Goal: Task Accomplishment & Management: Use online tool/utility

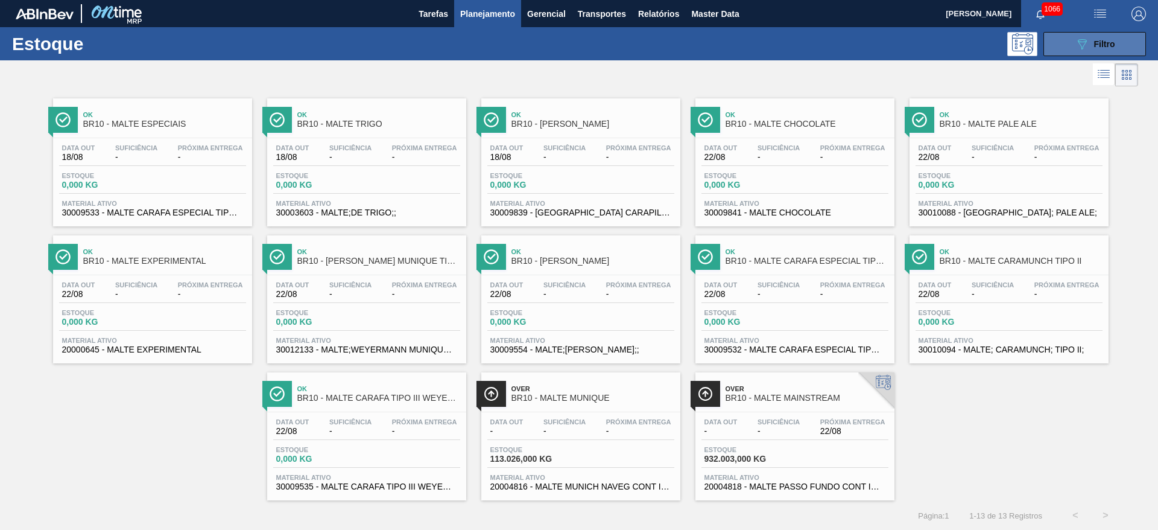
click at [1088, 43] on div "089F7B8B-B2A5-4AFE-B5C0-19BA573D28AC Filtro" at bounding box center [1095, 44] width 40 height 14
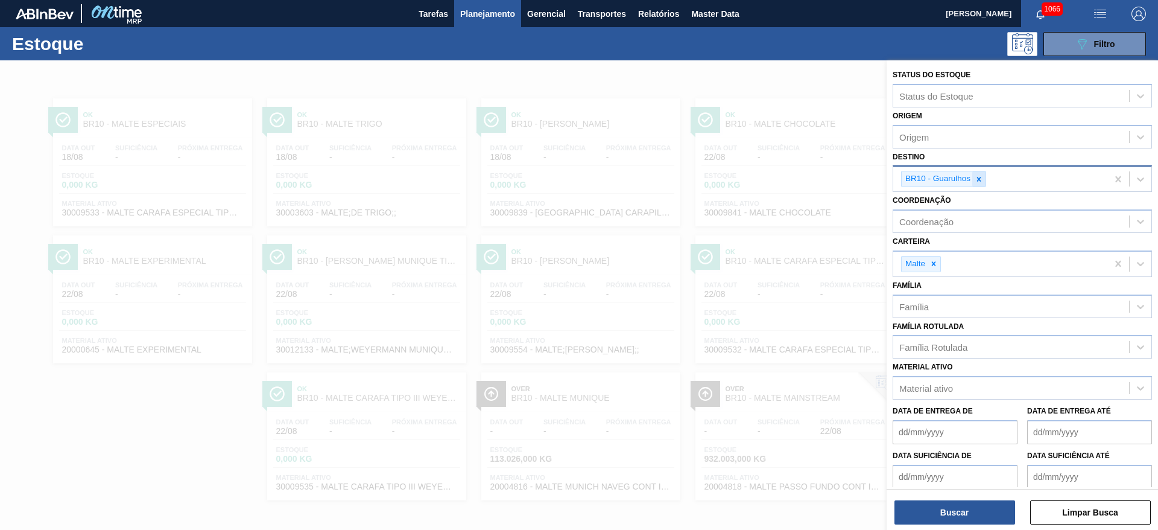
click at [985, 177] on div at bounding box center [978, 178] width 13 height 15
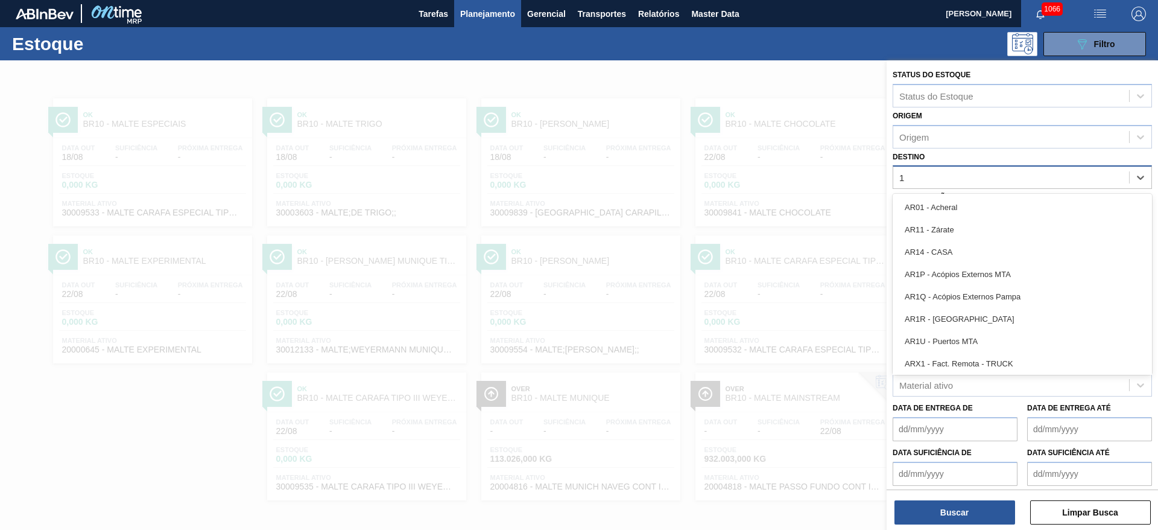
type input "13"
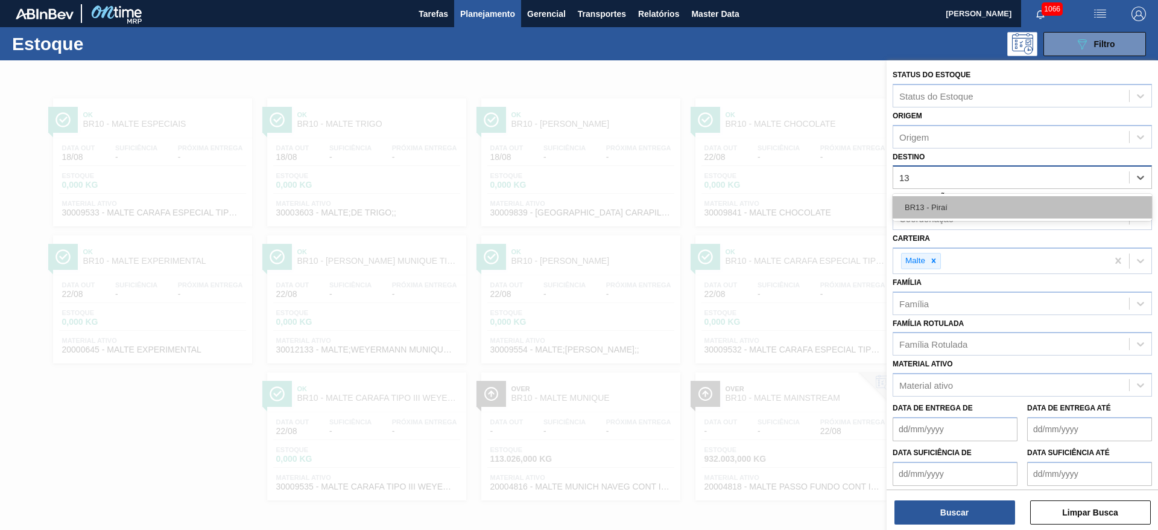
click at [932, 206] on div "BR13 - Piraí" at bounding box center [1022, 207] width 259 height 22
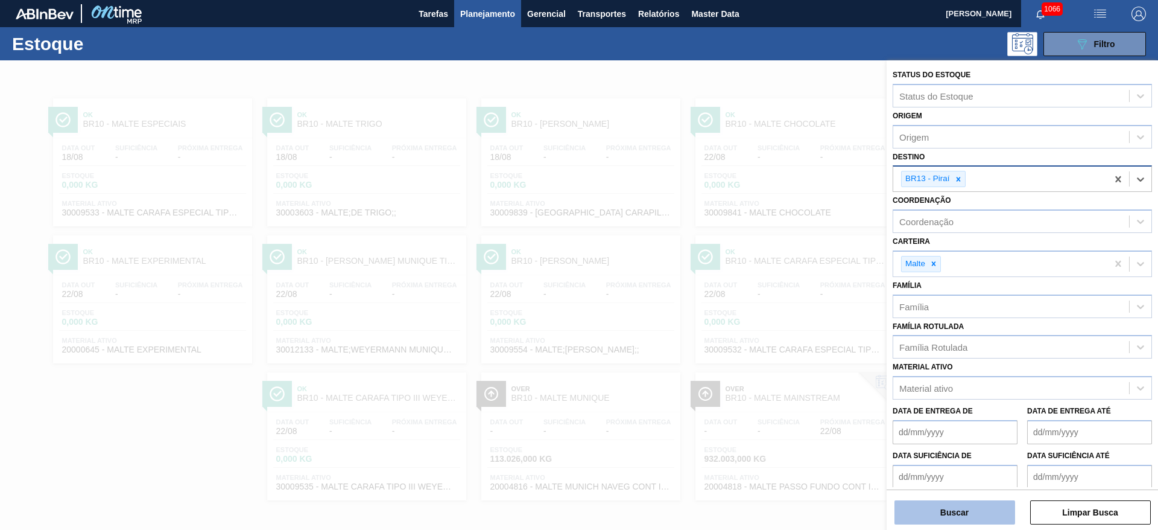
click at [937, 512] on button "Buscar" at bounding box center [955, 512] width 121 height 24
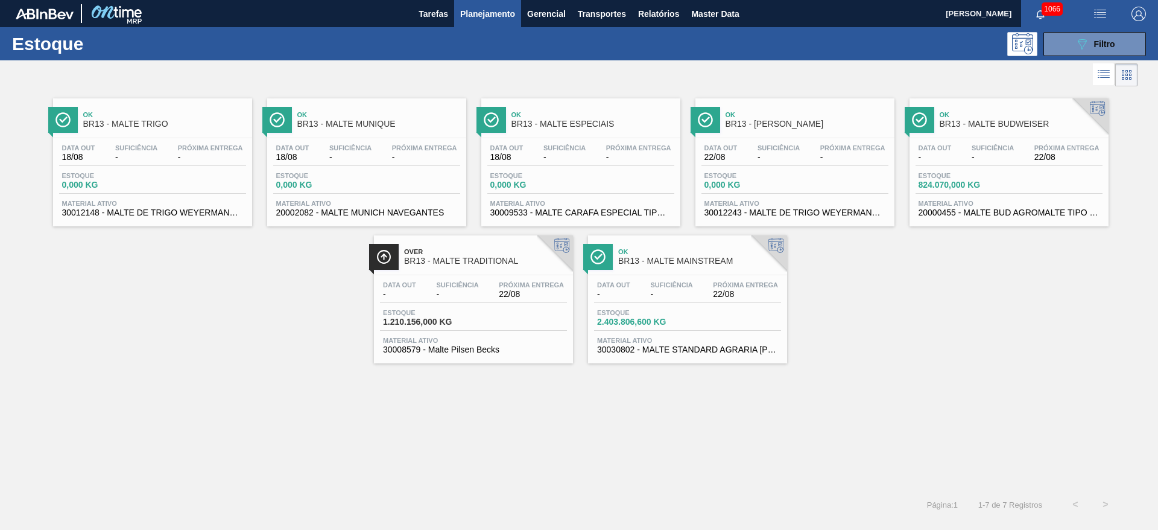
click at [991, 156] on span "-" at bounding box center [993, 157] width 42 height 9
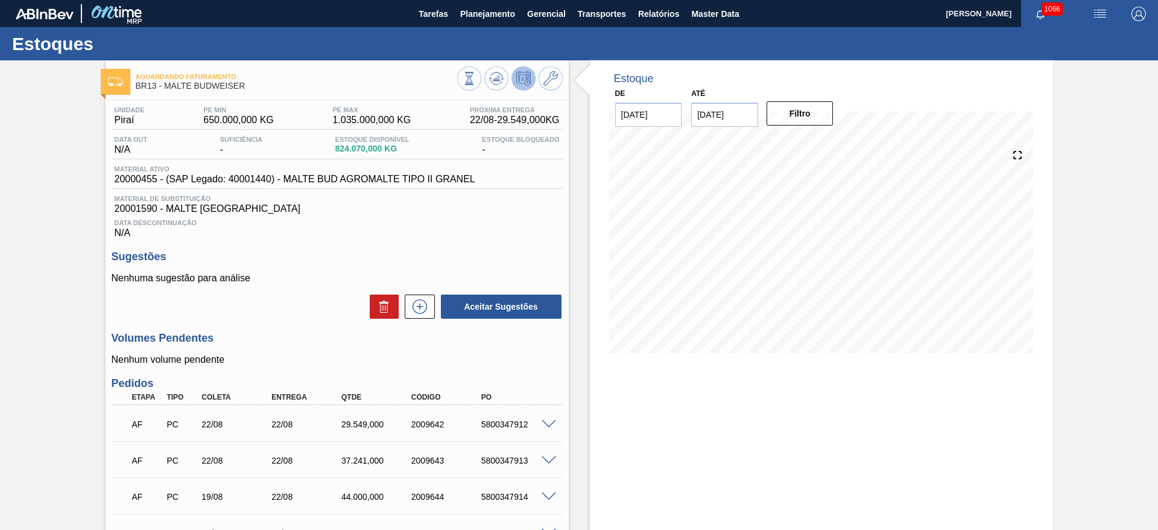
scroll to position [408, 0]
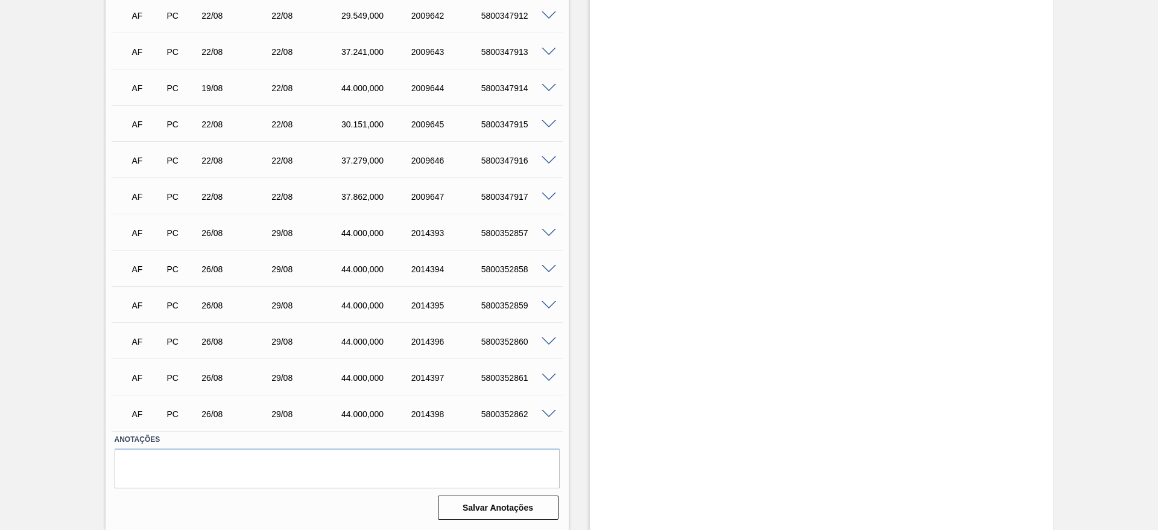
click at [547, 416] on span at bounding box center [549, 414] width 14 height 9
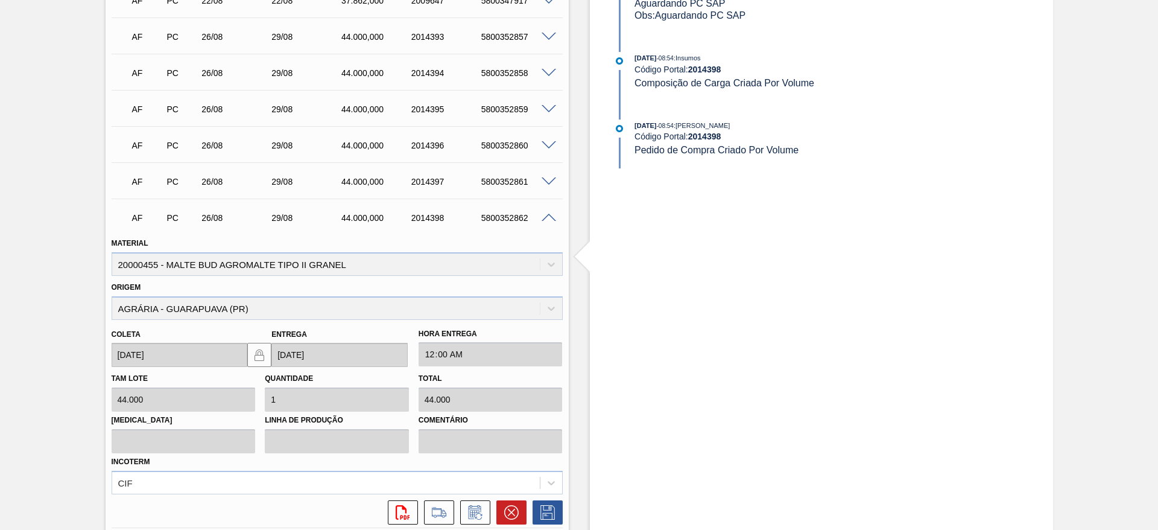
scroll to position [680, 0]
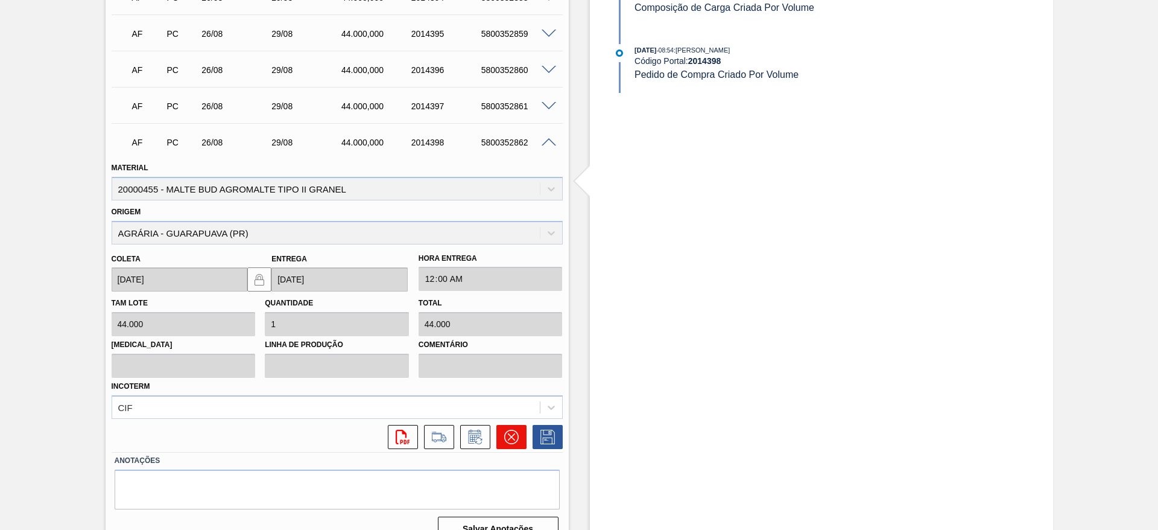
click at [507, 440] on icon at bounding box center [510, 436] width 7 height 7
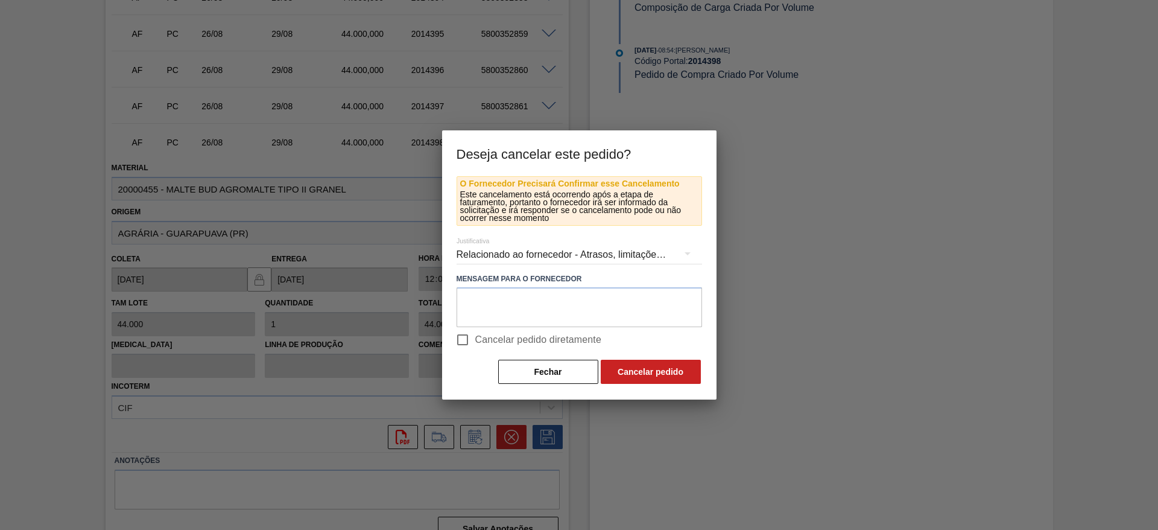
click at [466, 337] on input "Cancelar pedido diretamente" at bounding box center [462, 339] width 25 height 25
checkbox input "true"
click at [676, 373] on button "Cancelar pedido" at bounding box center [651, 372] width 100 height 24
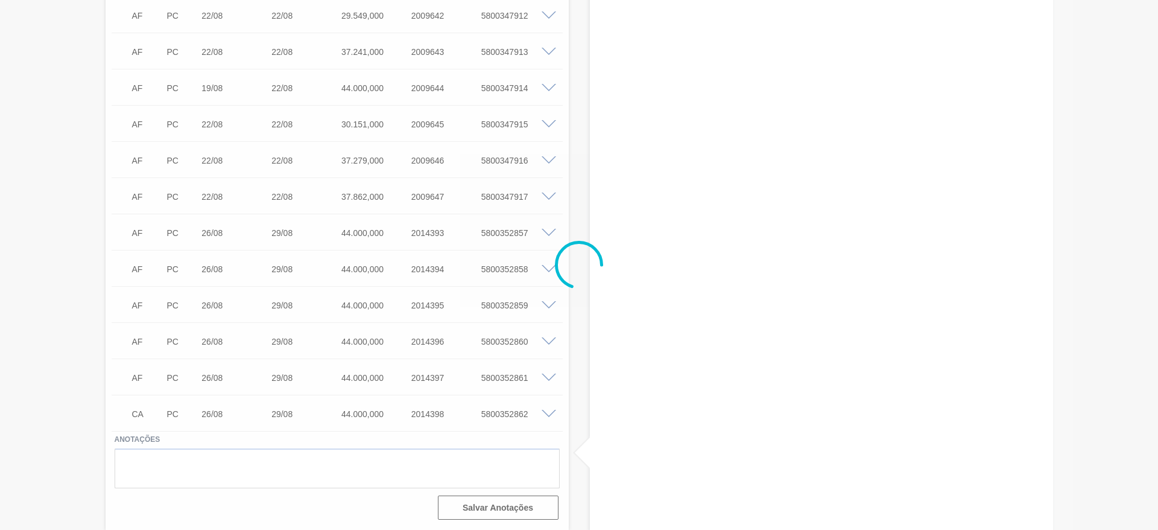
scroll to position [408, 0]
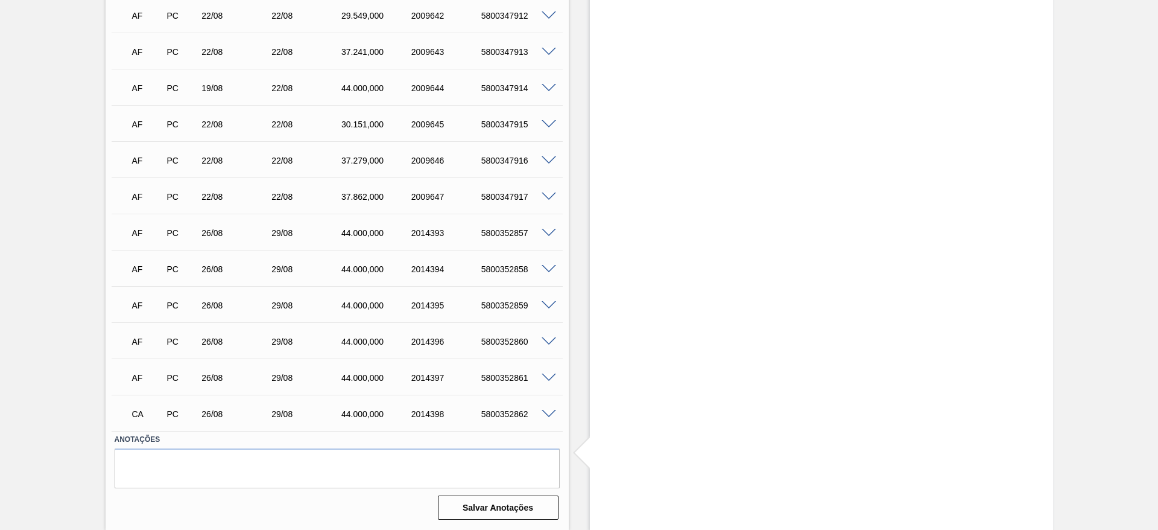
click at [548, 378] on span at bounding box center [549, 377] width 14 height 9
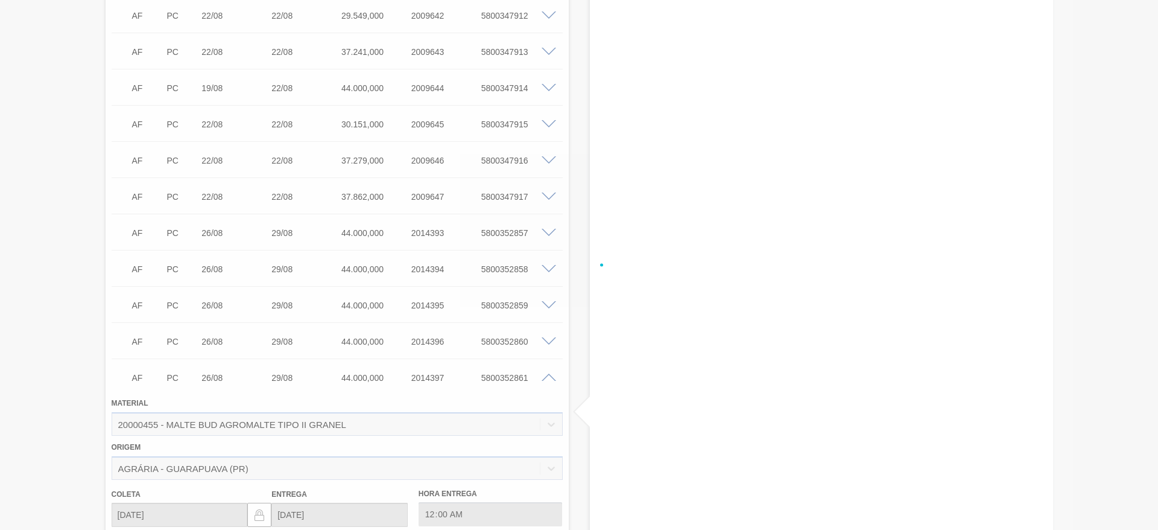
scroll to position [680, 0]
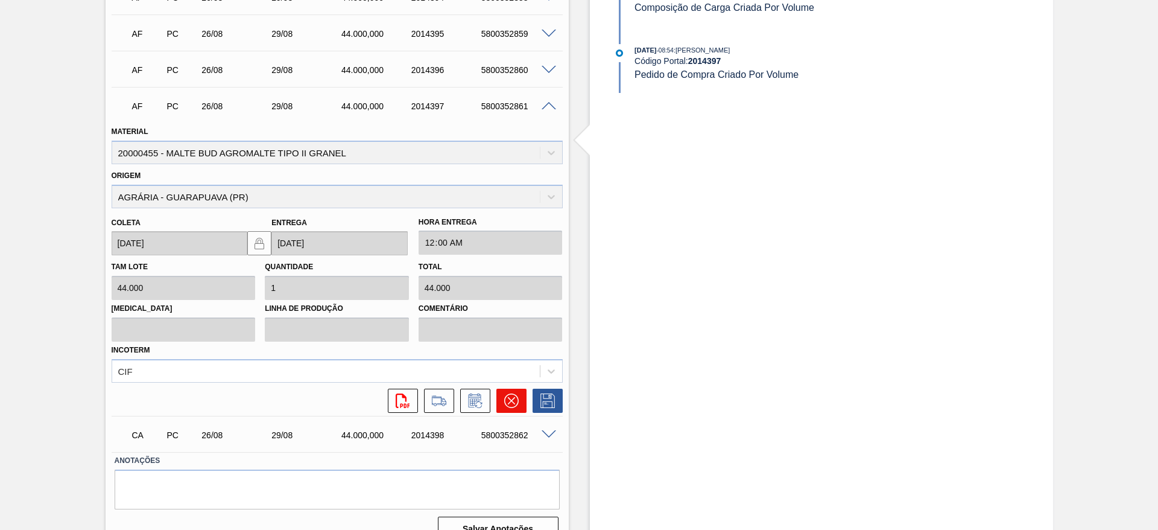
click at [509, 401] on icon at bounding box center [510, 400] width 7 height 7
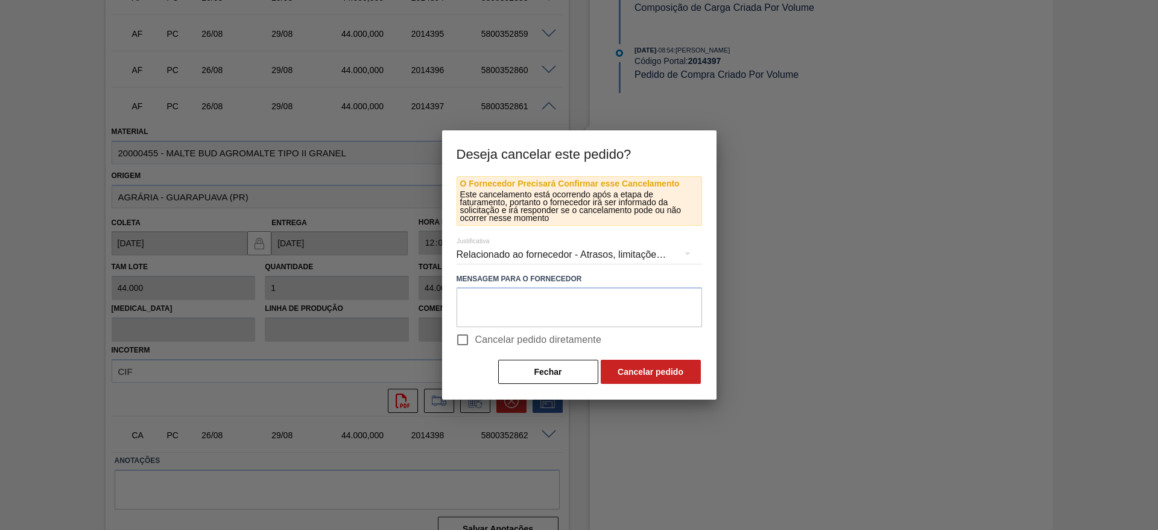
click at [460, 339] on input "Cancelar pedido diretamente" at bounding box center [462, 339] width 25 height 25
checkbox input "true"
click at [633, 373] on button "Cancelar pedido" at bounding box center [651, 372] width 100 height 24
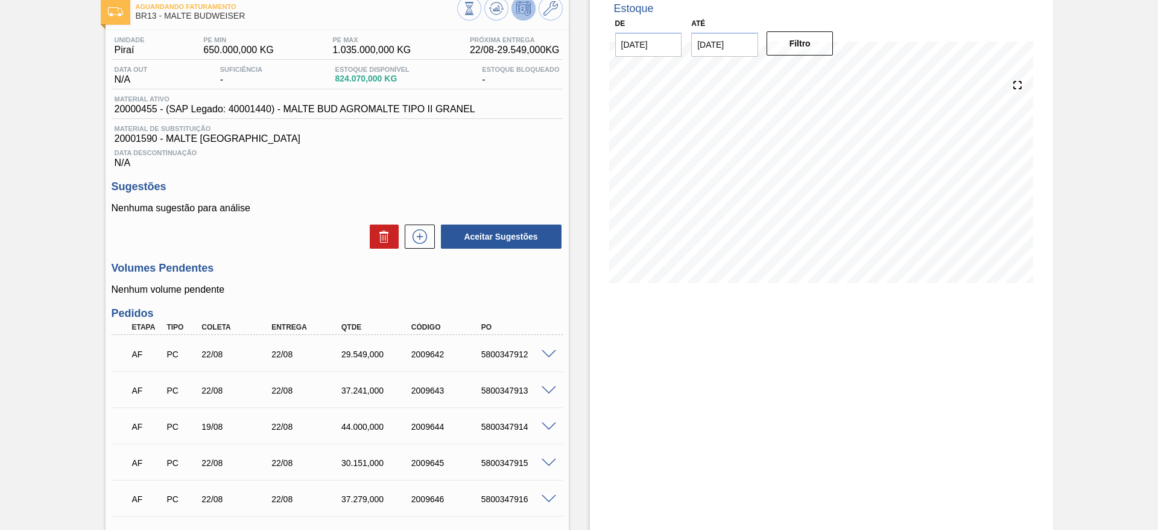
scroll to position [0, 0]
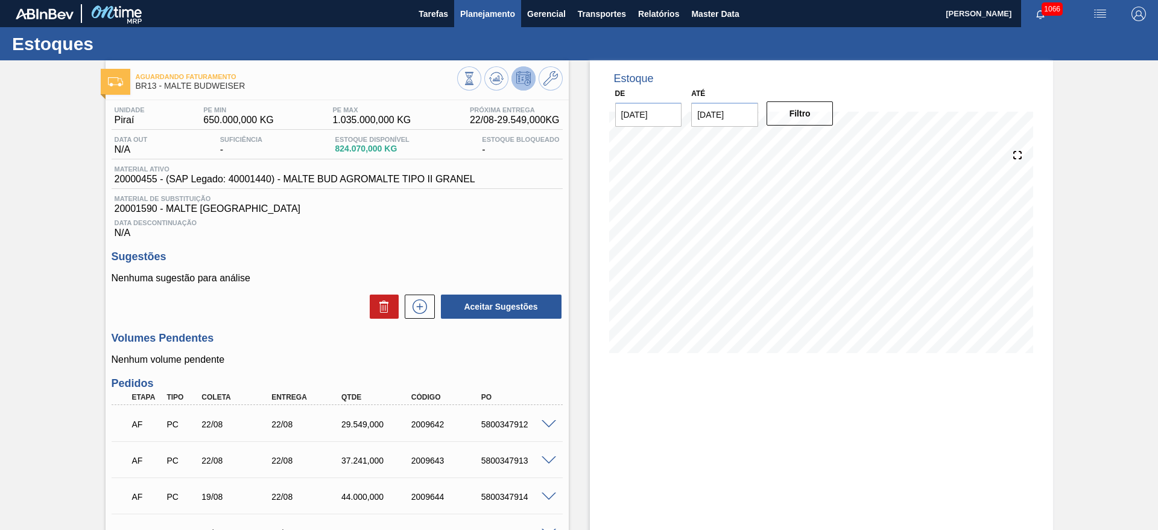
click at [469, 13] on span "Planejamento" at bounding box center [487, 14] width 55 height 14
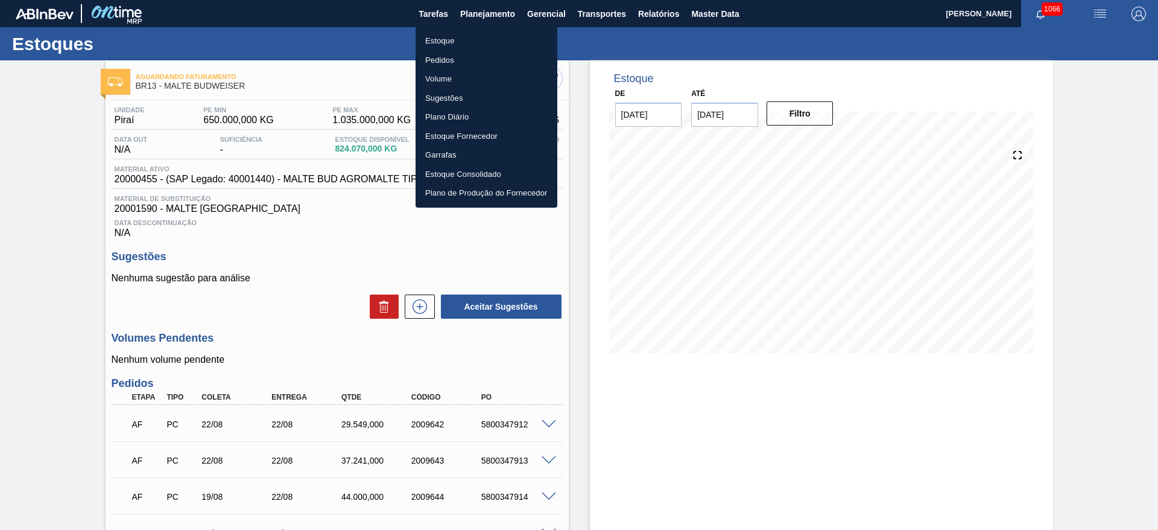
click at [446, 43] on li "Estoque" at bounding box center [487, 40] width 142 height 19
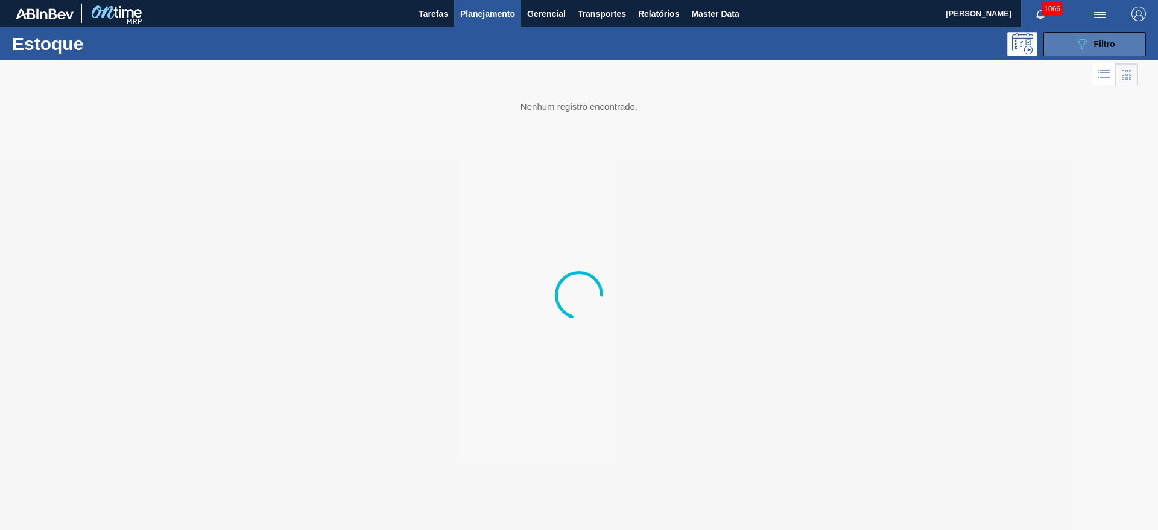
click at [1078, 43] on icon "089F7B8B-B2A5-4AFE-B5C0-19BA573D28AC" at bounding box center [1082, 44] width 14 height 14
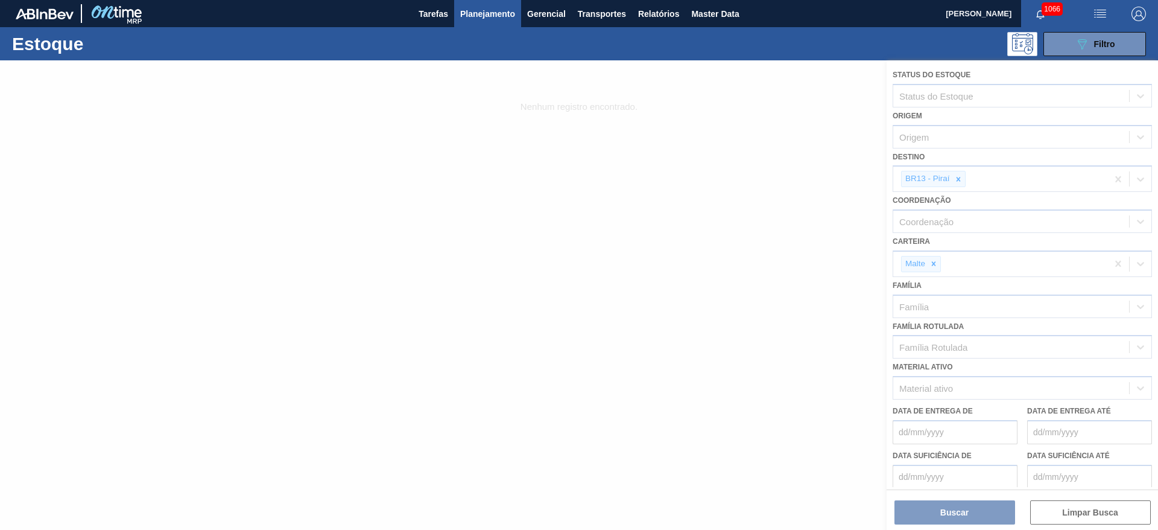
drag, startPoint x: 569, startPoint y: 199, endPoint x: 576, endPoint y: 169, distance: 30.8
click at [569, 198] on div at bounding box center [579, 294] width 1158 height 469
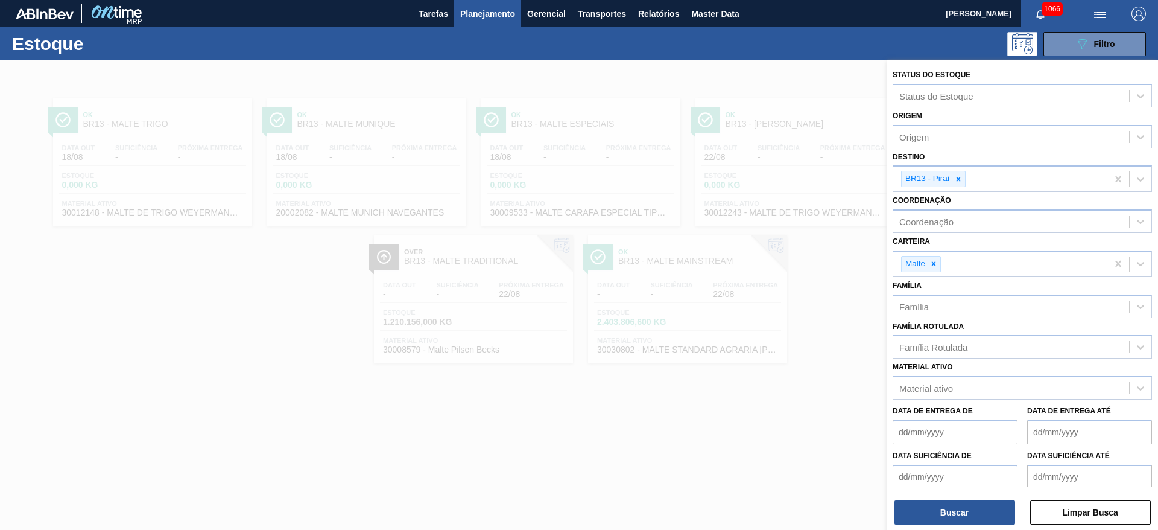
click at [422, 67] on div at bounding box center [579, 325] width 1158 height 530
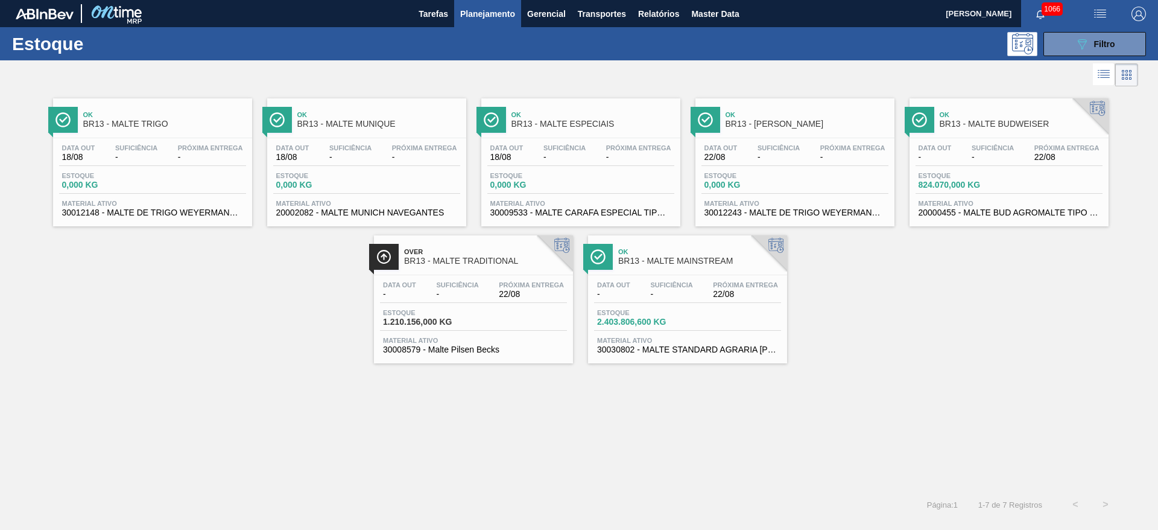
click at [705, 303] on div "Data out - Suficiência - Próxima Entrega 22/08 Estoque 2.403.806,600 KG Materia…" at bounding box center [687, 316] width 199 height 82
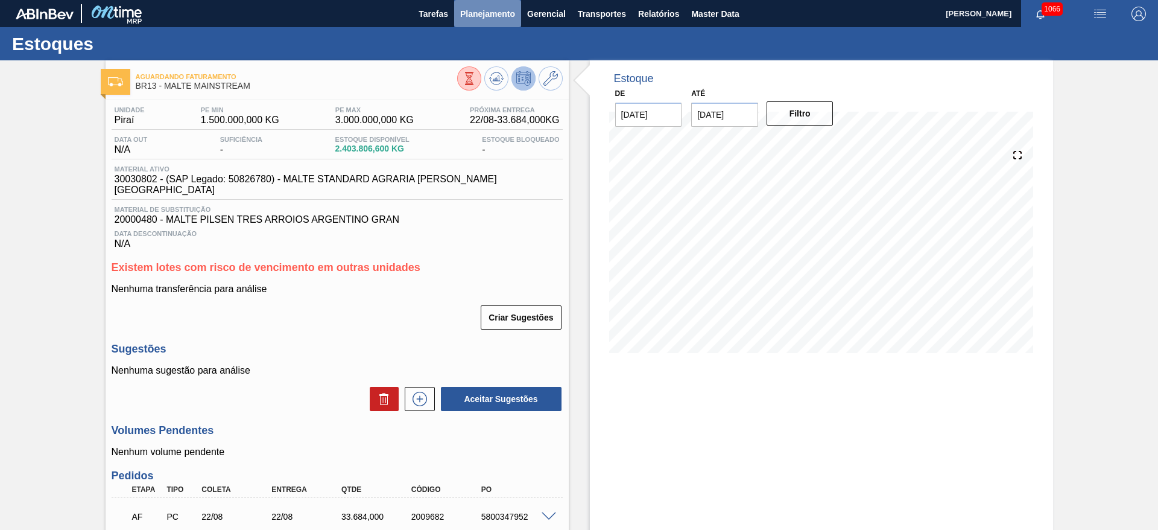
click at [492, 17] on span "Planejamento" at bounding box center [487, 14] width 55 height 14
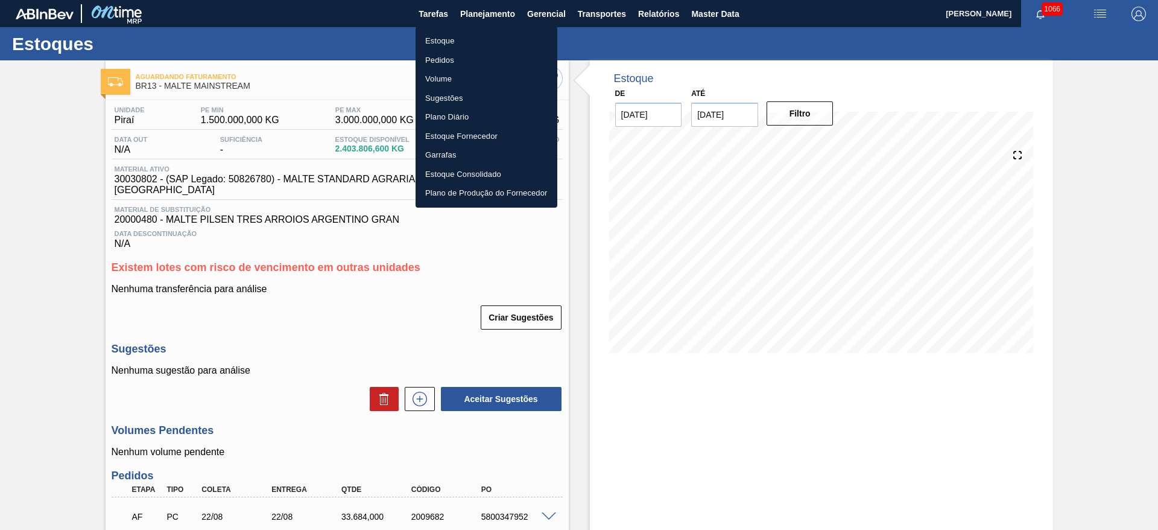
click at [446, 41] on li "Estoque" at bounding box center [487, 40] width 142 height 19
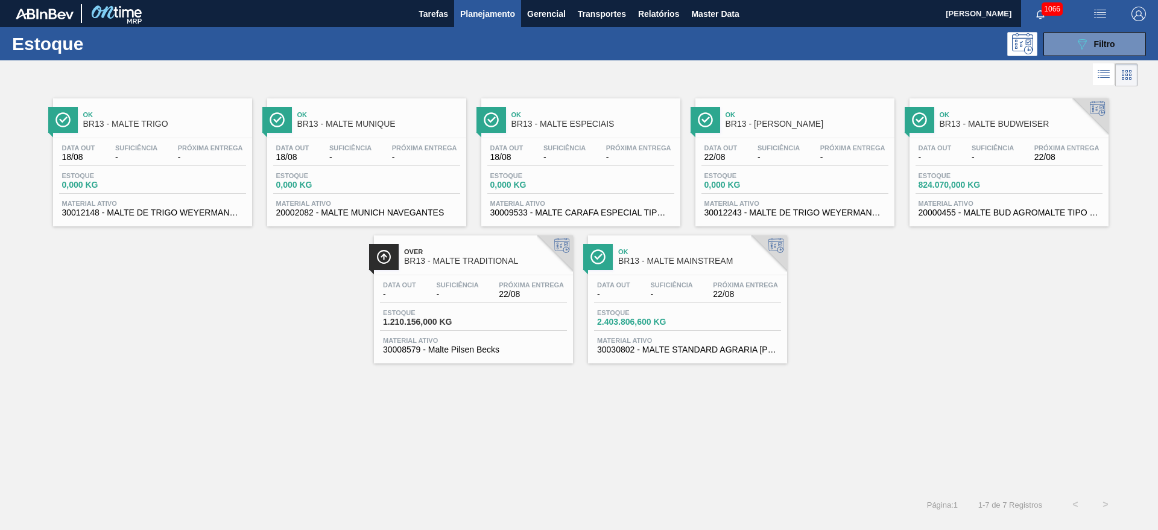
click at [661, 290] on span "-" at bounding box center [671, 294] width 42 height 9
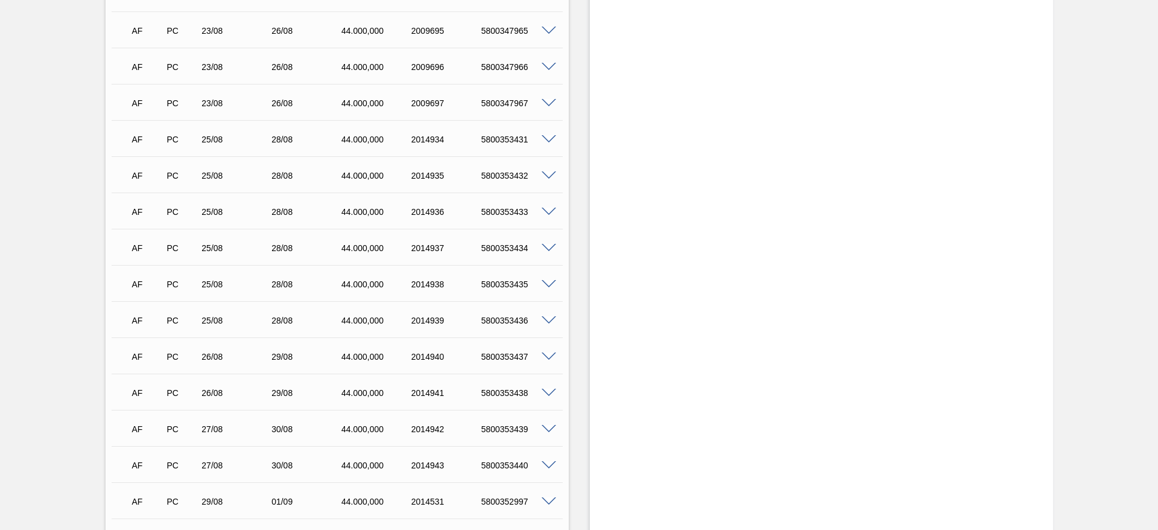
scroll to position [1176, 0]
click at [548, 277] on span at bounding box center [549, 281] width 14 height 9
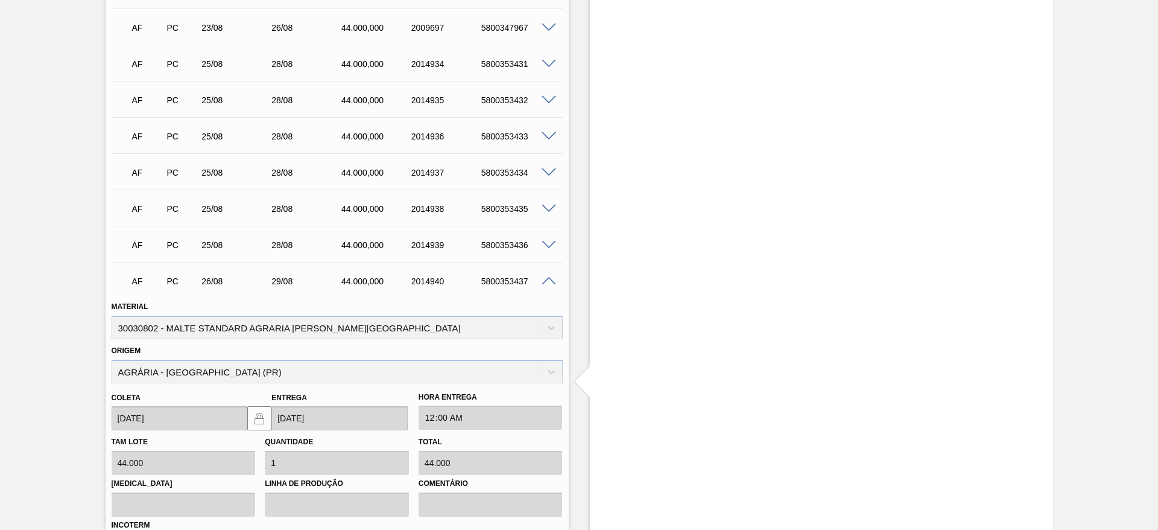
click at [551, 277] on span at bounding box center [549, 281] width 14 height 9
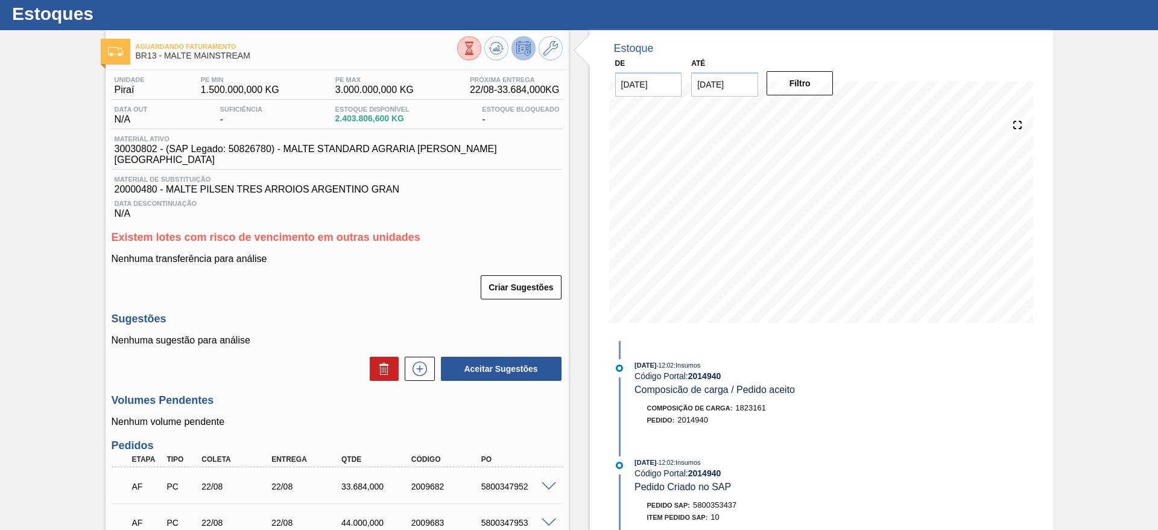
scroll to position [0, 0]
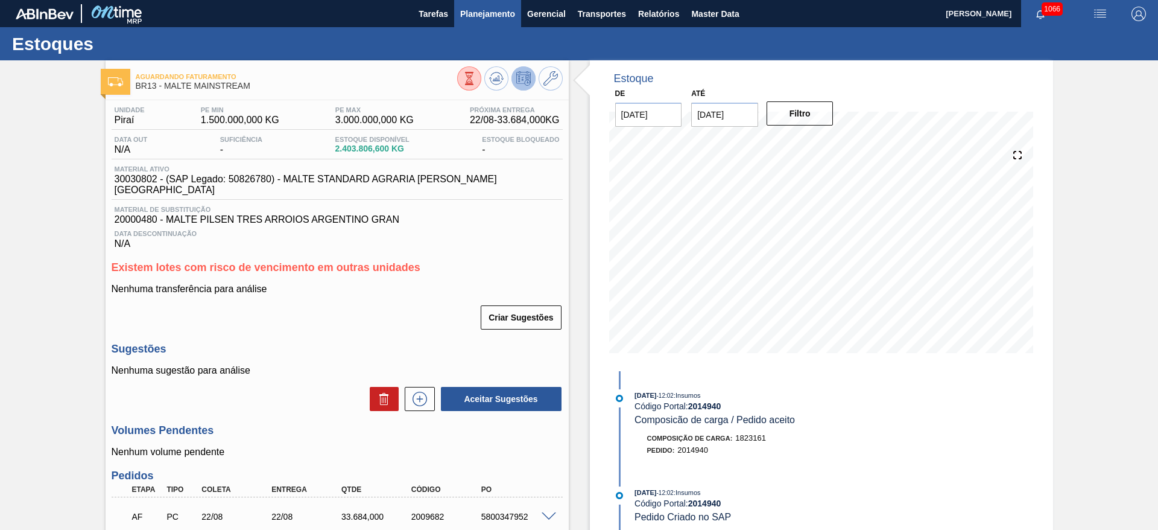
click at [484, 8] on span "Planejamento" at bounding box center [487, 14] width 55 height 14
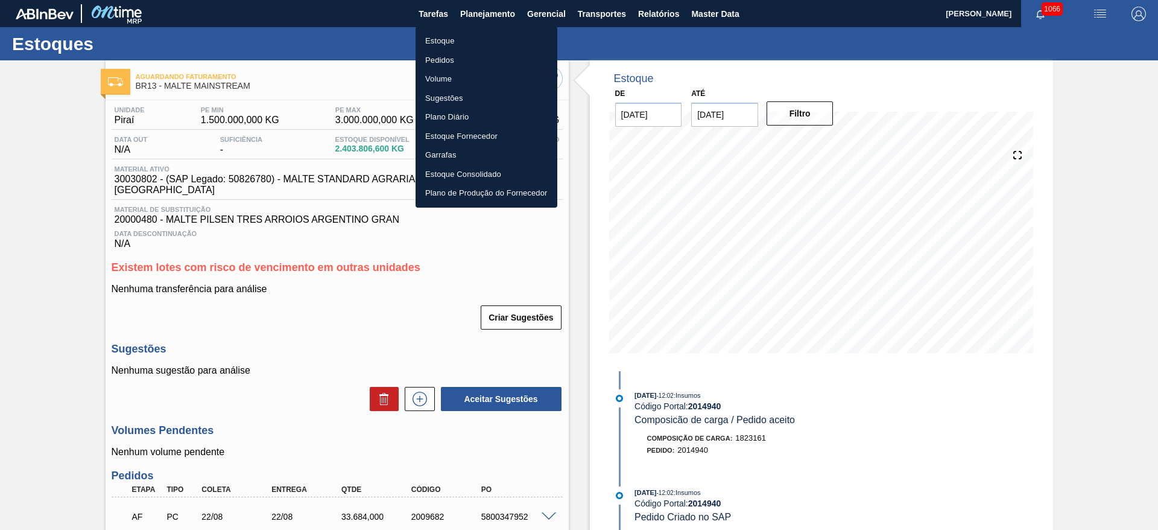
click at [445, 42] on li "Estoque" at bounding box center [487, 40] width 142 height 19
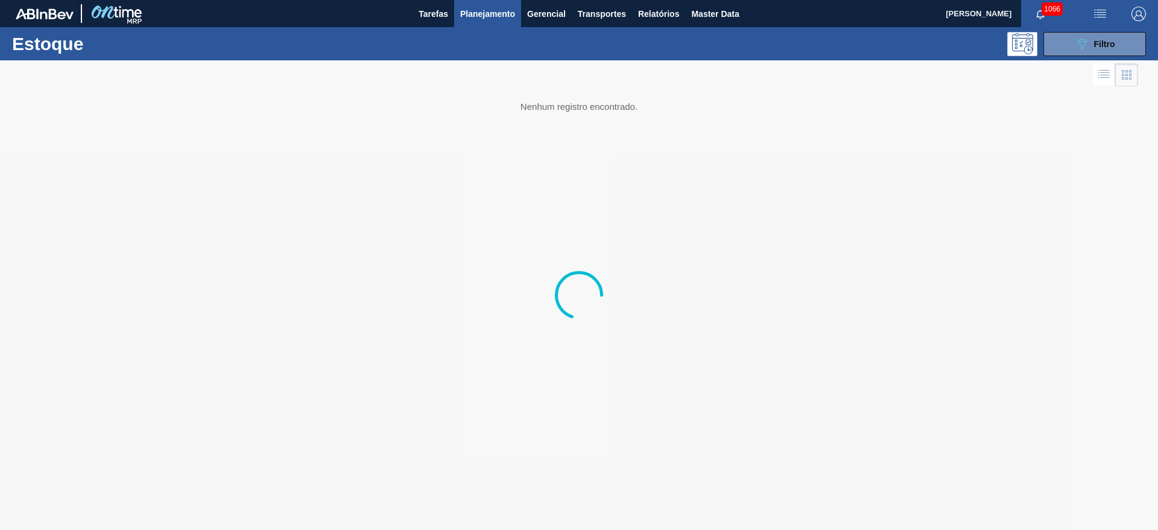
click at [1084, 48] on icon "089F7B8B-B2A5-4AFE-B5C0-19BA573D28AC" at bounding box center [1082, 44] width 14 height 14
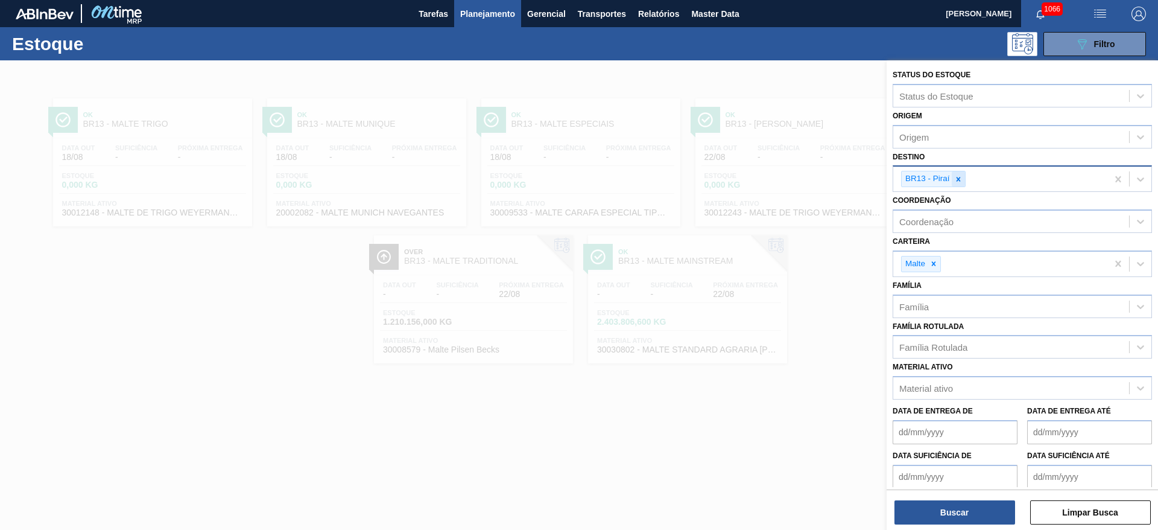
click at [963, 184] on div at bounding box center [958, 178] width 13 height 15
type input "26"
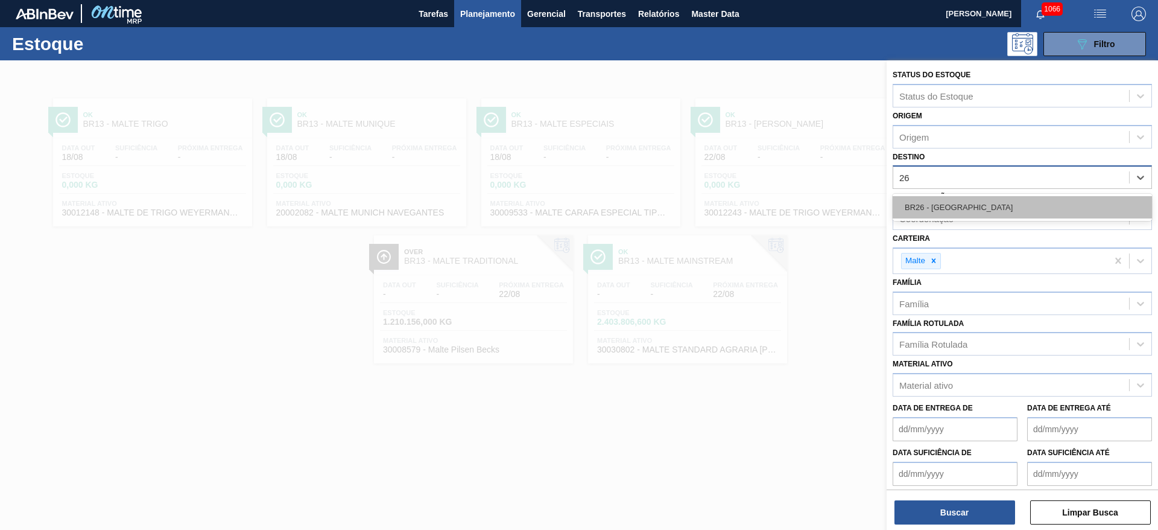
click at [955, 198] on div "BR26 - [GEOGRAPHIC_DATA]" at bounding box center [1022, 207] width 259 height 22
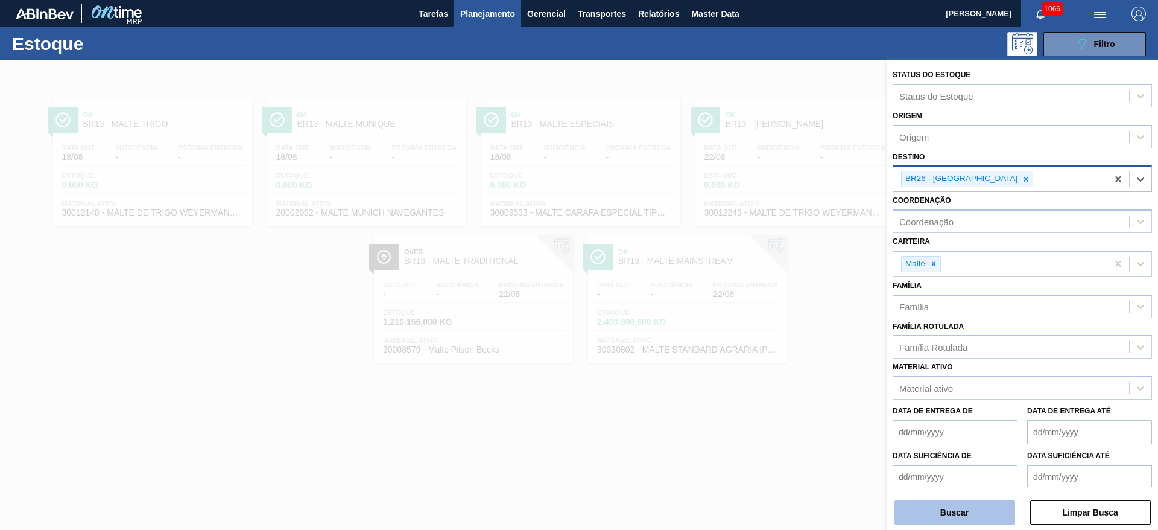
click at [938, 509] on button "Buscar" at bounding box center [955, 512] width 121 height 24
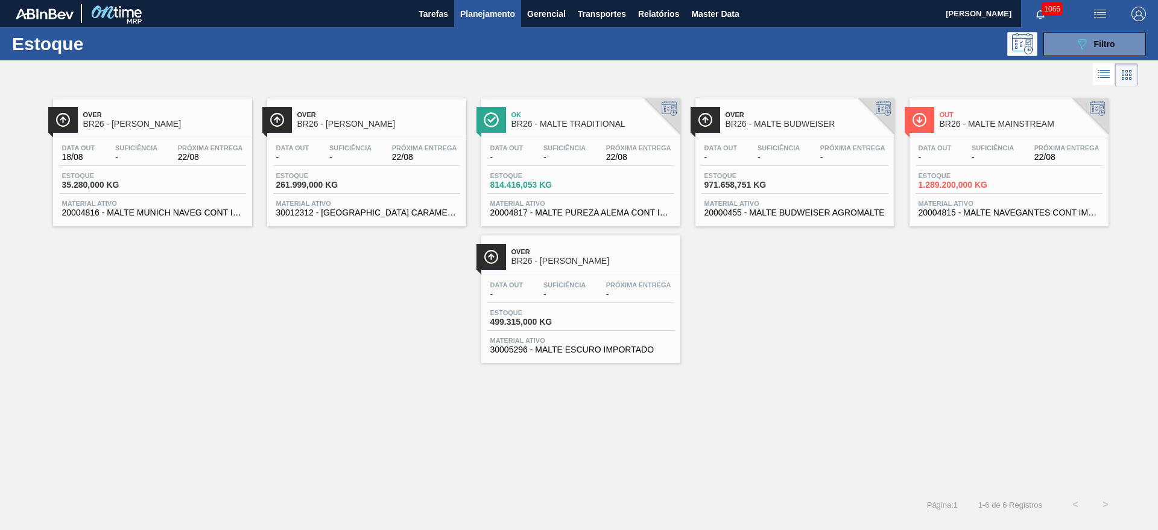
click at [983, 151] on div "Suficiência -" at bounding box center [993, 152] width 48 height 17
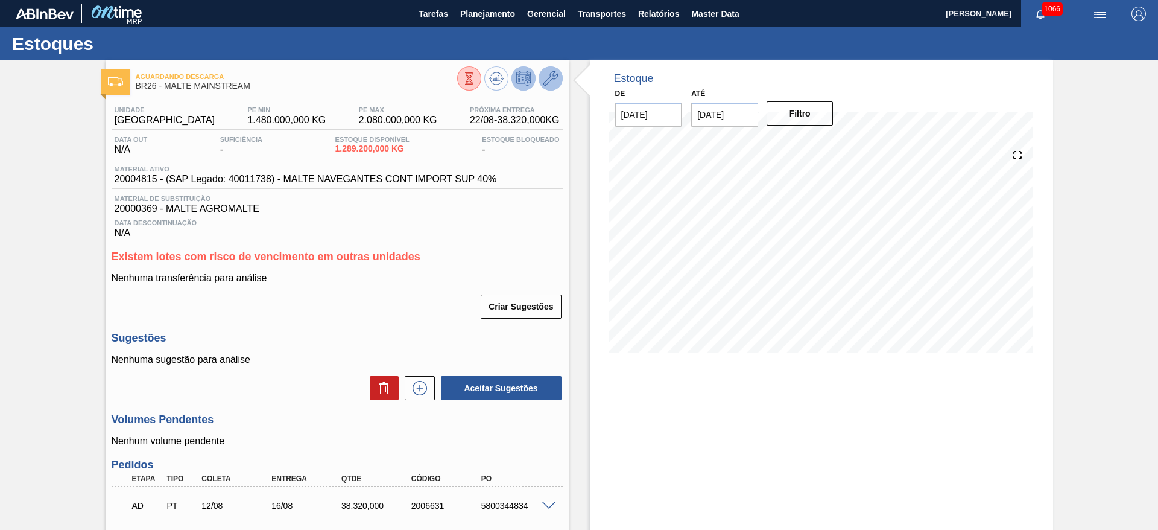
click at [556, 83] on icon at bounding box center [551, 78] width 14 height 14
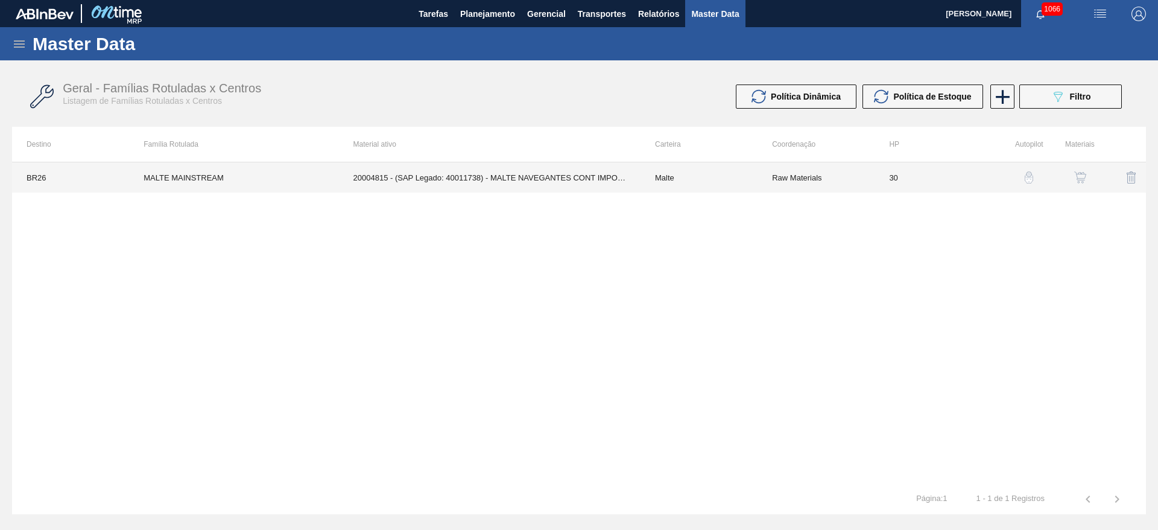
click at [665, 171] on td "Malte" at bounding box center [699, 177] width 117 height 30
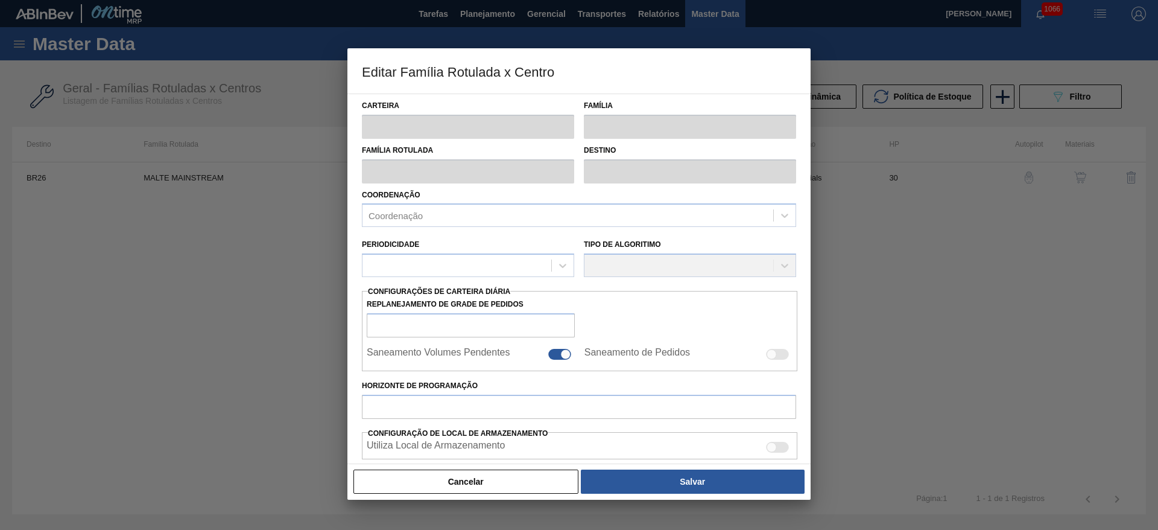
type input "Malte"
type input "MALTE MAINSTREAM"
type input "BR26 - [GEOGRAPHIC_DATA]"
type input "0"
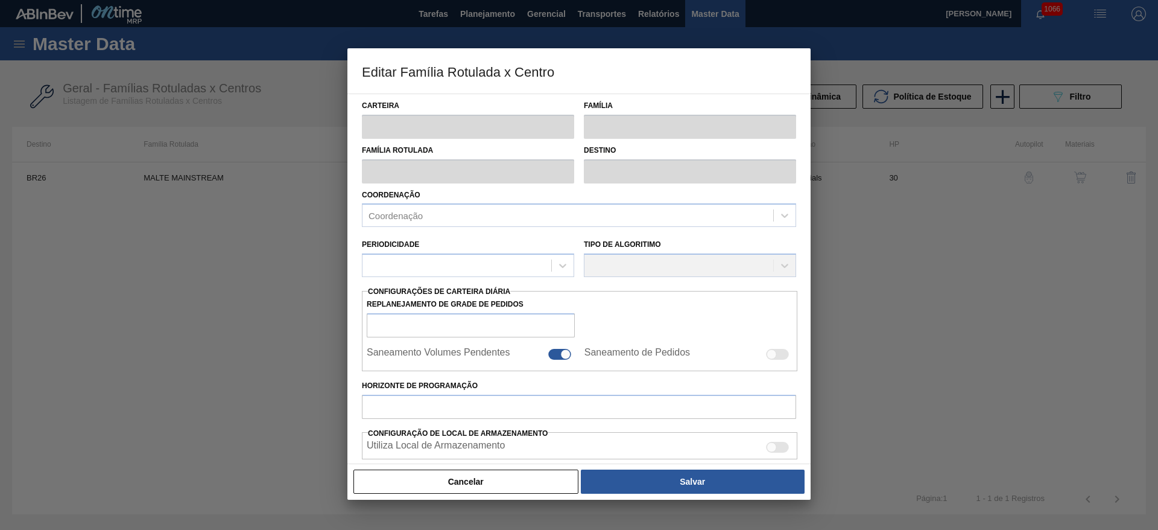
checkbox input "false"
type input "30"
type input "1.480.000"
type input "2.080.000"
type input "100"
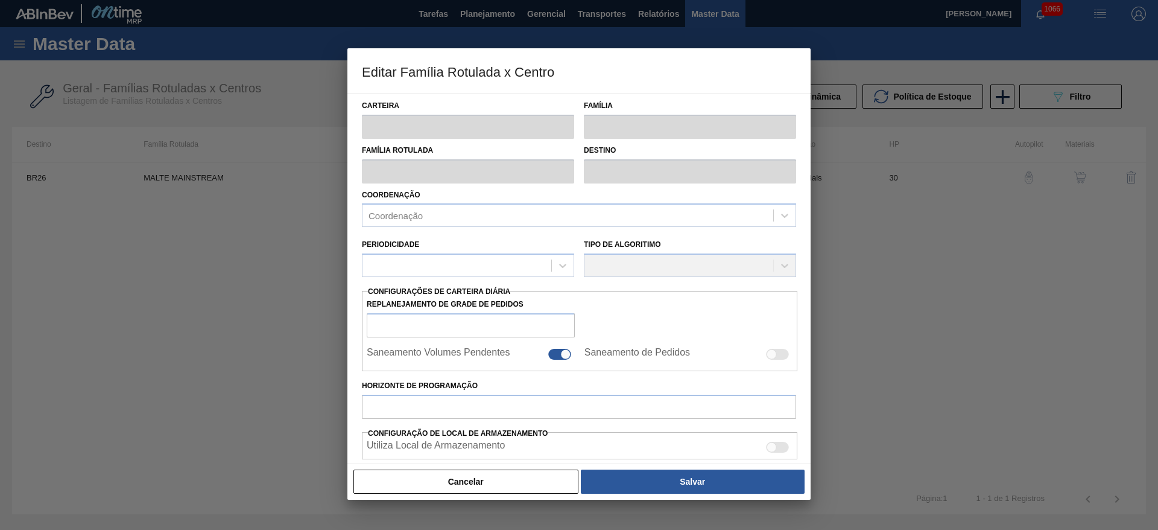
type input "2.080.000,000"
checkbox input "true"
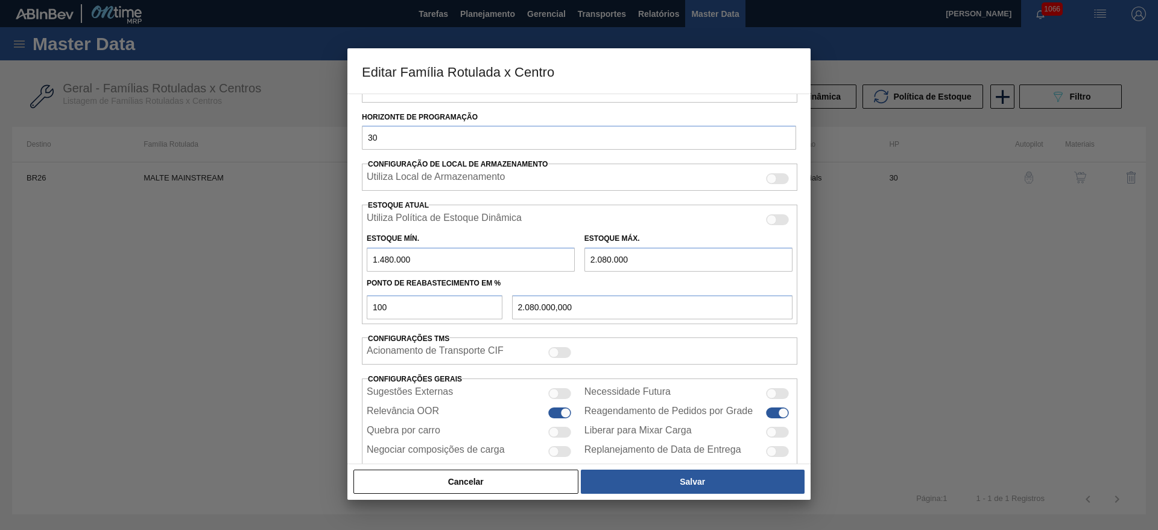
scroll to position [297, 0]
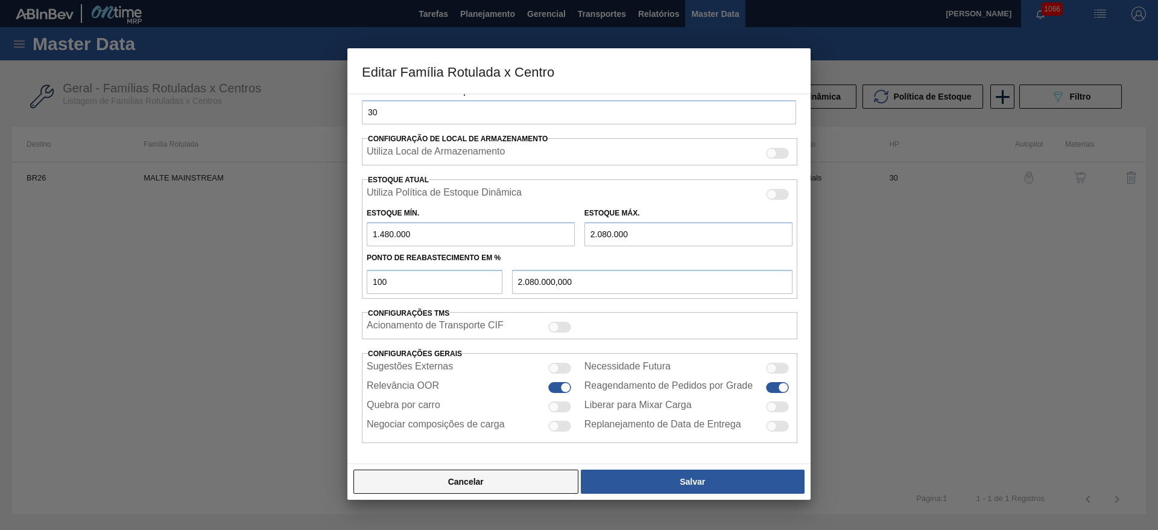
click at [533, 492] on button "Cancelar" at bounding box center [466, 481] width 225 height 24
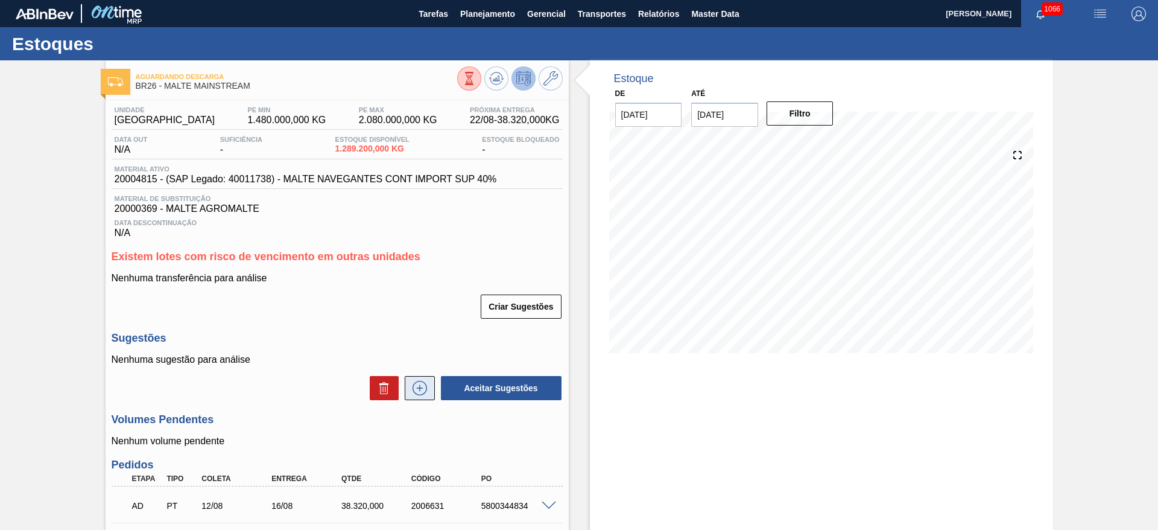
click at [417, 394] on icon at bounding box center [420, 388] width 14 height 14
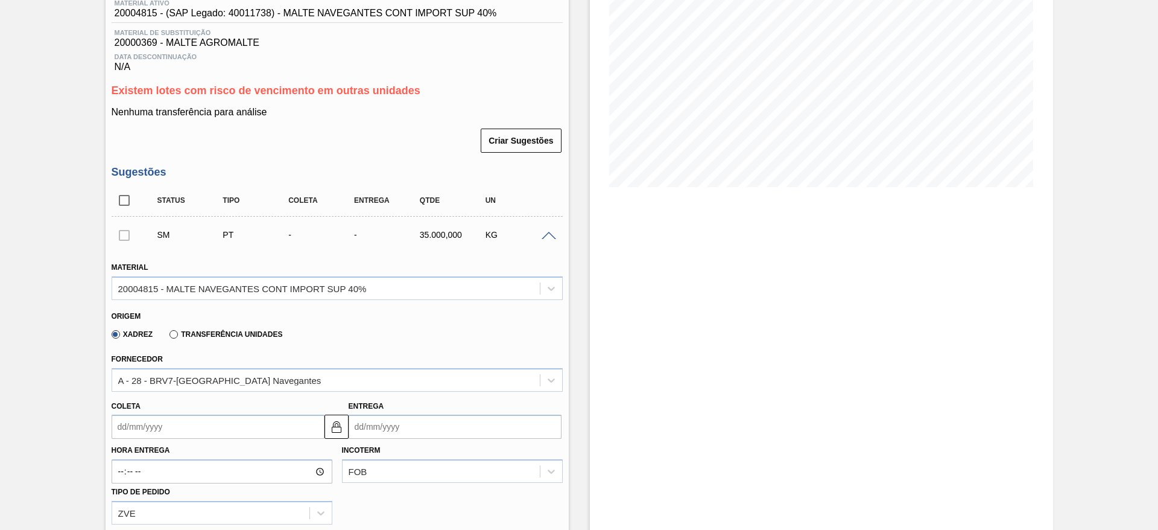
scroll to position [271, 0]
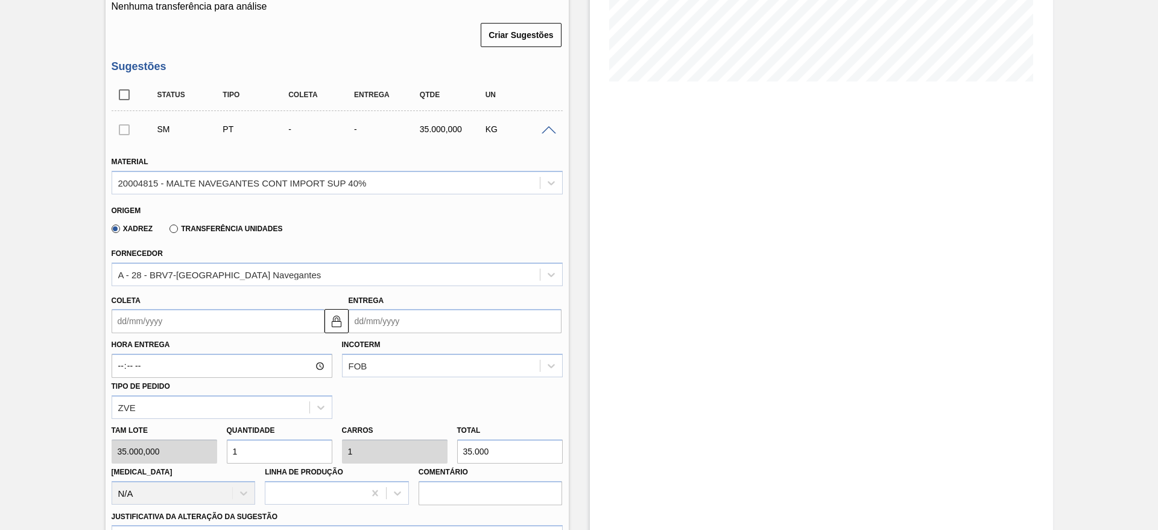
click at [186, 442] on div "[PERSON_NAME] 35.000,000 Quantidade 1 Carros 1 Total 35.000 [MEDICAL_DATA] N/A …" at bounding box center [337, 462] width 461 height 86
type input "11"
type input "385.000"
type input "11"
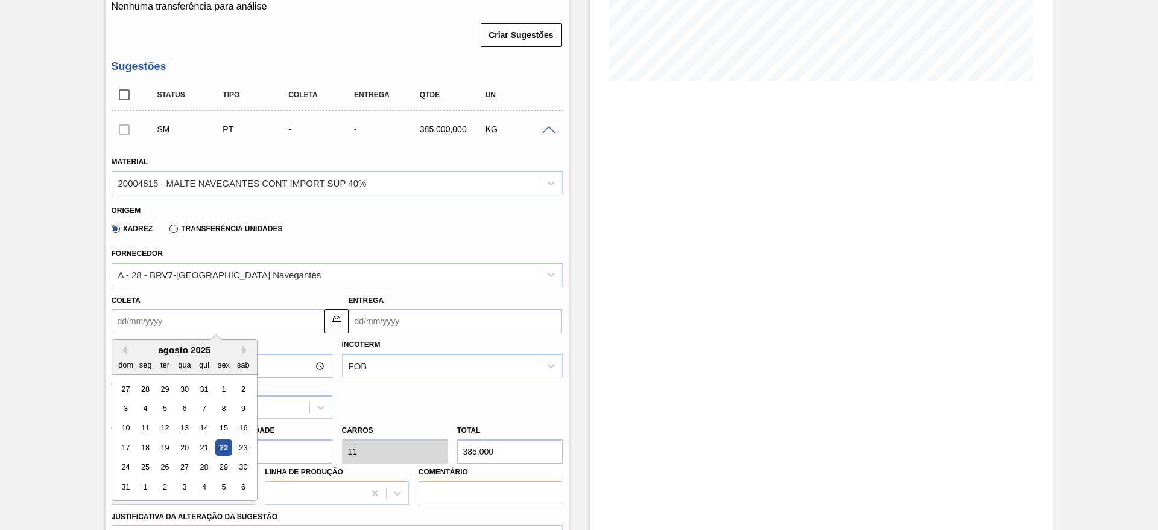
click at [117, 317] on input "Coleta" at bounding box center [218, 321] width 213 height 24
click at [145, 461] on div "25" at bounding box center [145, 467] width 16 height 16
type input "[DATE]"
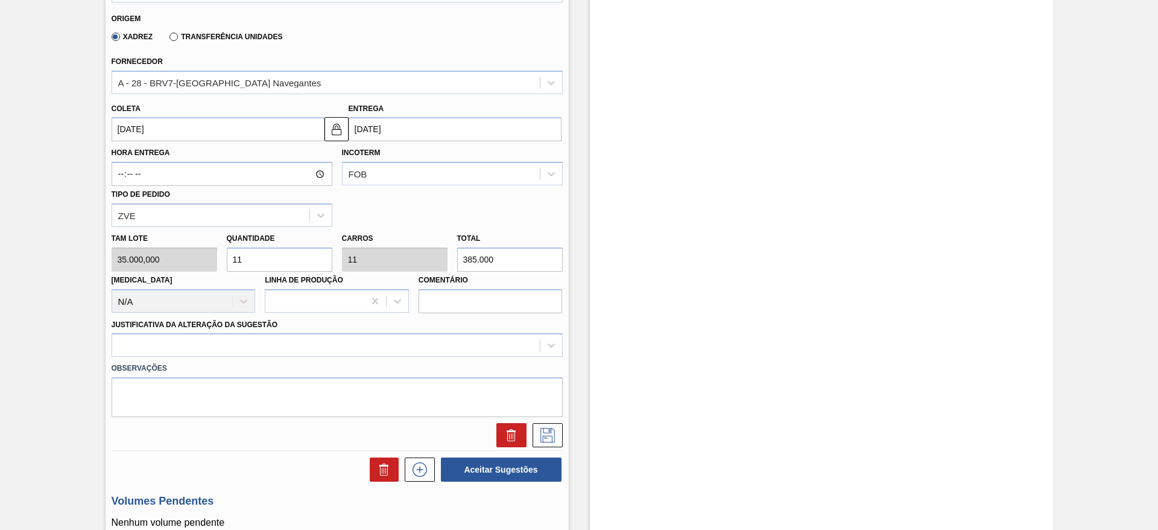
scroll to position [543, 0]
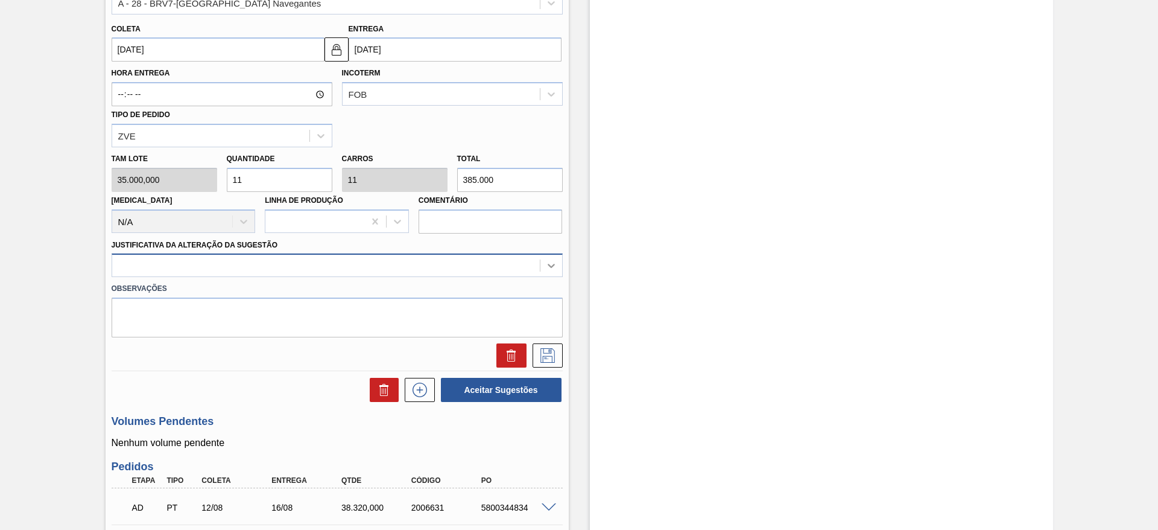
click at [551, 269] on icon at bounding box center [551, 265] width 12 height 12
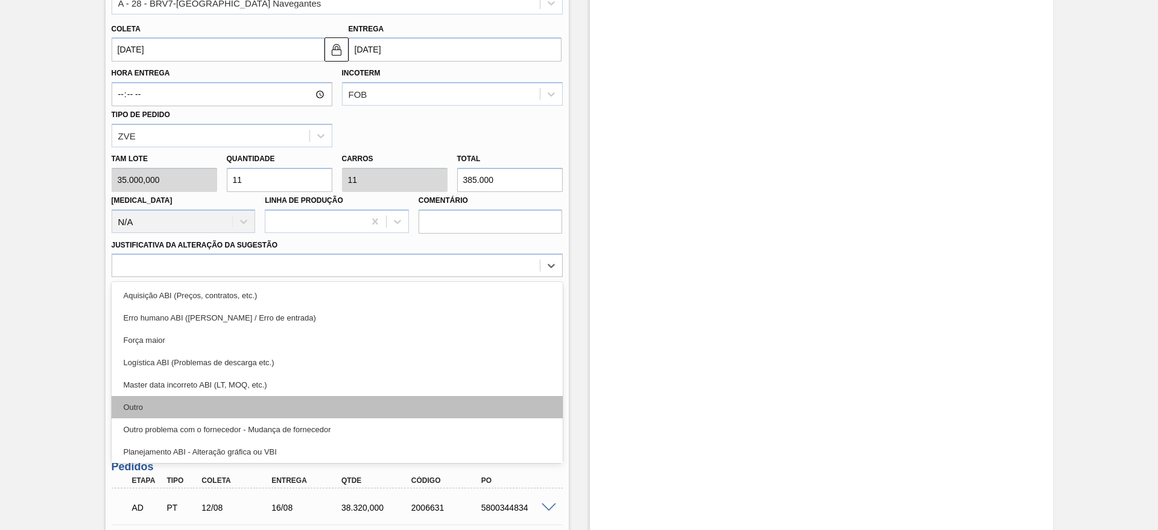
click at [176, 408] on div "Outro" at bounding box center [337, 407] width 451 height 22
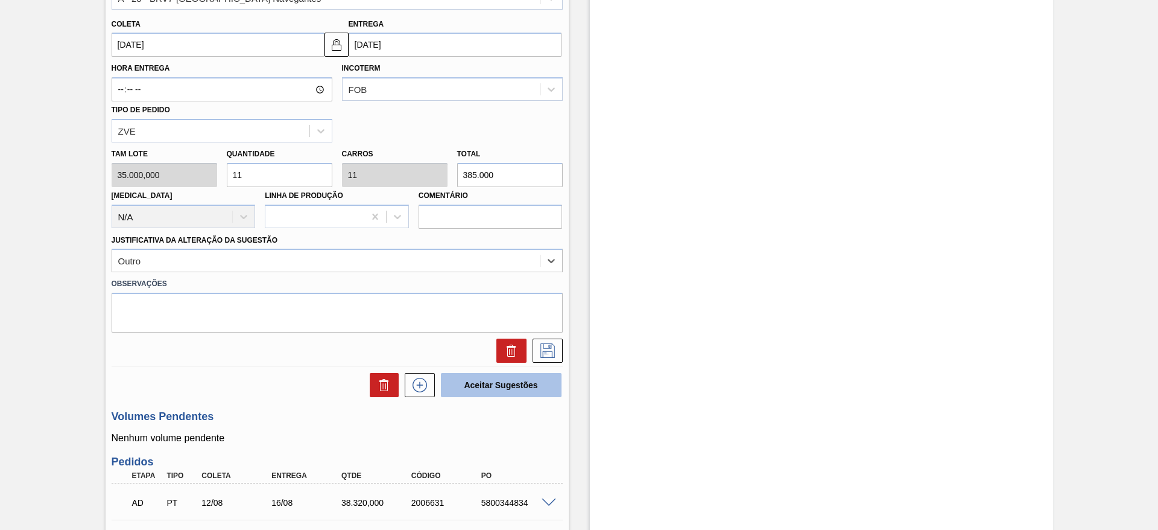
scroll to position [633, 0]
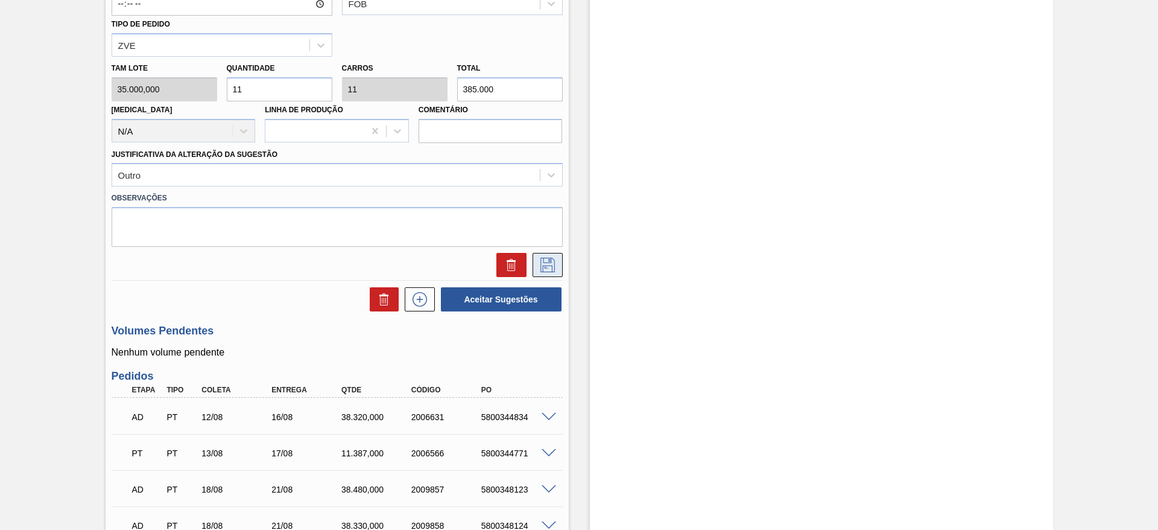
click at [558, 261] on button at bounding box center [548, 265] width 30 height 24
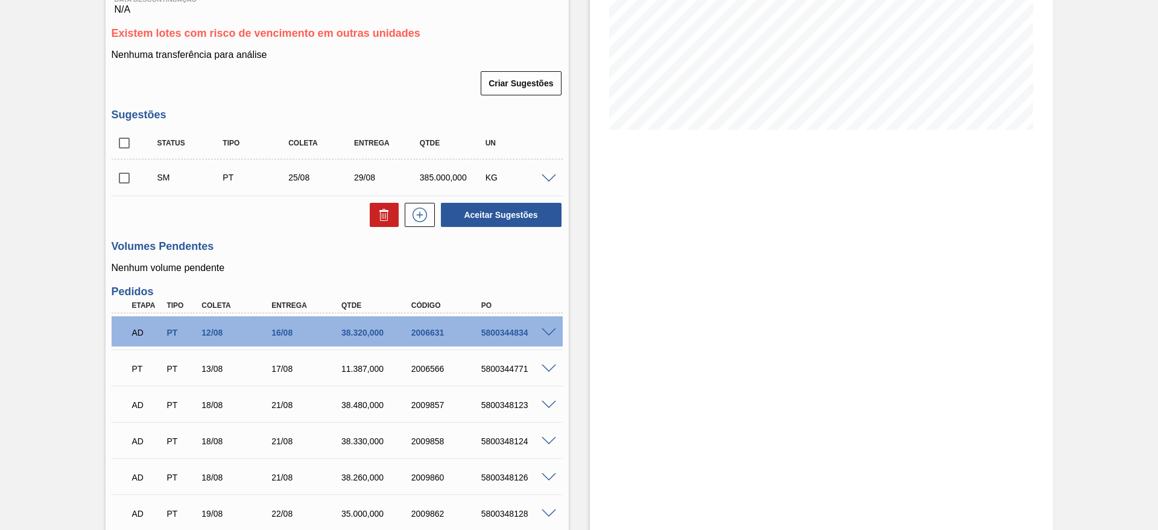
scroll to position [90, 0]
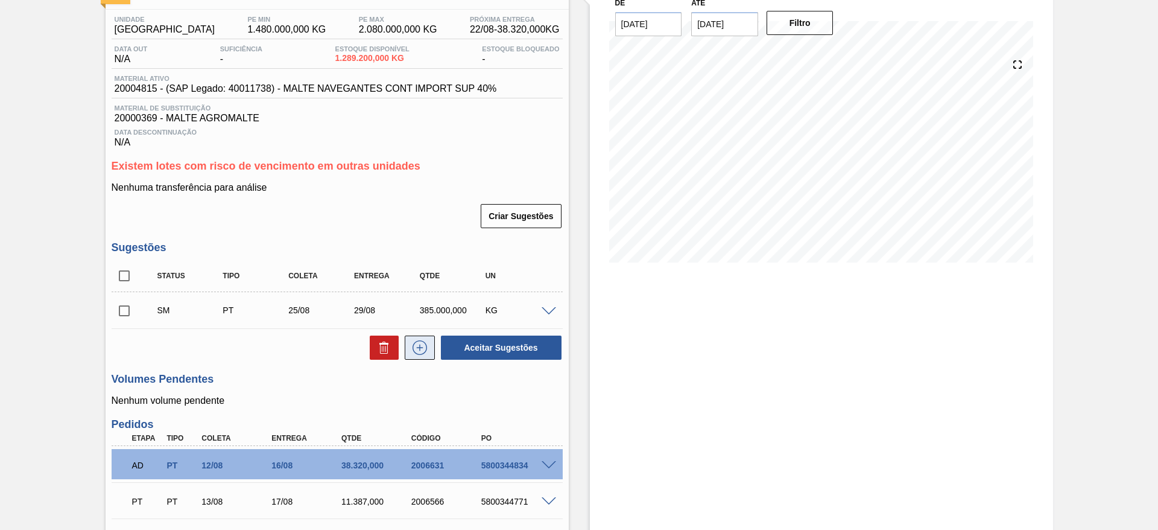
click at [419, 343] on icon at bounding box center [419, 347] width 19 height 14
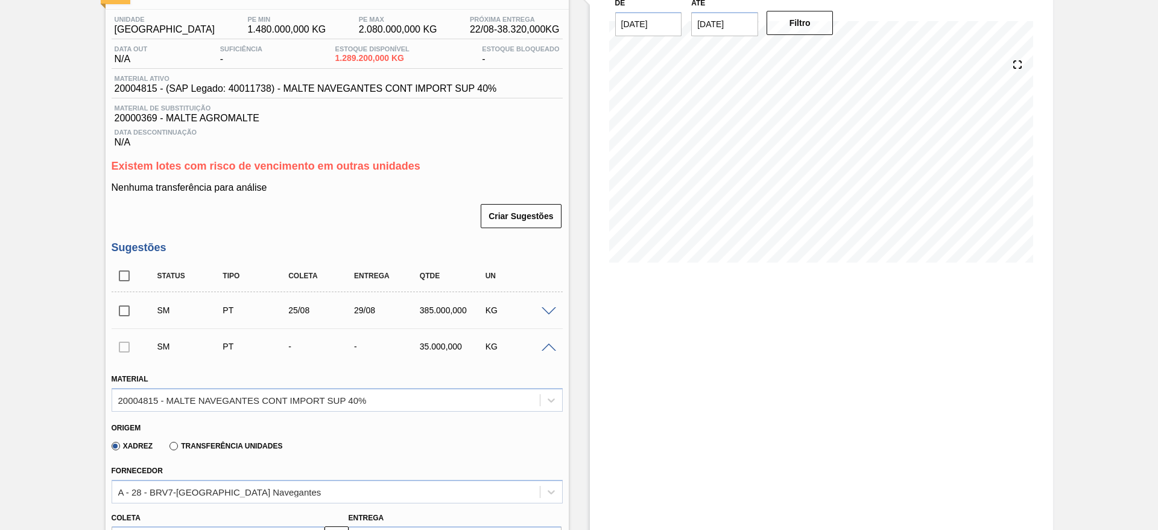
scroll to position [362, 0]
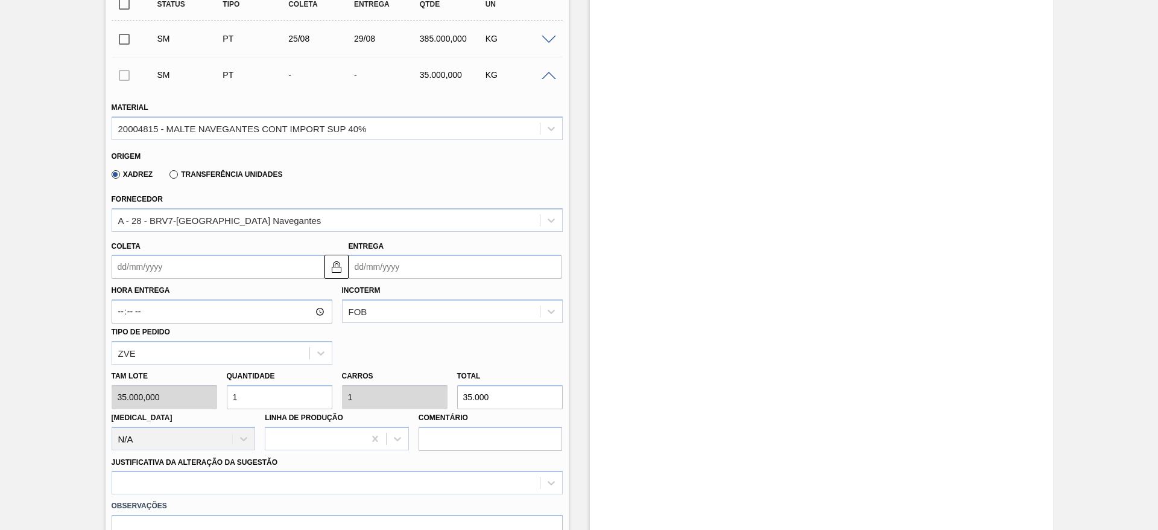
click at [167, 390] on div "[PERSON_NAME] 35.000,000 Quantidade 1 Carros 1 Total 35.000 [MEDICAL_DATA] N/A …" at bounding box center [337, 407] width 461 height 86
type input "6"
type input "210.000"
type input "6"
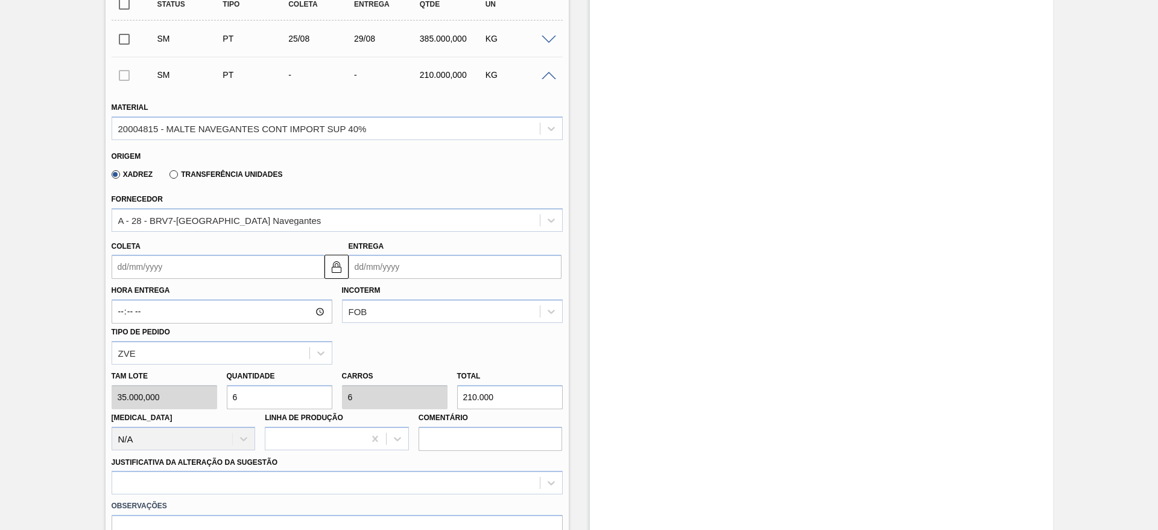
click at [119, 261] on input "Coleta" at bounding box center [218, 267] width 213 height 24
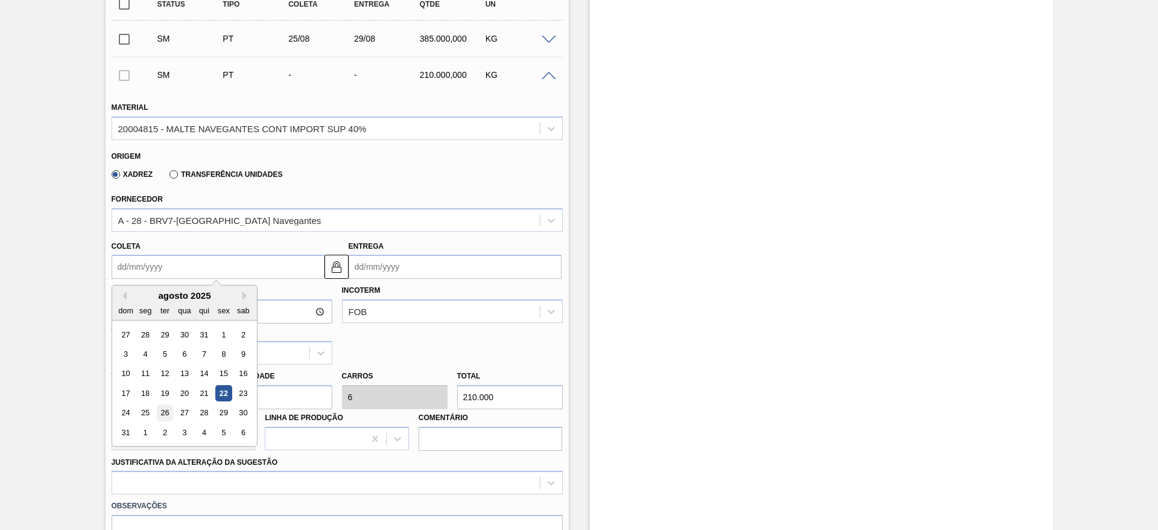
click at [160, 411] on div "26" at bounding box center [164, 413] width 16 height 16
type input "[DATE]"
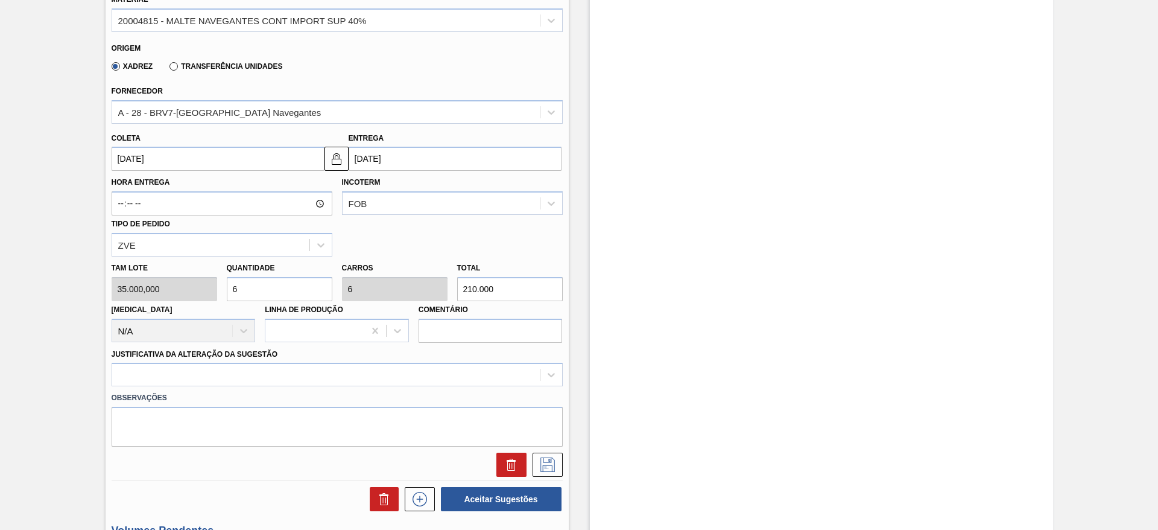
scroll to position [543, 0]
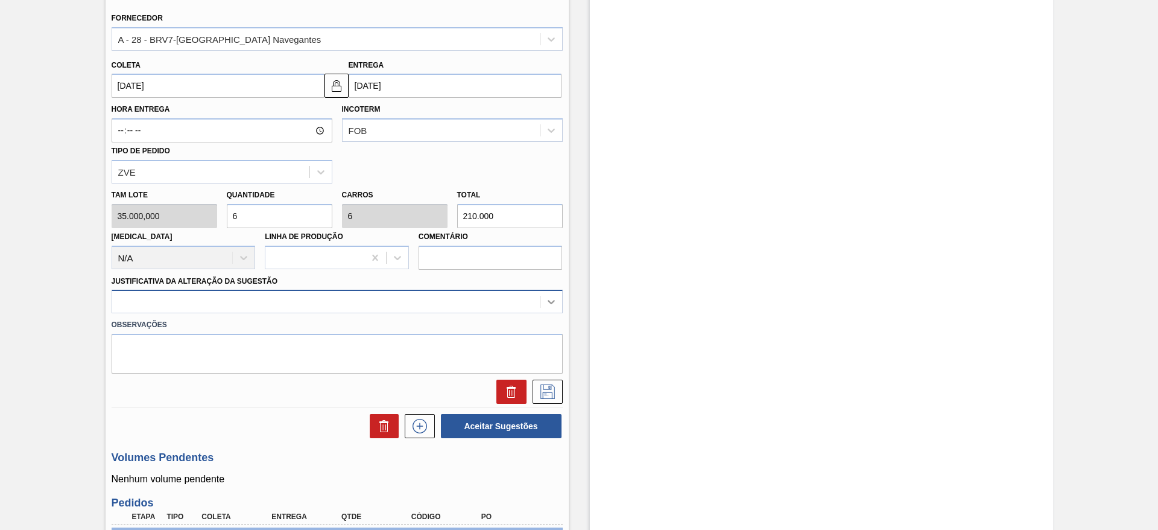
click at [545, 302] on icon at bounding box center [551, 302] width 12 height 12
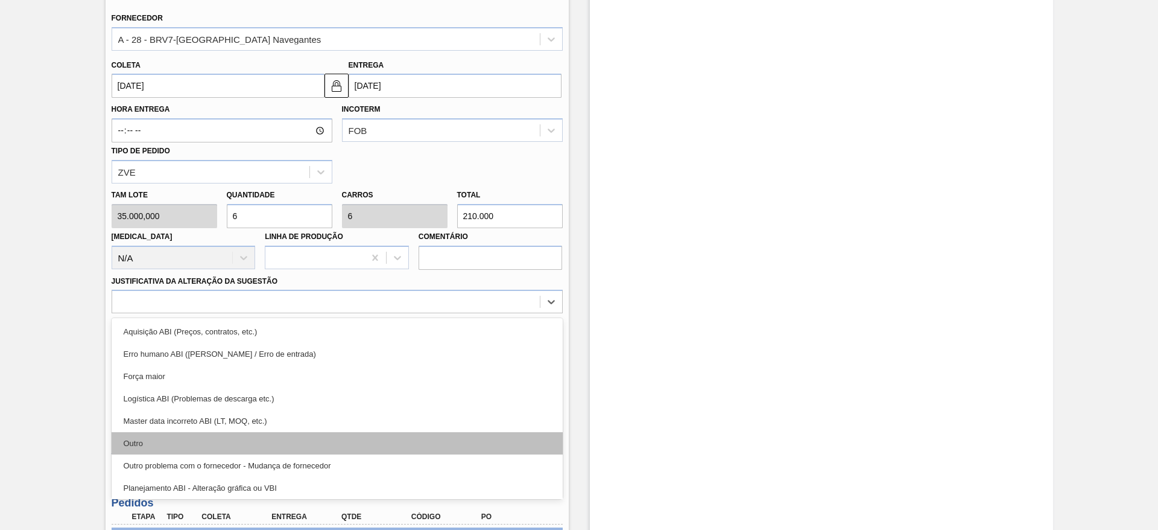
click at [180, 437] on div "Outro" at bounding box center [337, 443] width 451 height 22
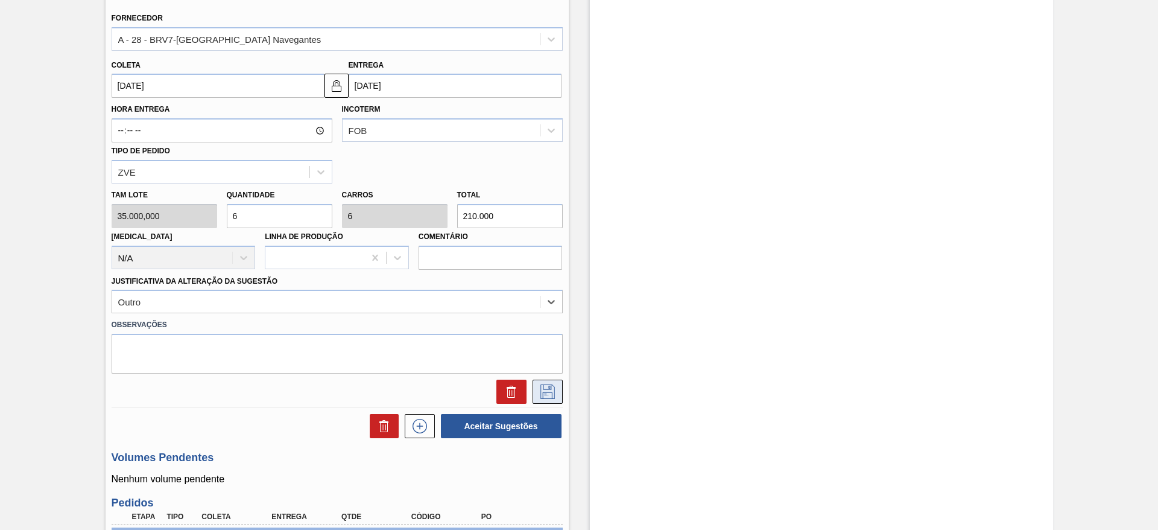
click at [549, 387] on icon at bounding box center [547, 390] width 6 height 10
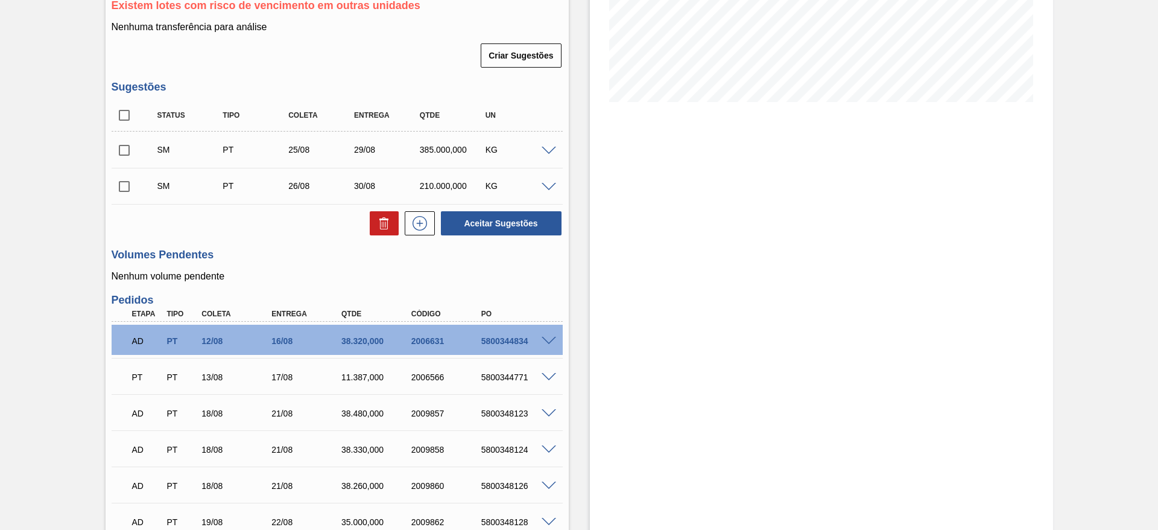
scroll to position [181, 0]
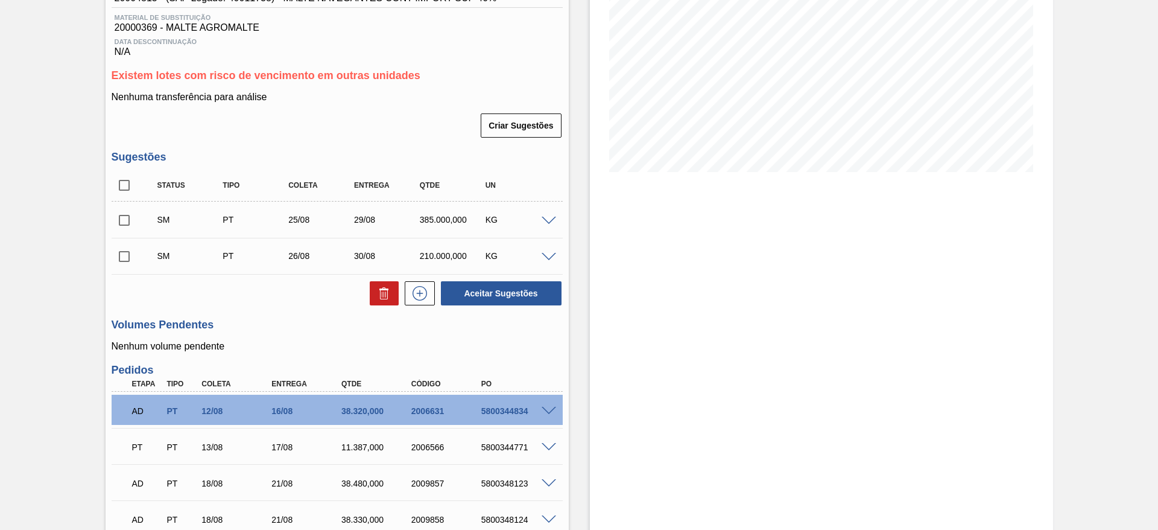
click at [130, 183] on input "checkbox" at bounding box center [124, 185] width 25 height 25
checkbox input "true"
click at [501, 288] on button "Aceitar Sugestões" at bounding box center [501, 293] width 121 height 24
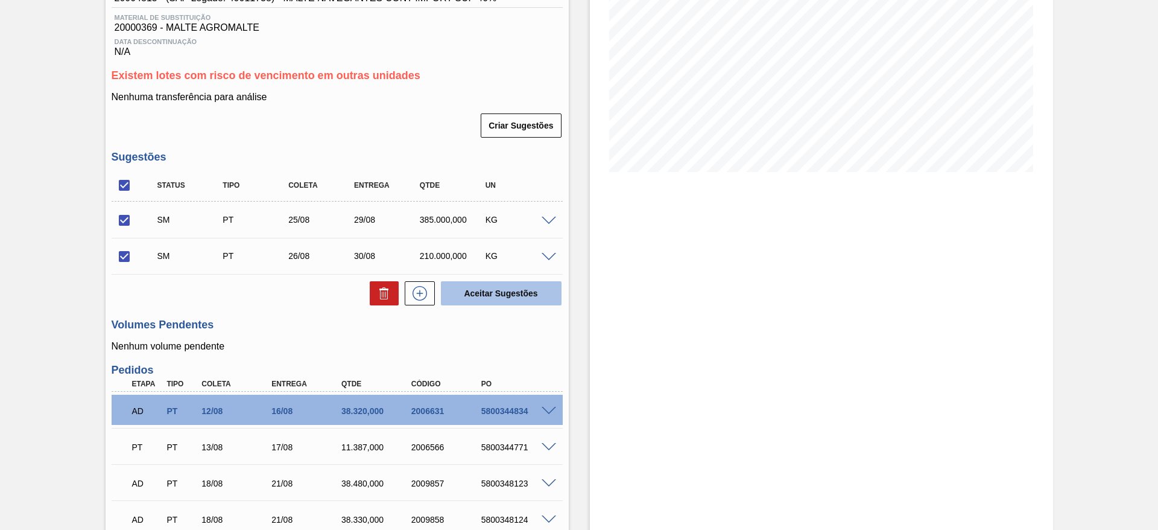
checkbox input "false"
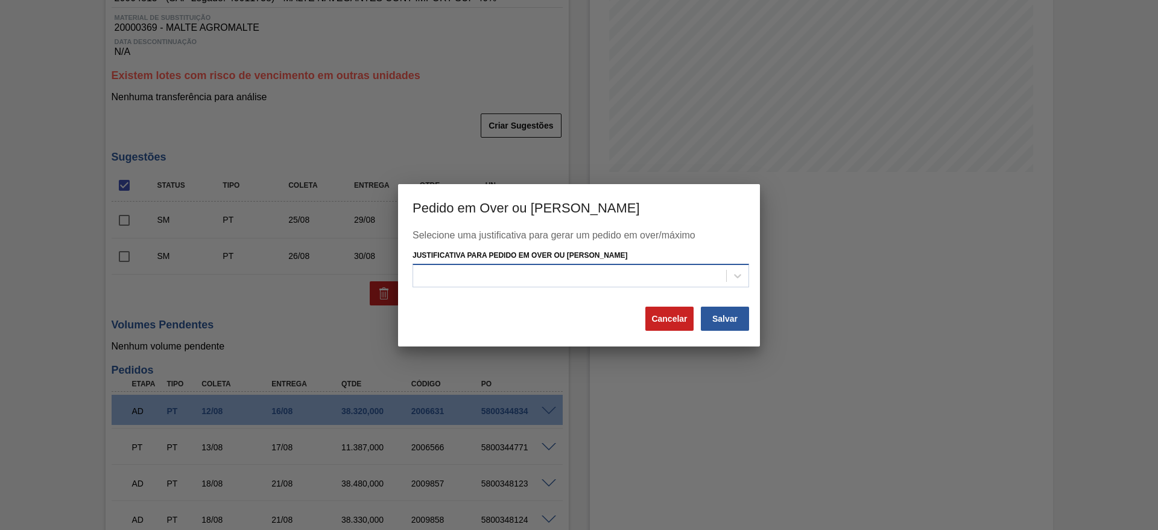
click at [499, 274] on div at bounding box center [569, 275] width 313 height 17
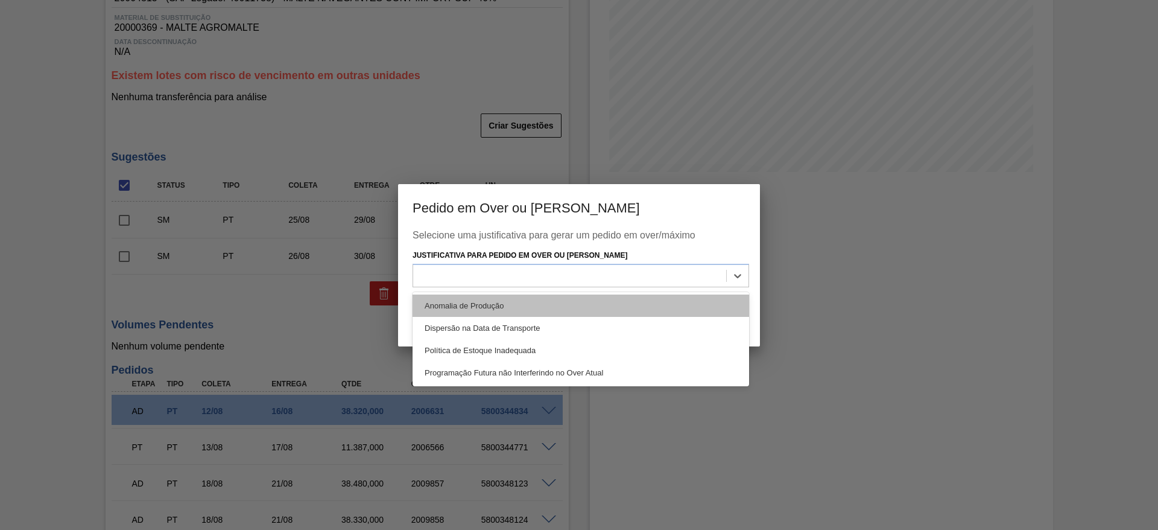
click at [452, 309] on div "Anomalia de Produção" at bounding box center [581, 305] width 337 height 22
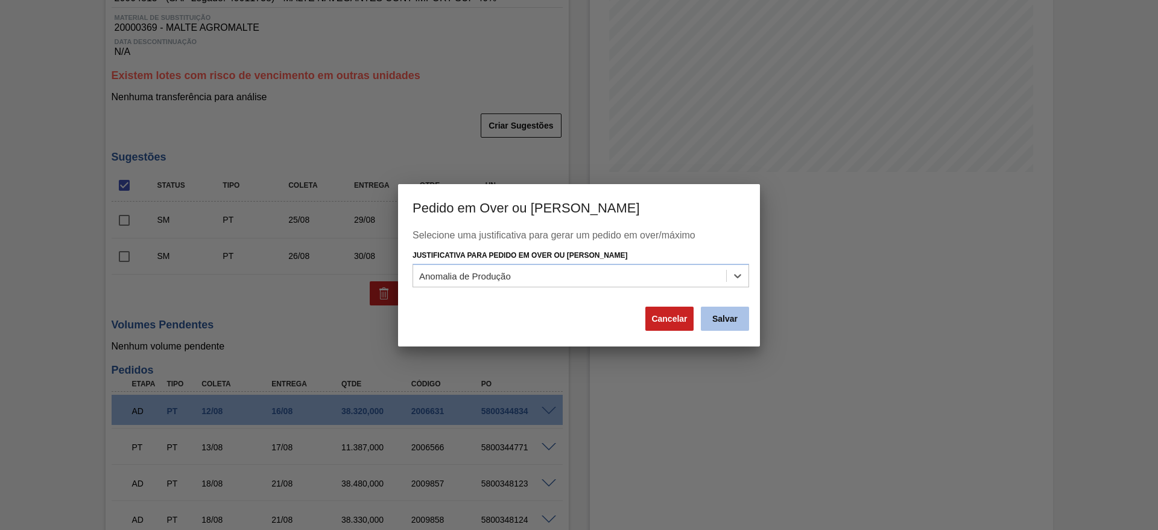
click at [720, 321] on button "Salvar" at bounding box center [725, 318] width 48 height 24
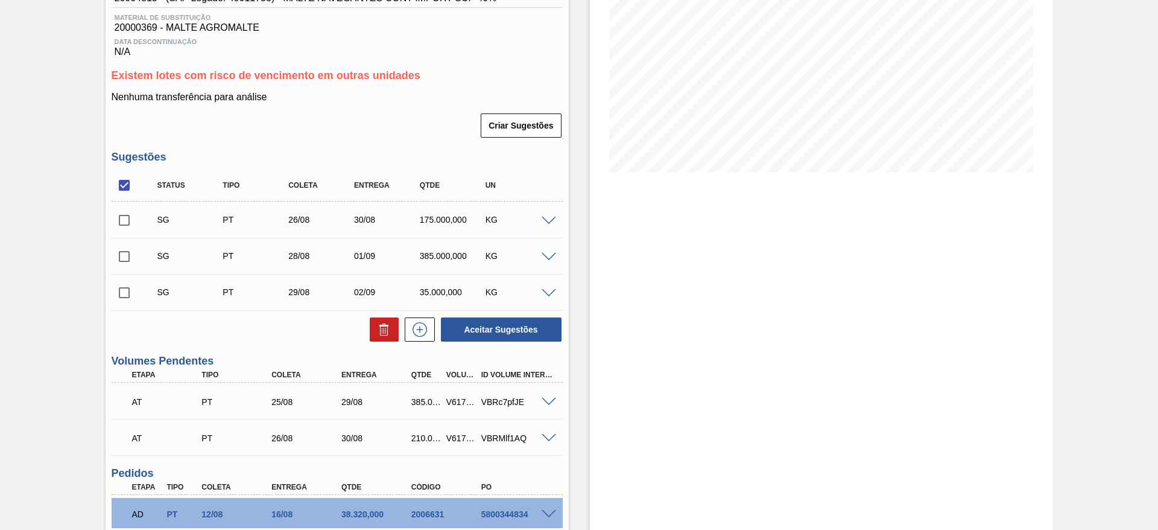
scroll to position [0, 0]
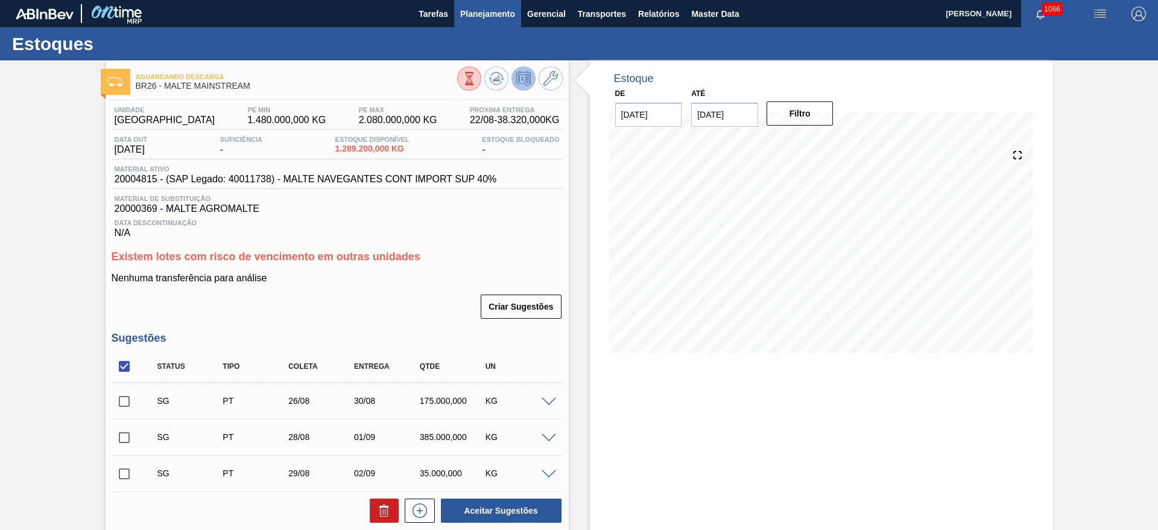
click at [475, 11] on span "Planejamento" at bounding box center [487, 14] width 55 height 14
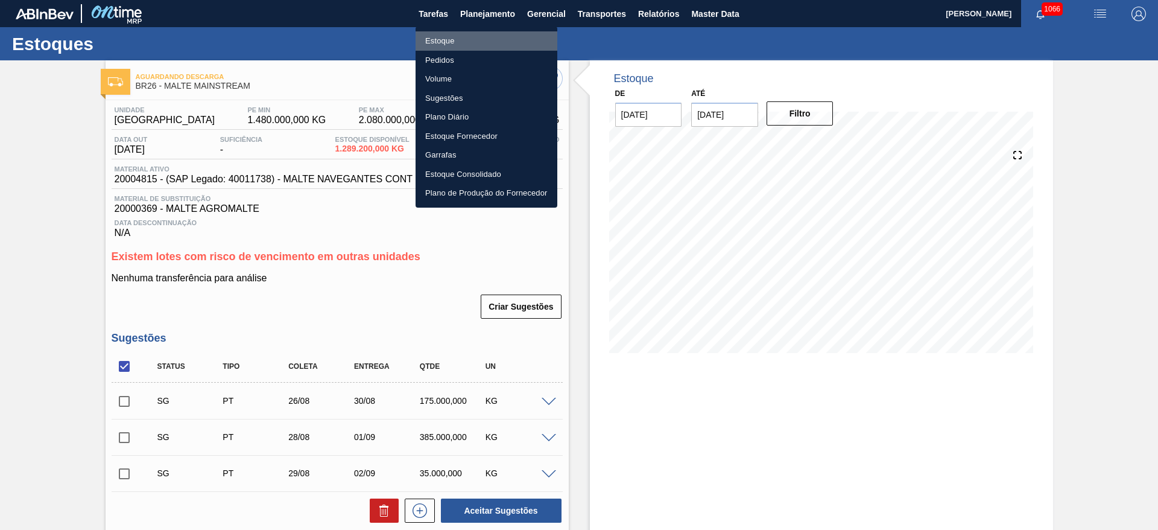
click at [440, 40] on li "Estoque" at bounding box center [487, 40] width 142 height 19
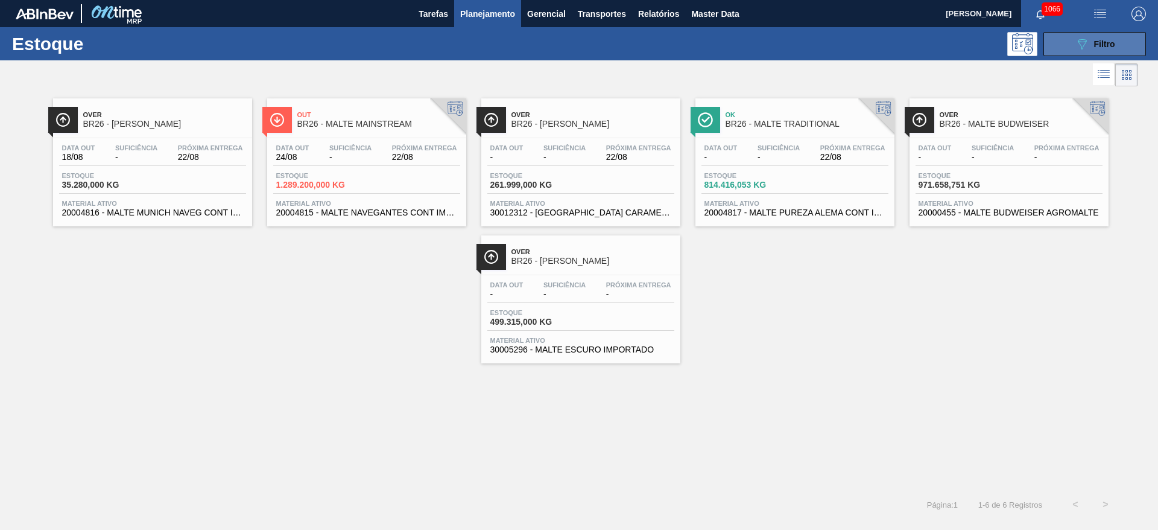
click at [1077, 43] on icon "089F7B8B-B2A5-4AFE-B5C0-19BA573D28AC" at bounding box center [1082, 44] width 14 height 14
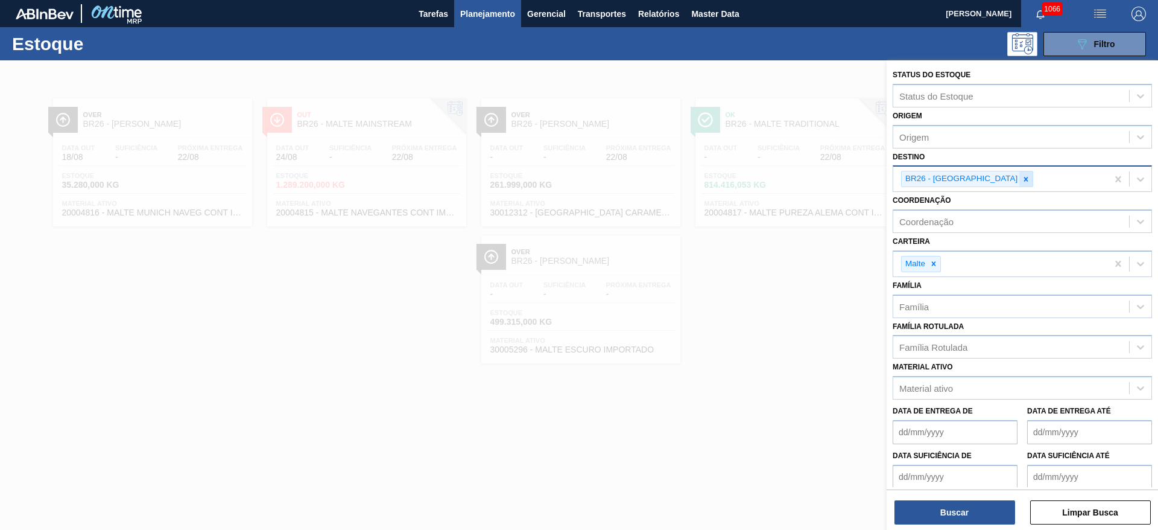
click at [1020, 180] on div at bounding box center [1026, 178] width 13 height 15
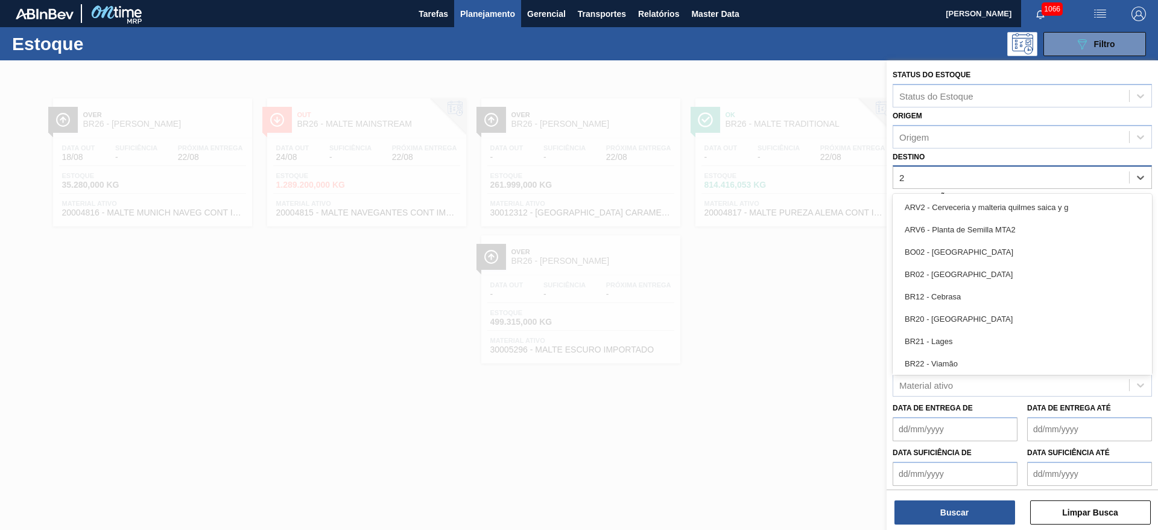
type input "23"
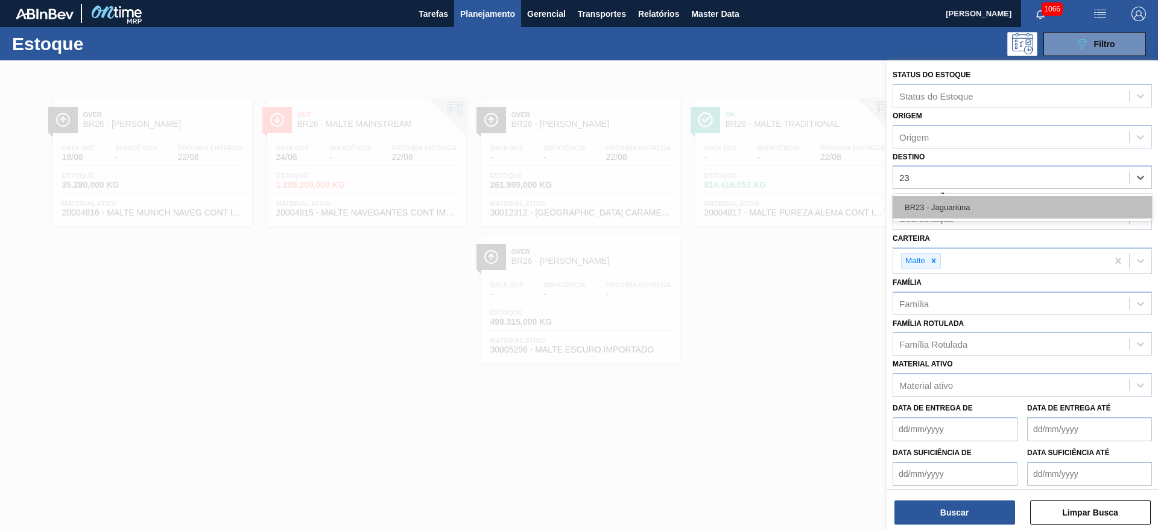
click at [947, 205] on div "BR23 - Jaguariúna" at bounding box center [1022, 207] width 259 height 22
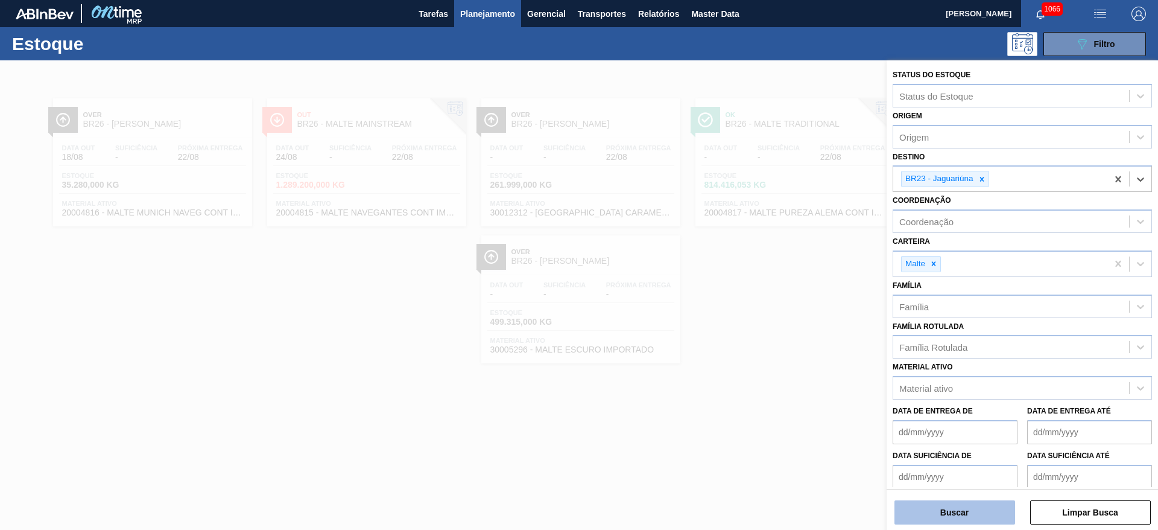
click at [947, 512] on button "Buscar" at bounding box center [955, 512] width 121 height 24
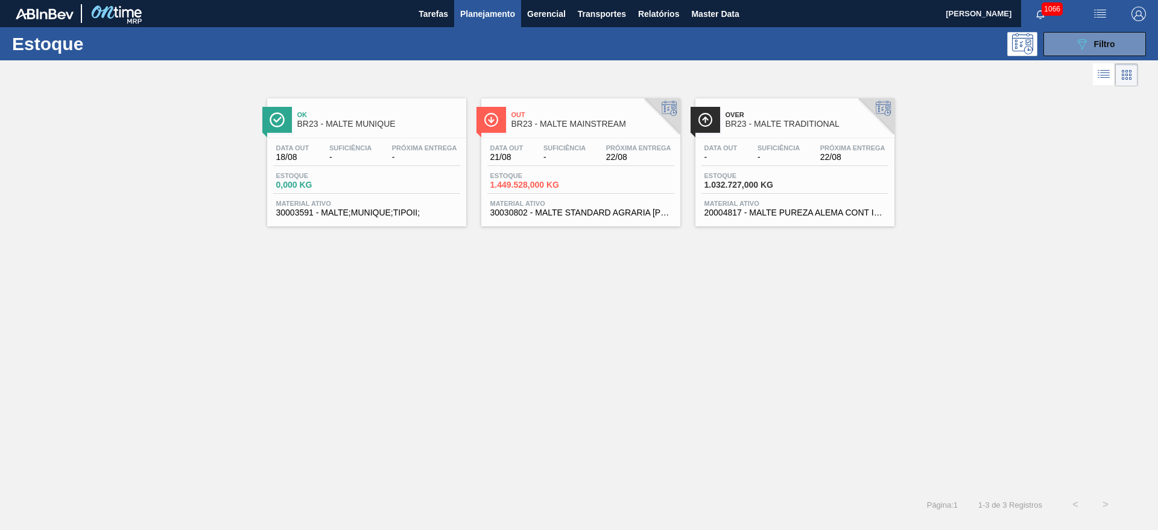
click at [758, 158] on span "-" at bounding box center [779, 157] width 42 height 9
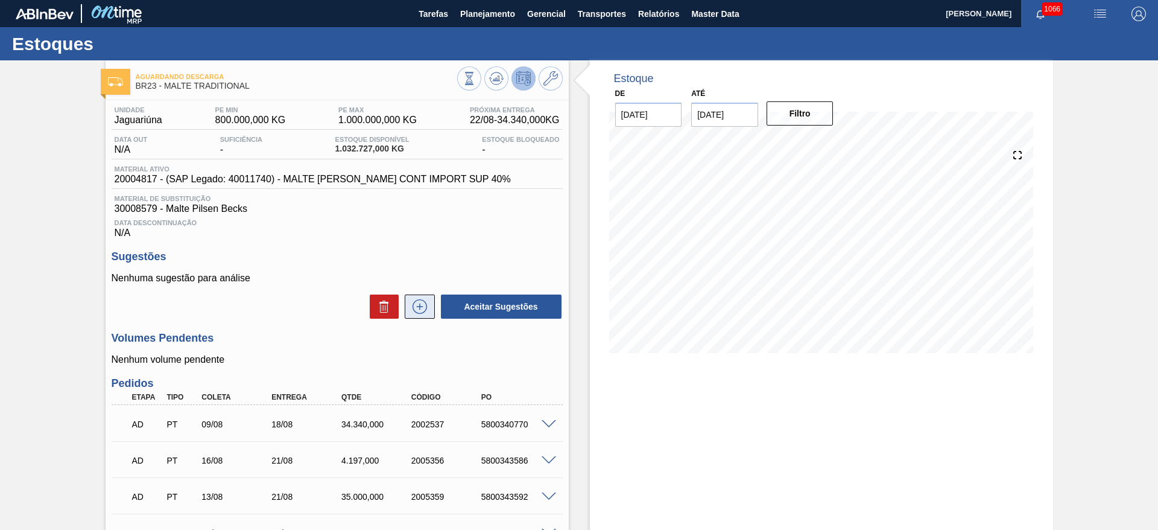
click at [418, 303] on icon at bounding box center [419, 306] width 19 height 14
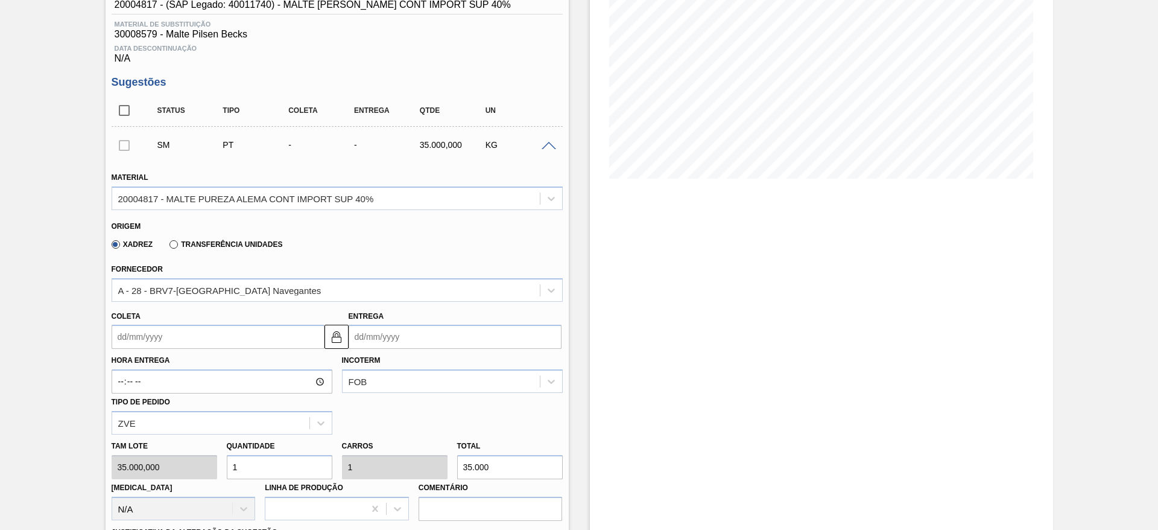
scroll to position [181, 0]
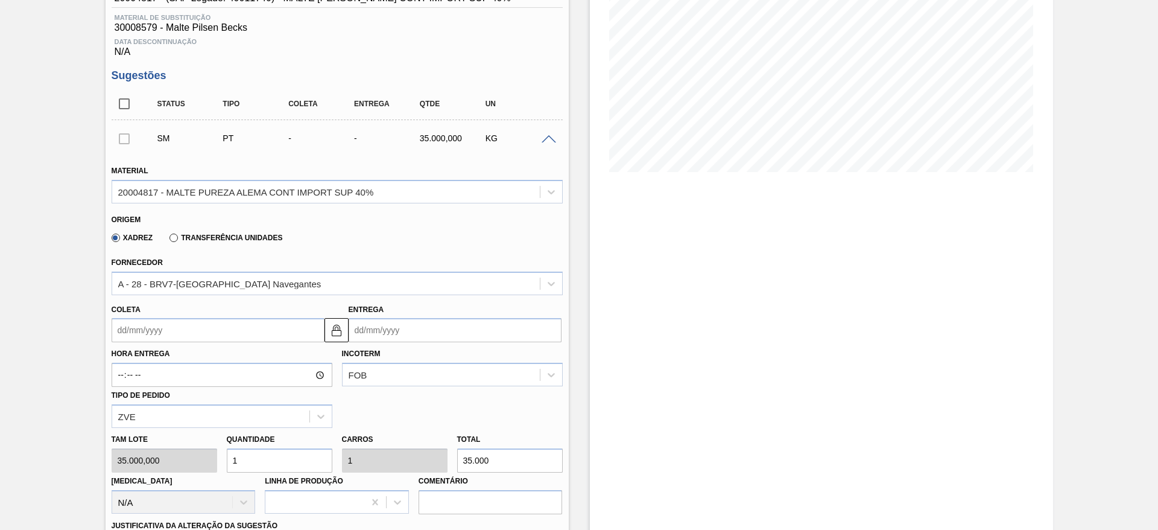
click at [185, 457] on div "[PERSON_NAME] 35.000,000 Quantidade 1 Carros 1 Total 35.000 [MEDICAL_DATA] N/A …" at bounding box center [337, 471] width 461 height 86
type input "5"
type input "175.000"
type input "5"
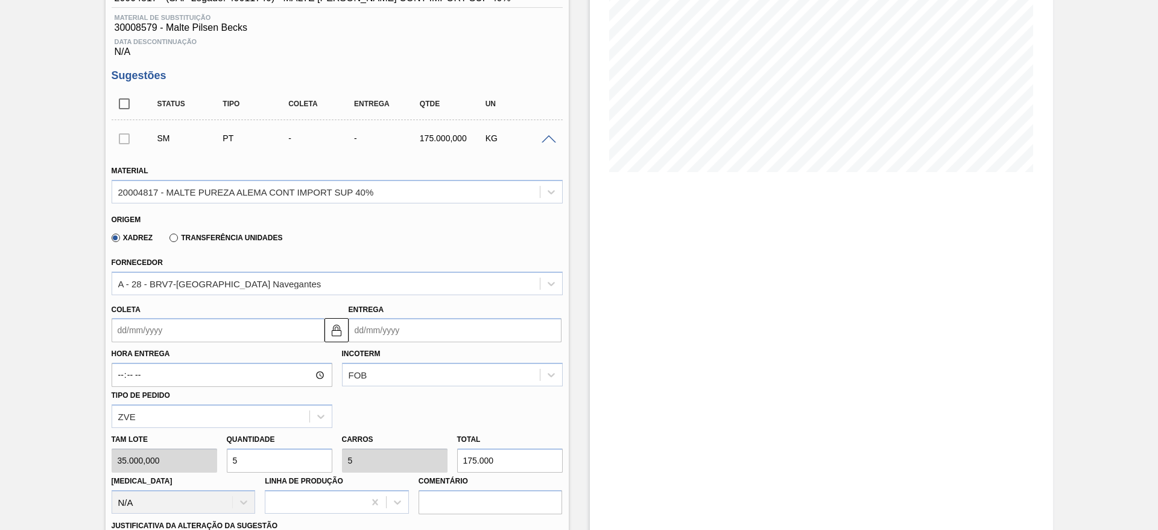
click at [125, 329] on input "Coleta" at bounding box center [218, 330] width 213 height 24
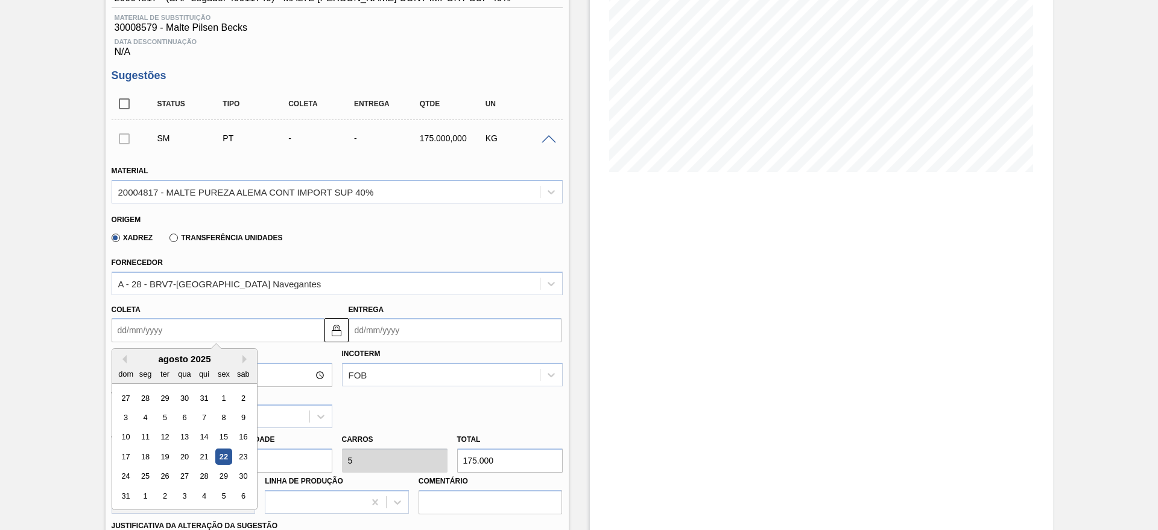
click at [142, 478] on div "25" at bounding box center [145, 476] width 16 height 16
type input "[DATE]"
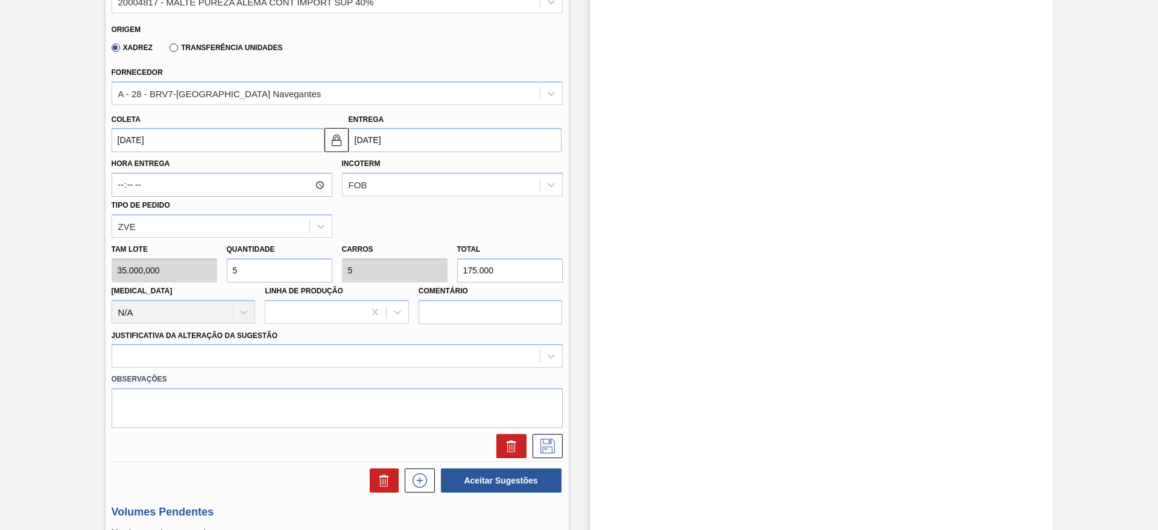
scroll to position [452, 0]
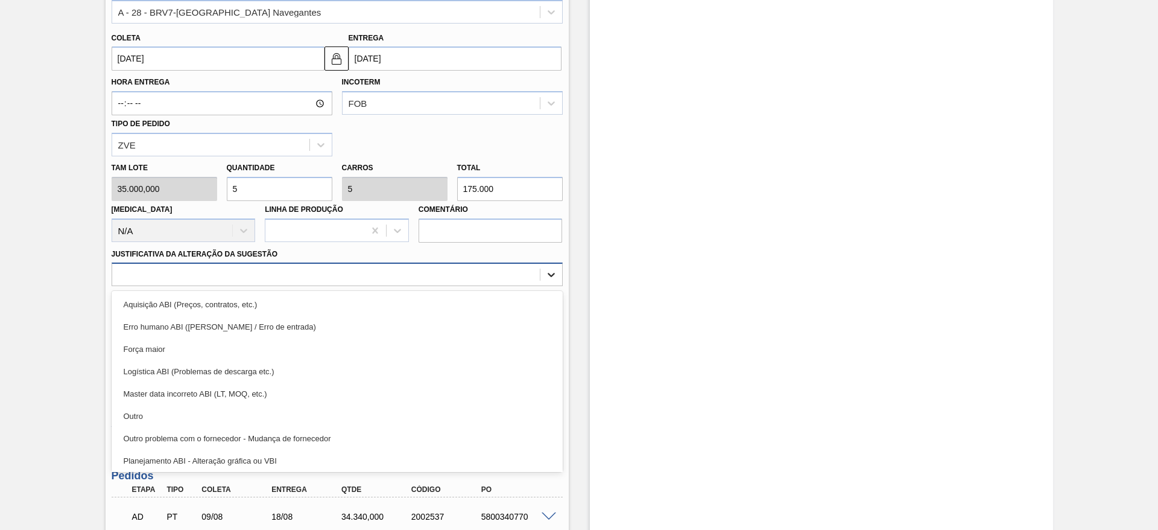
click at [547, 275] on icon at bounding box center [551, 274] width 12 height 12
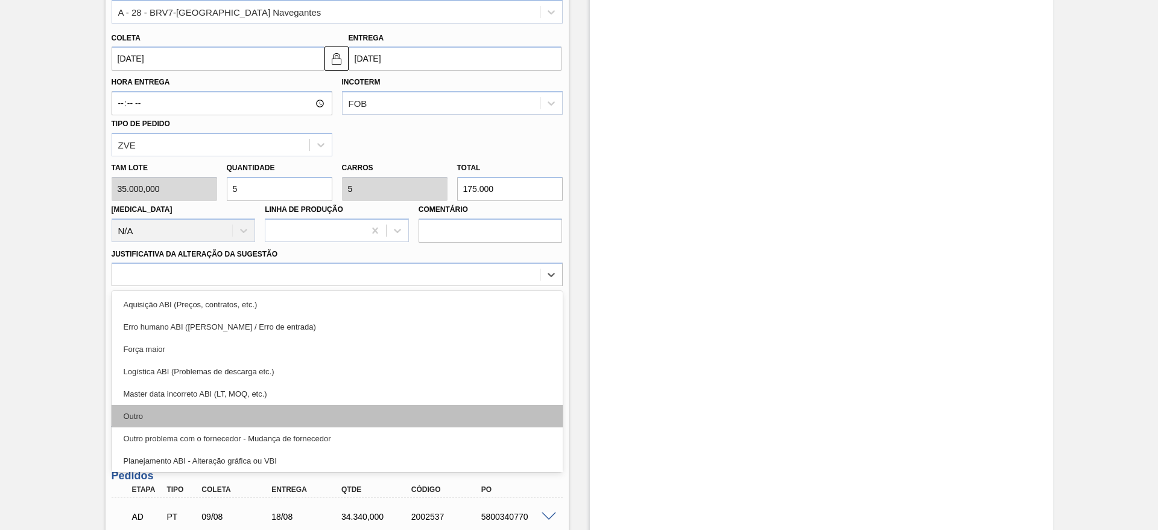
click at [136, 411] on div "Outro" at bounding box center [337, 416] width 451 height 22
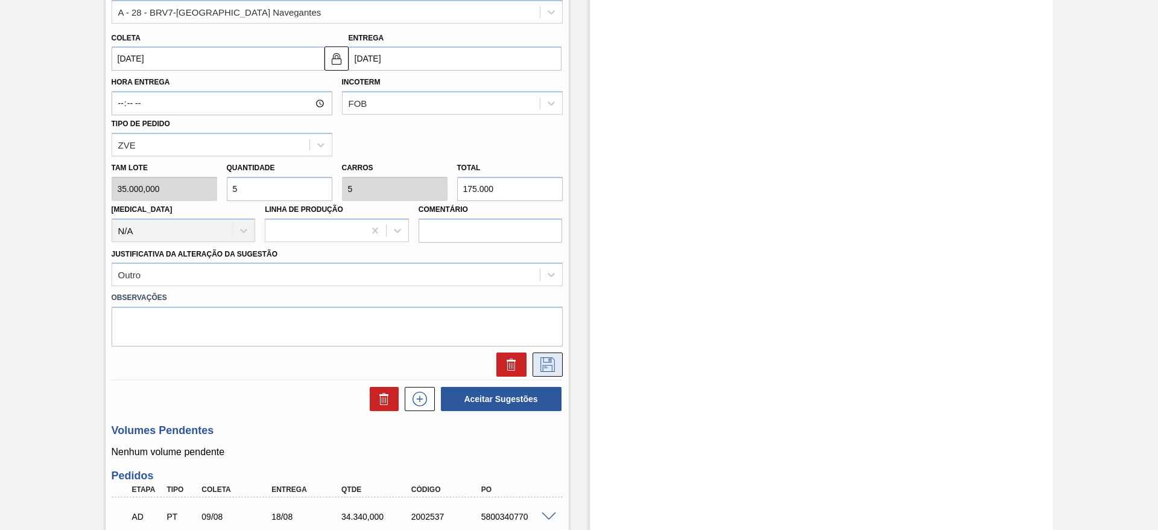
click at [541, 364] on icon at bounding box center [548, 364] width 14 height 14
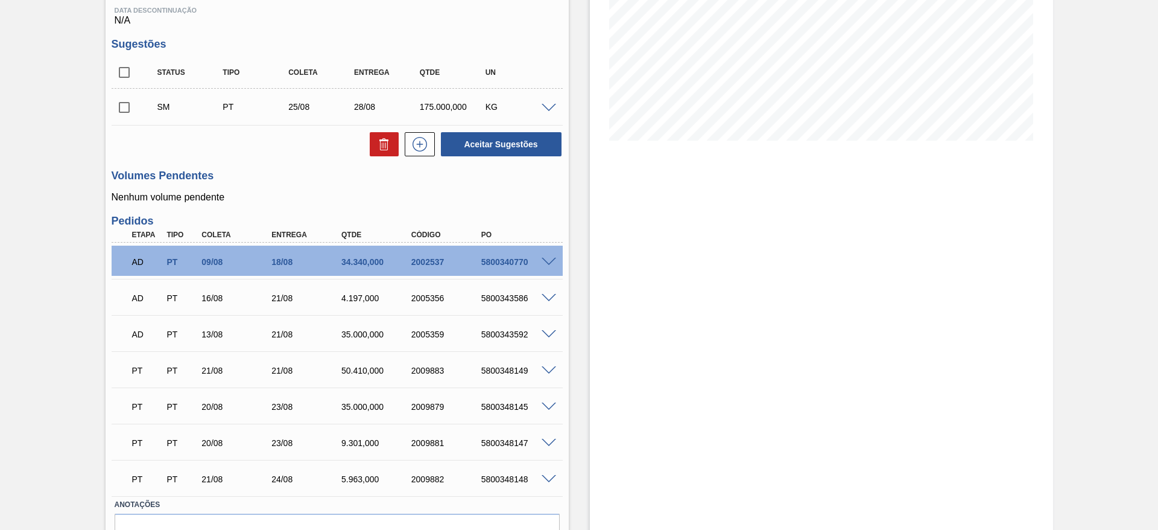
scroll to position [97, 0]
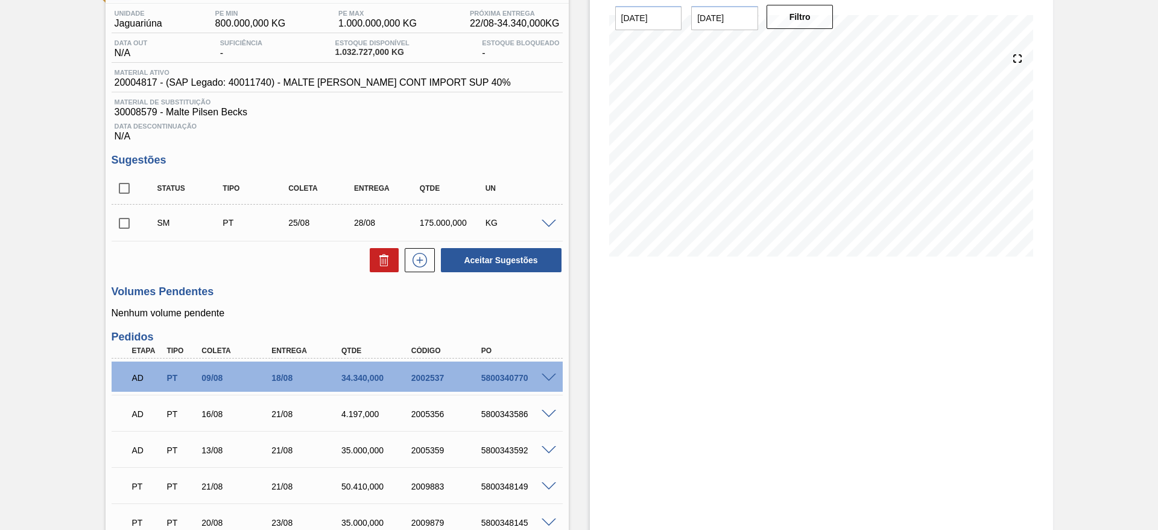
click at [124, 222] on input "checkbox" at bounding box center [124, 223] width 25 height 25
click at [500, 255] on button "Aceitar Sugestões" at bounding box center [501, 260] width 121 height 24
checkbox input "false"
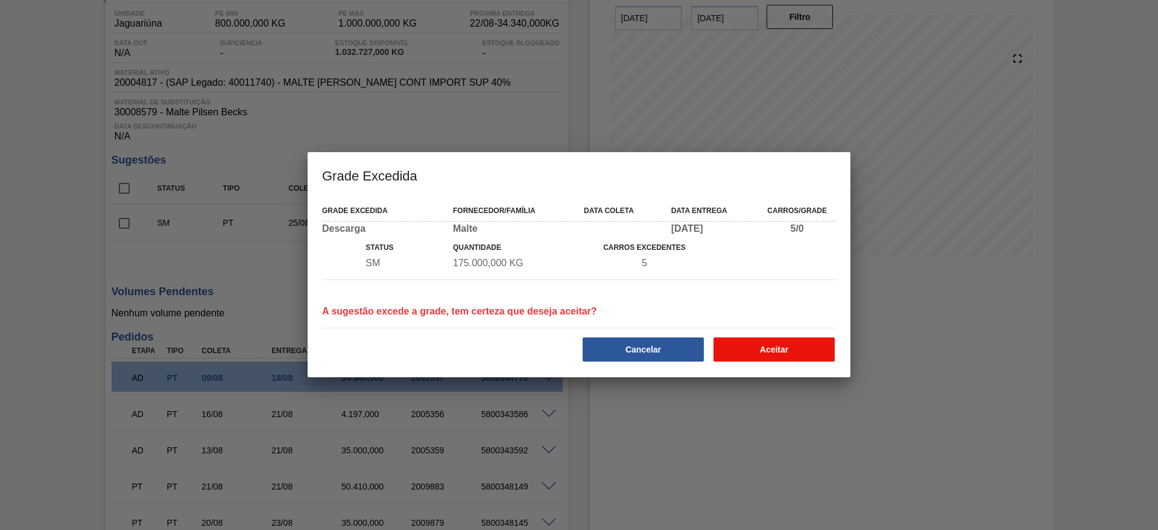
click at [761, 348] on button "Aceitar" at bounding box center [774, 349] width 121 height 24
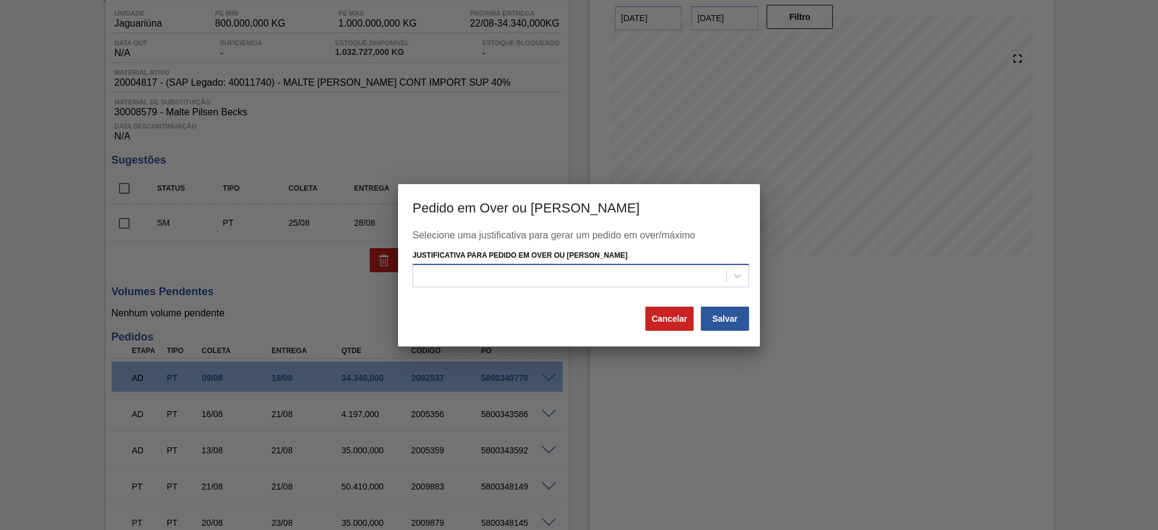
click at [442, 268] on div at bounding box center [569, 275] width 313 height 17
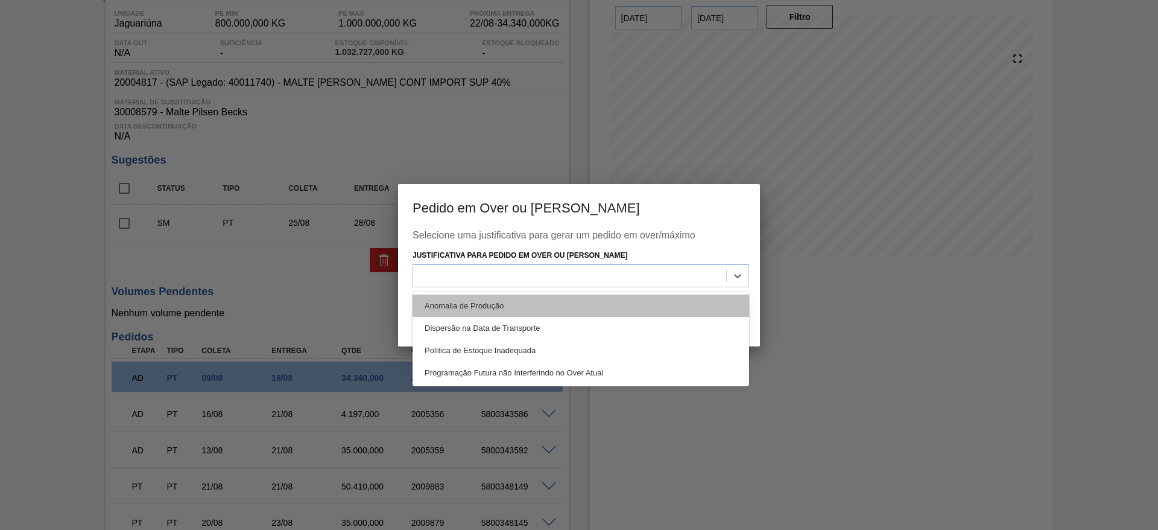
click at [434, 303] on div "Anomalia de Produção" at bounding box center [581, 305] width 337 height 22
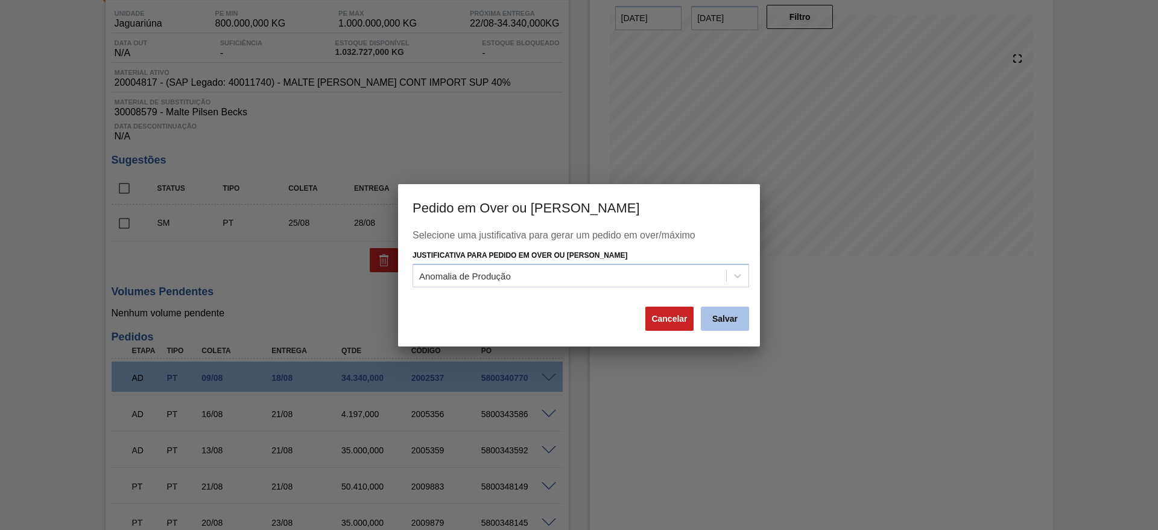
click at [738, 319] on button "Salvar" at bounding box center [725, 318] width 48 height 24
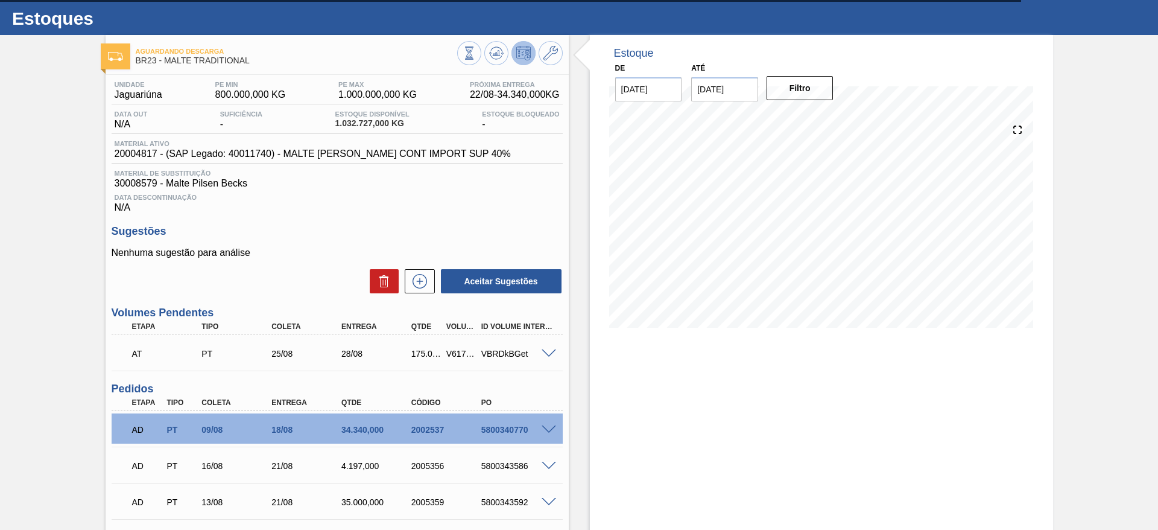
scroll to position [0, 0]
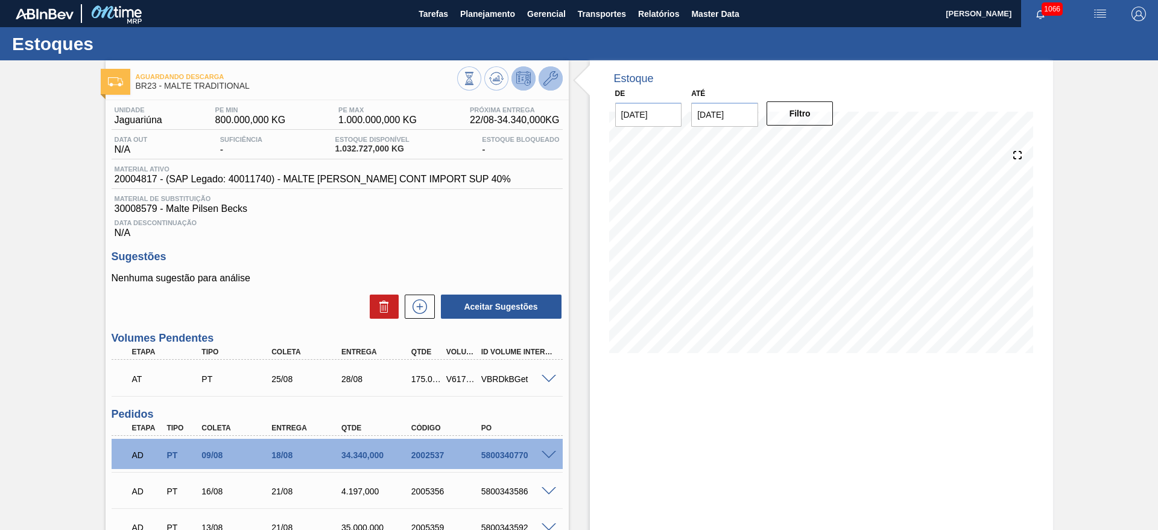
click at [553, 77] on icon at bounding box center [551, 78] width 14 height 14
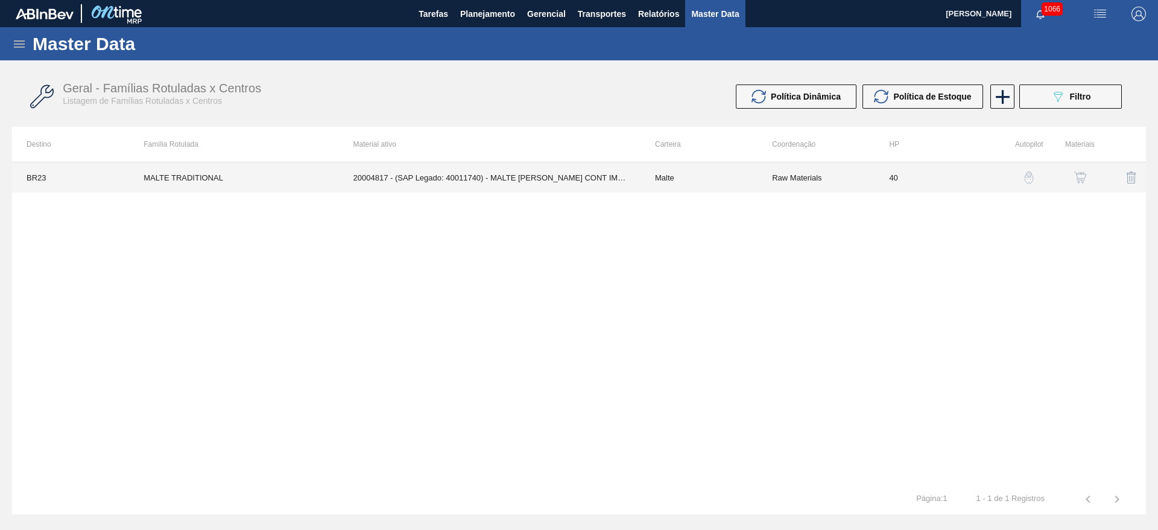
click at [604, 183] on td "20004817 - (SAP Legado: 40011740) - MALTE [PERSON_NAME] CONT IMPORT SUP 40%" at bounding box center [490, 177] width 302 height 30
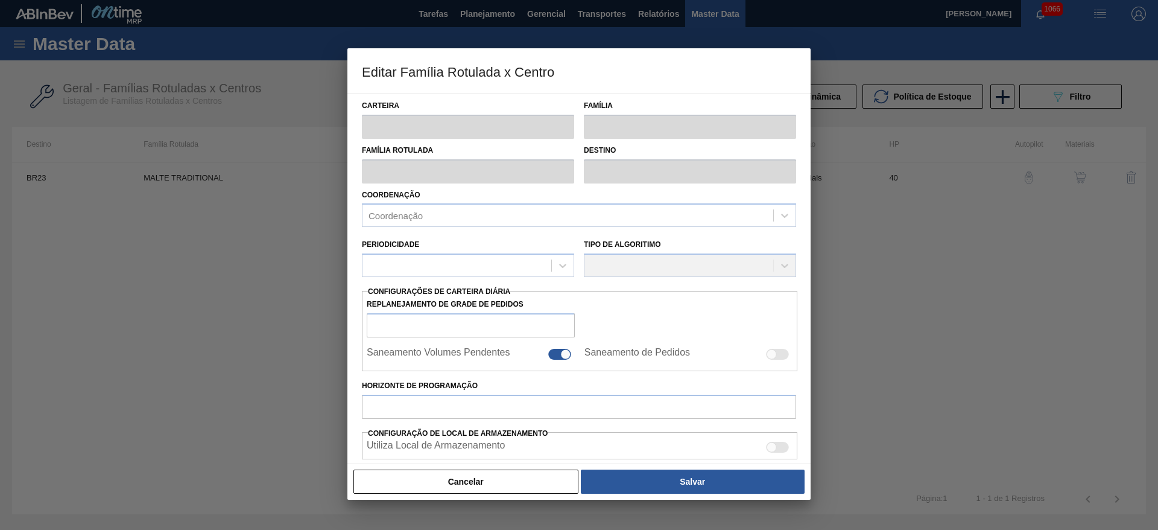
type input "Malte"
type input "MALTE TRADITIONAL"
type input "BR23 - Jaguariúna"
type input "0"
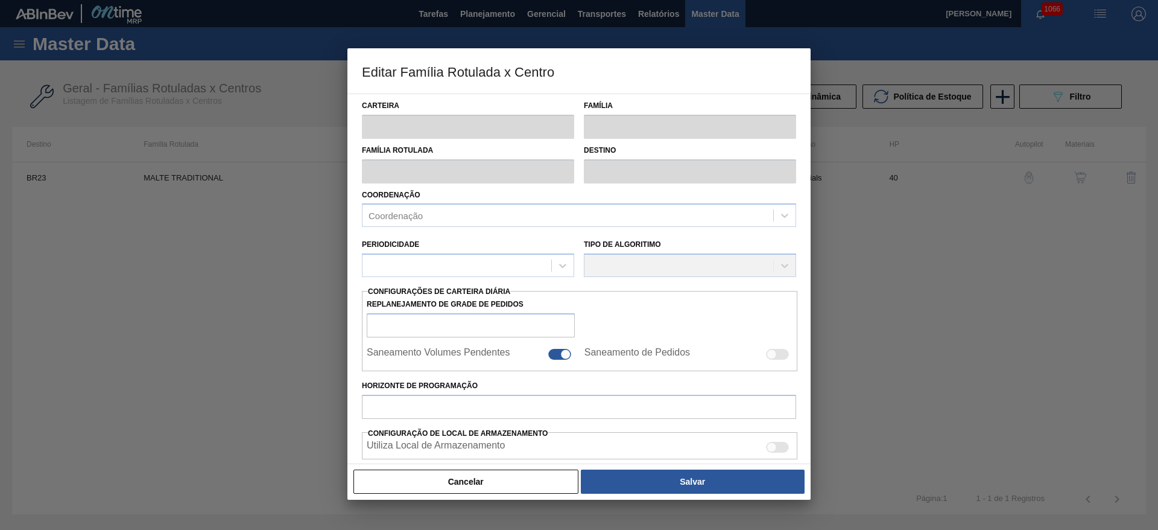
checkbox input "true"
type input "40"
type input "800.000"
type input "1.000.000"
type input "100"
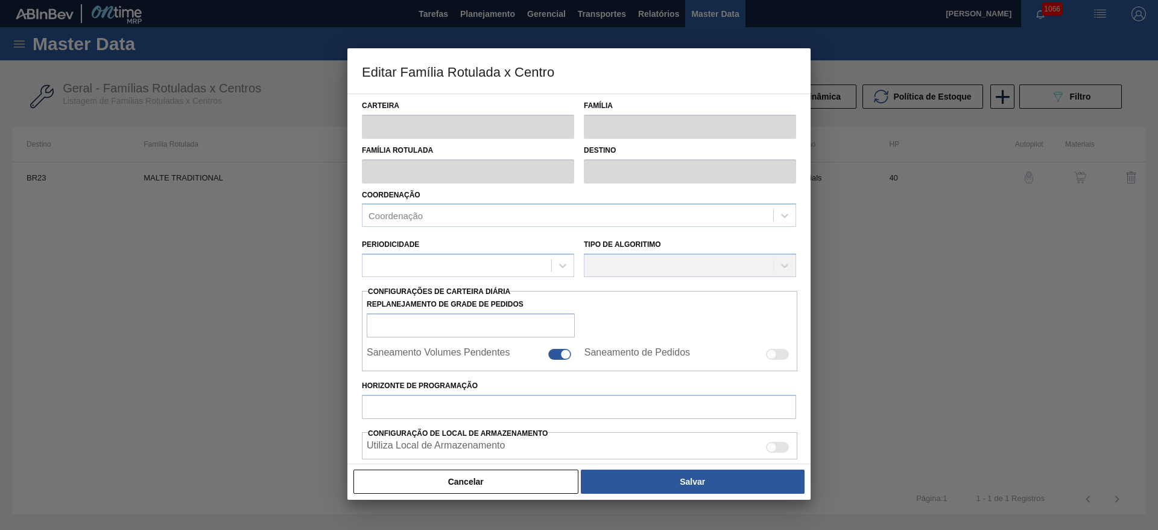
type input "1.000.000,000"
checkbox input "true"
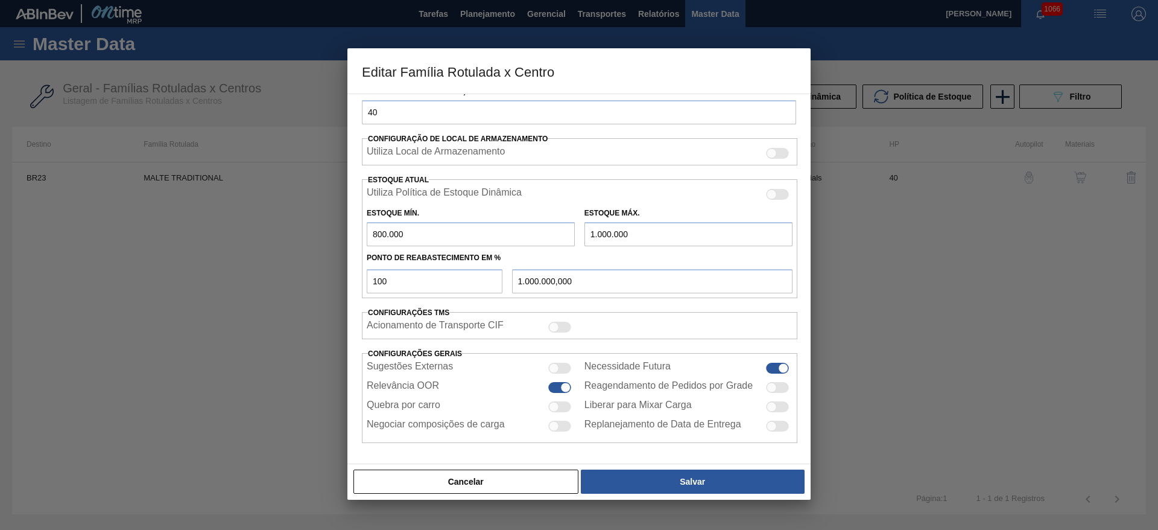
scroll to position [165, 0]
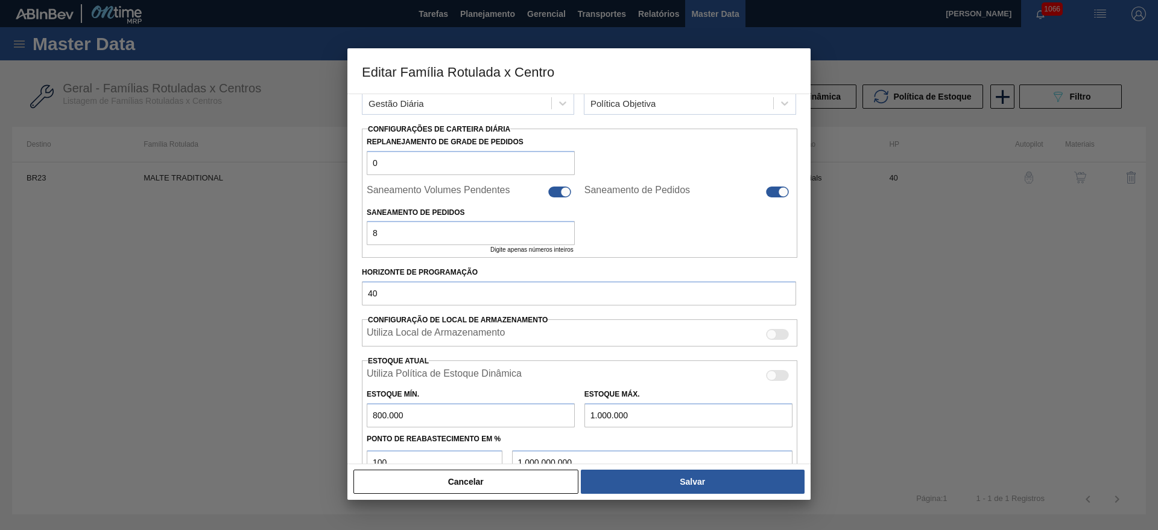
click at [554, 188] on div at bounding box center [559, 191] width 23 height 11
checkbox input "false"
click at [773, 188] on div at bounding box center [777, 191] width 23 height 11
checkbox input "false"
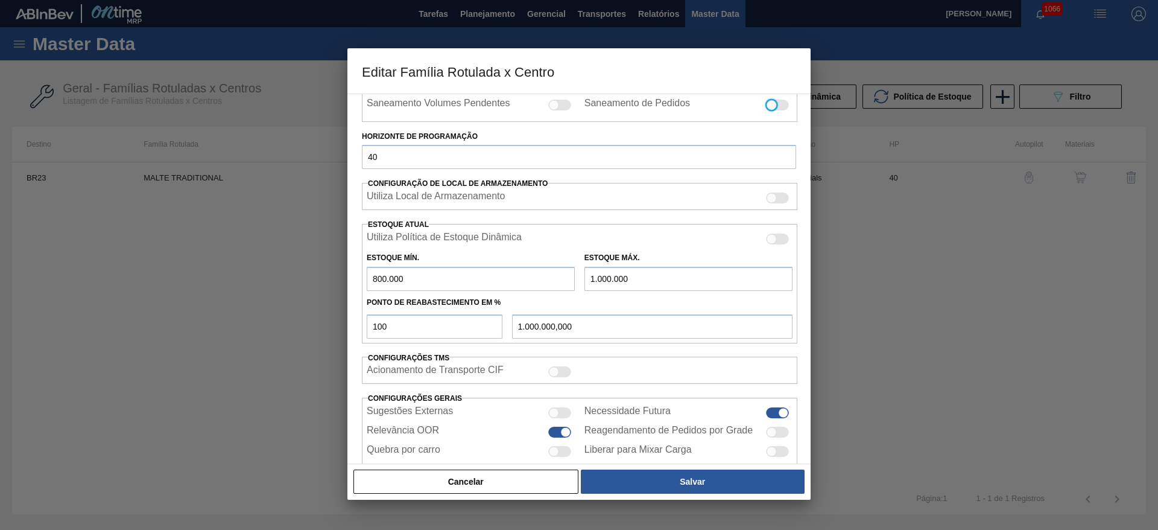
scroll to position [297, 0]
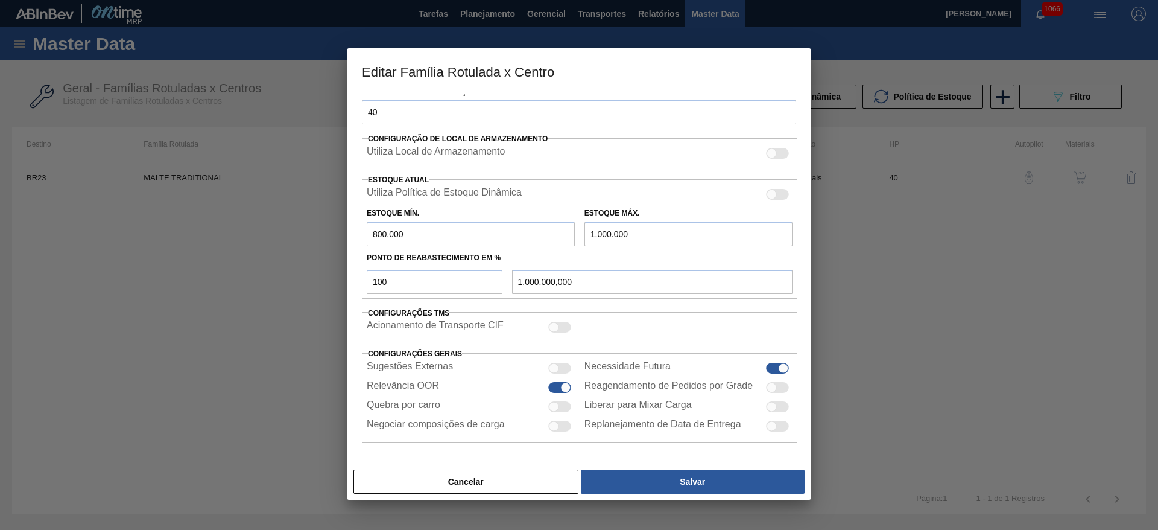
click at [559, 367] on div at bounding box center [559, 368] width 23 height 11
checkbox input "true"
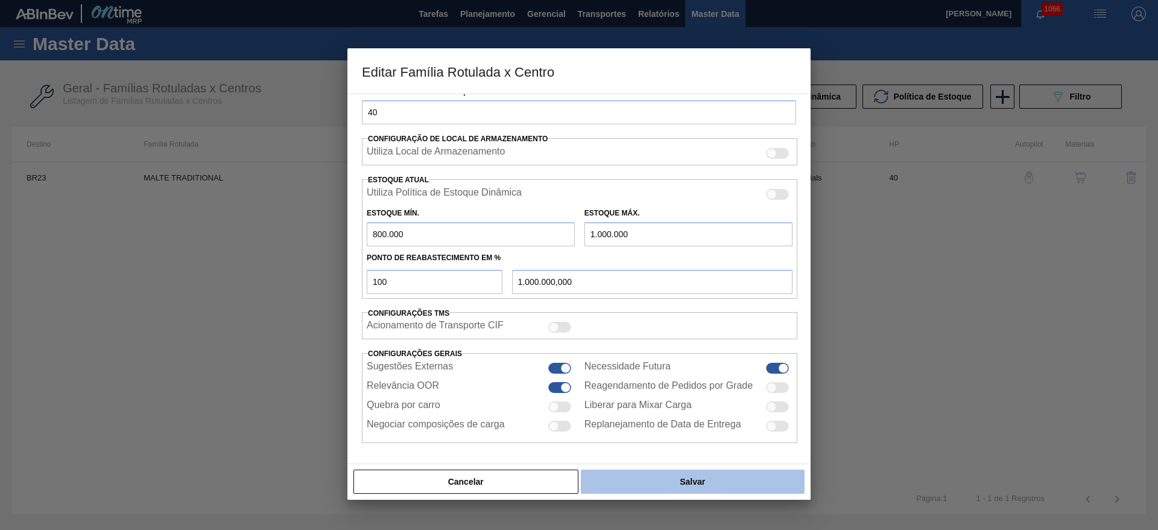
click at [656, 481] on button "Salvar" at bounding box center [693, 481] width 224 height 24
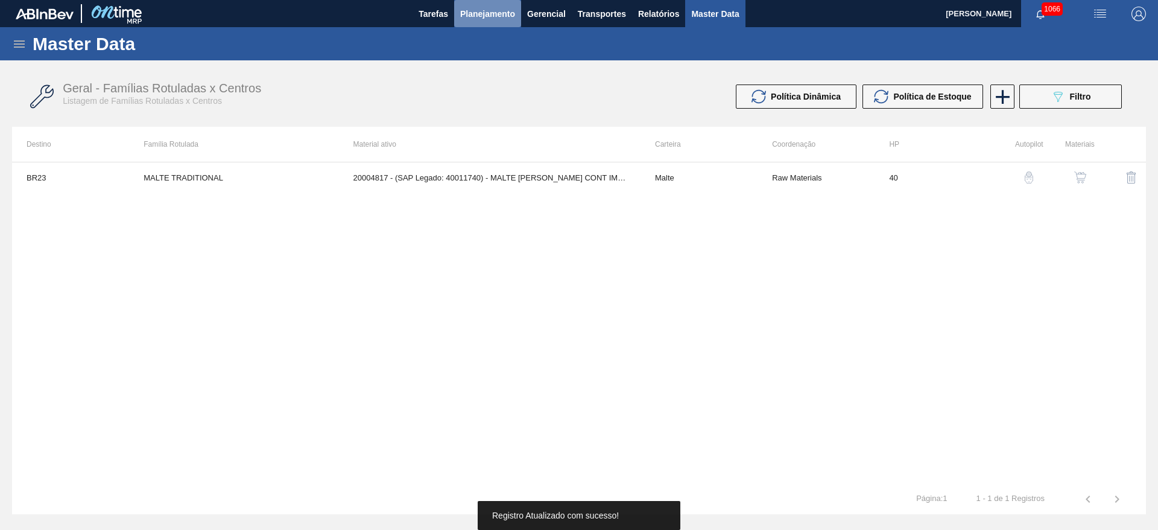
click at [478, 16] on span "Planejamento" at bounding box center [487, 14] width 55 height 14
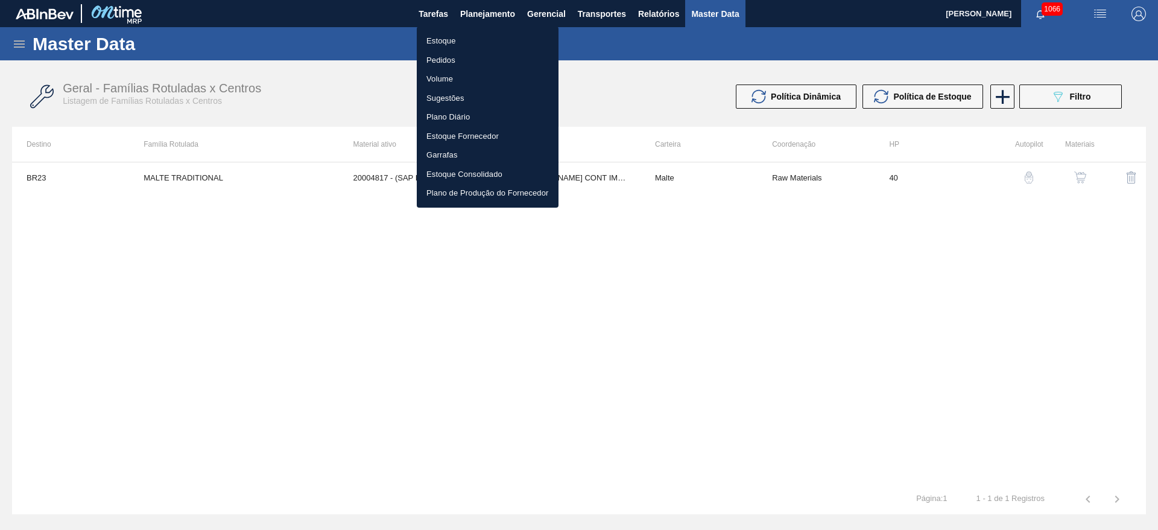
click at [449, 39] on li "Estoque" at bounding box center [488, 40] width 142 height 19
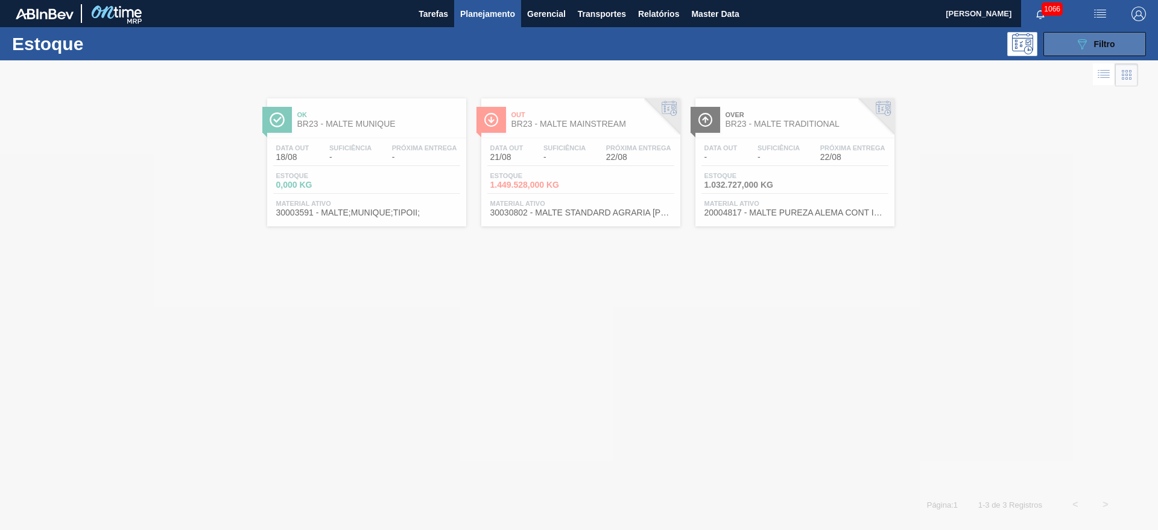
click at [1098, 42] on span "Filtro" at bounding box center [1104, 44] width 21 height 10
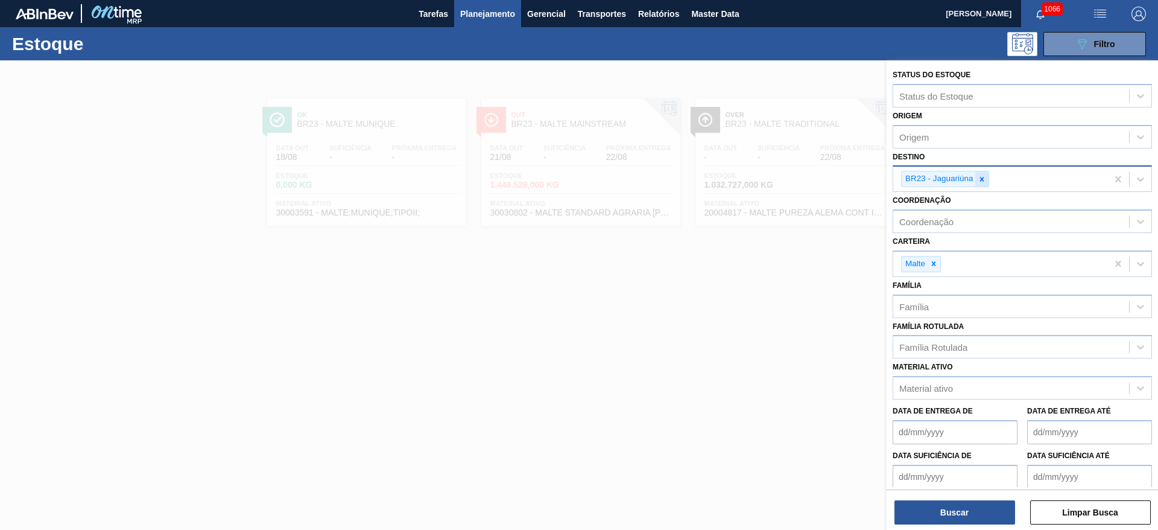
click at [983, 174] on div at bounding box center [981, 178] width 13 height 15
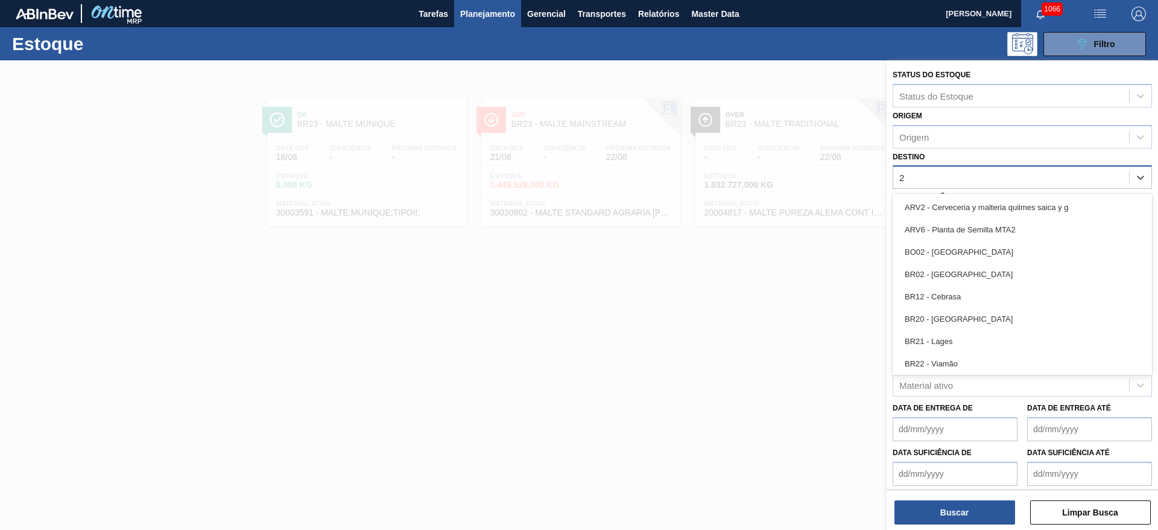
type input "26"
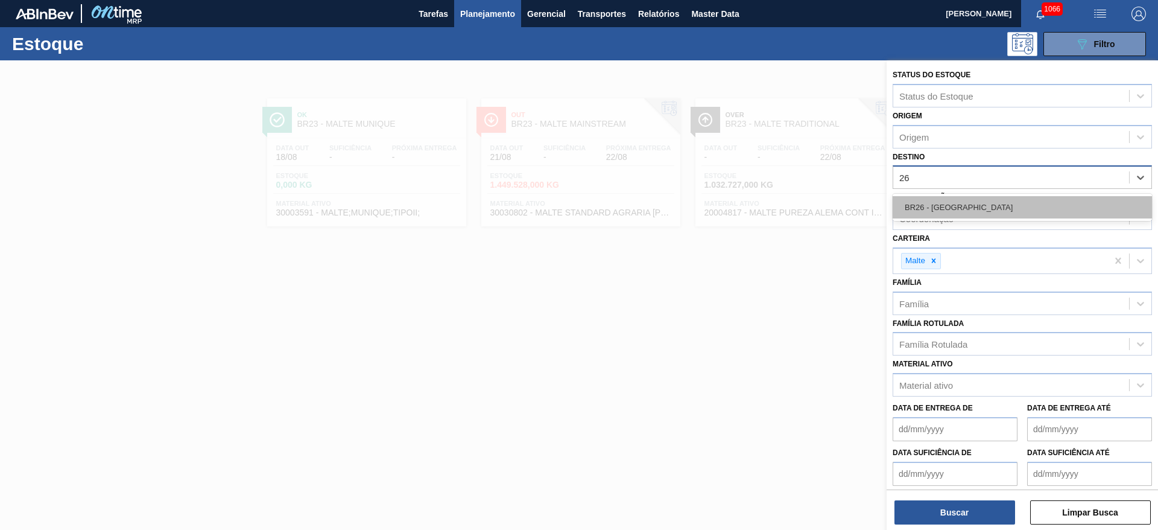
click at [921, 198] on div "BR26 - [GEOGRAPHIC_DATA]" at bounding box center [1022, 207] width 259 height 22
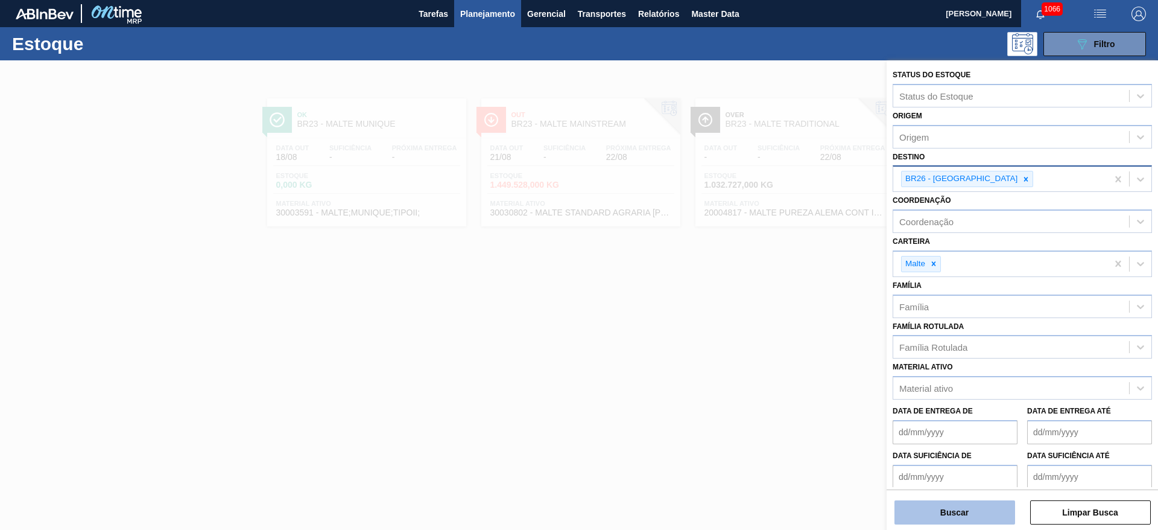
click at [962, 510] on button "Buscar" at bounding box center [955, 512] width 121 height 24
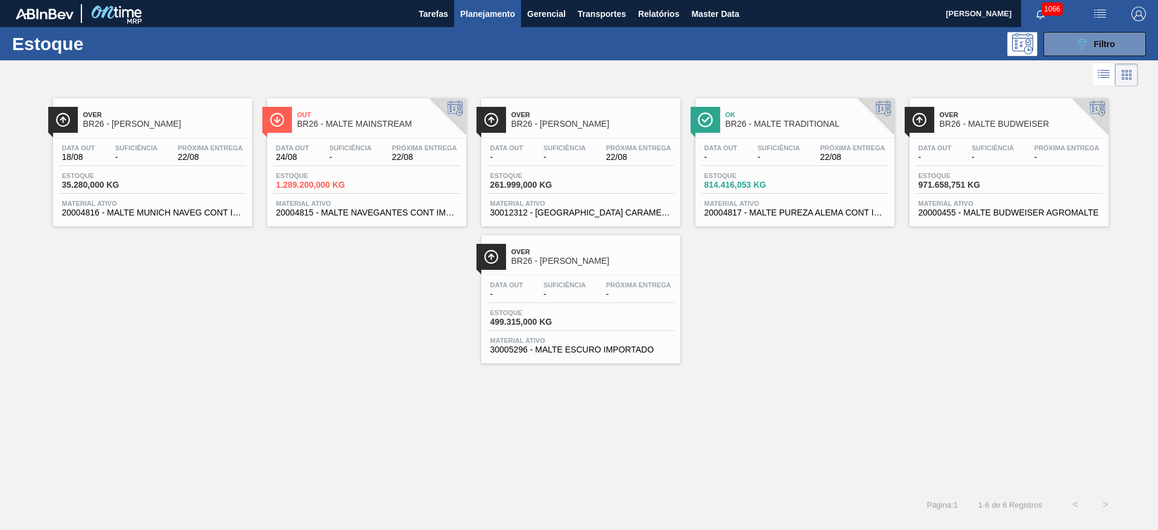
click at [783, 158] on span "-" at bounding box center [779, 157] width 42 height 9
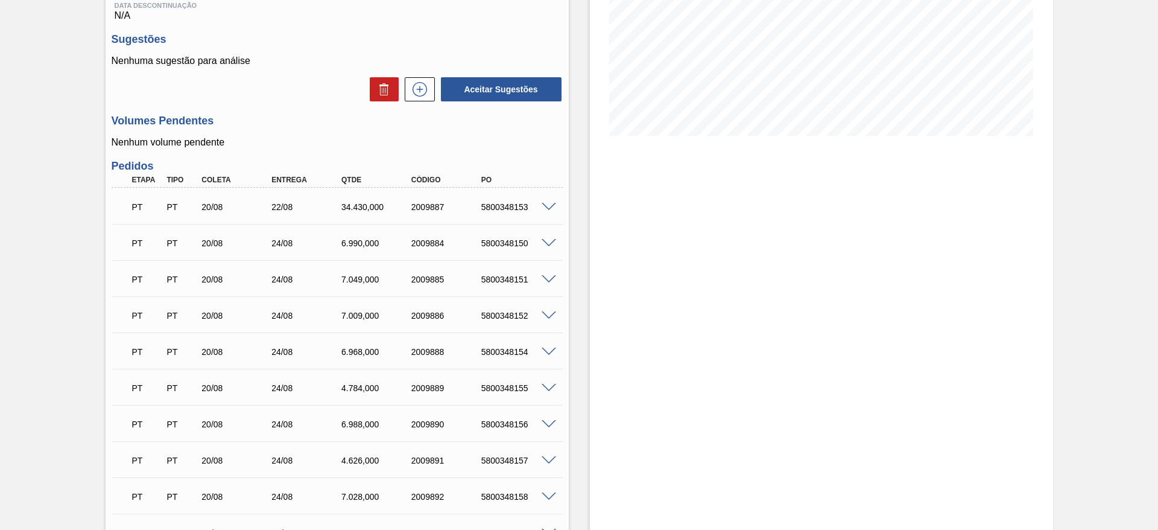
scroll to position [101, 0]
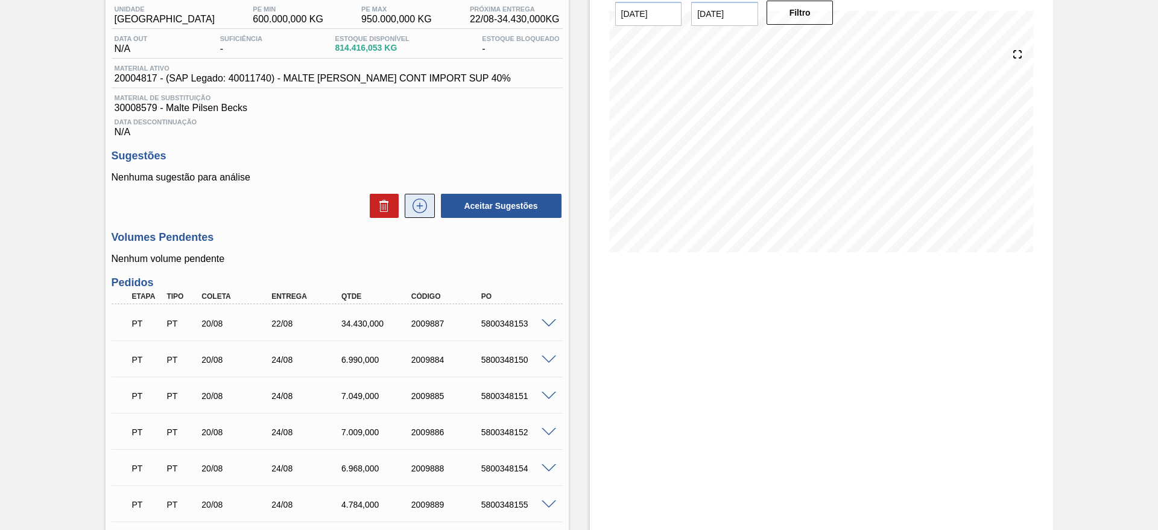
click at [420, 194] on button at bounding box center [420, 206] width 30 height 24
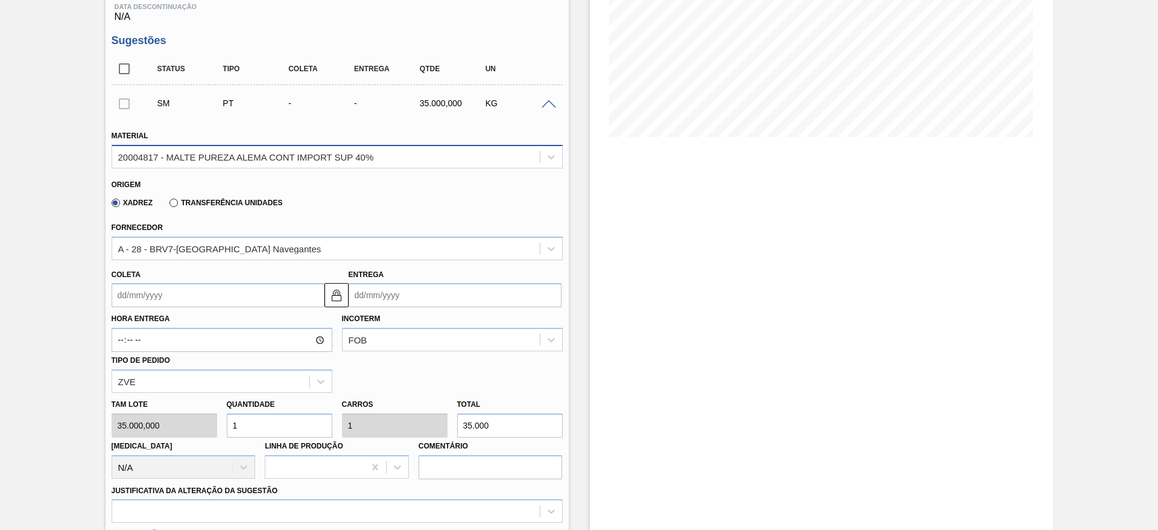
scroll to position [282, 0]
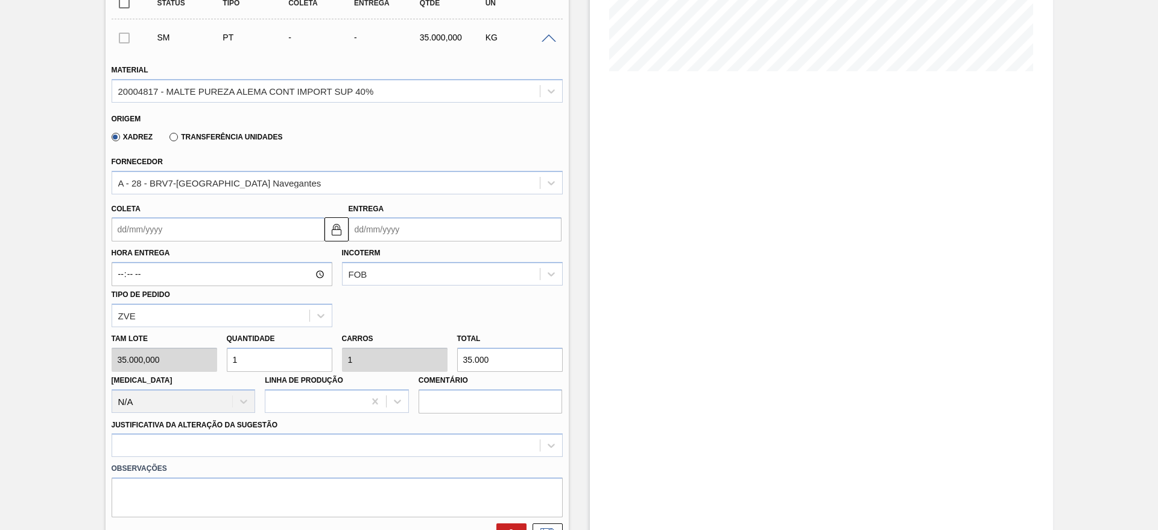
click at [197, 357] on div "[PERSON_NAME] 35.000,000 Quantidade 1 Carros 1 Total 35.000 [MEDICAL_DATA] N/A …" at bounding box center [337, 370] width 461 height 86
type input "5"
type input "175.000"
type input "5"
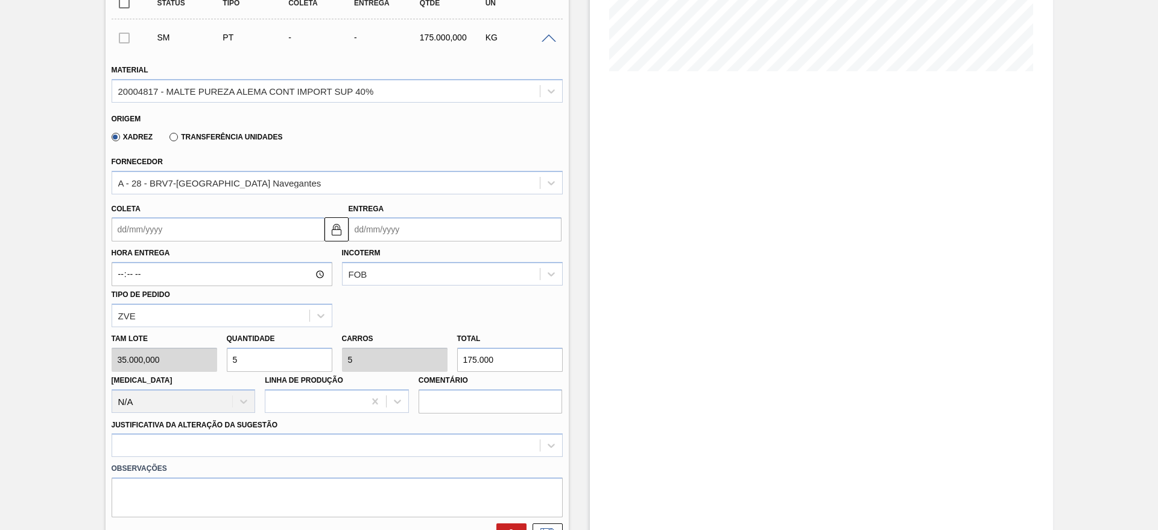
click at [123, 226] on input "Coleta" at bounding box center [218, 229] width 213 height 24
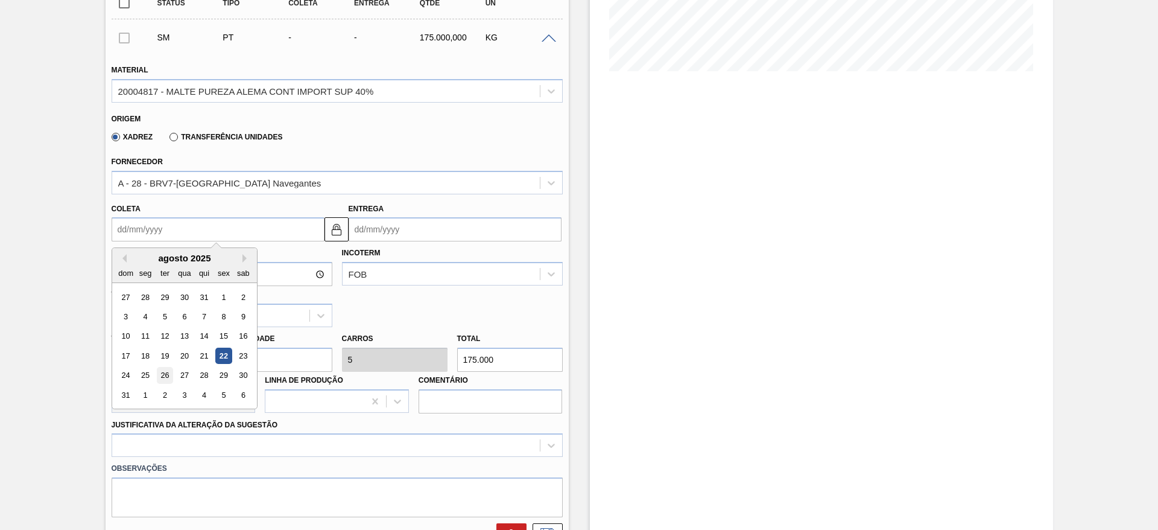
click at [162, 370] on div "26" at bounding box center [164, 375] width 16 height 16
type input "[DATE]"
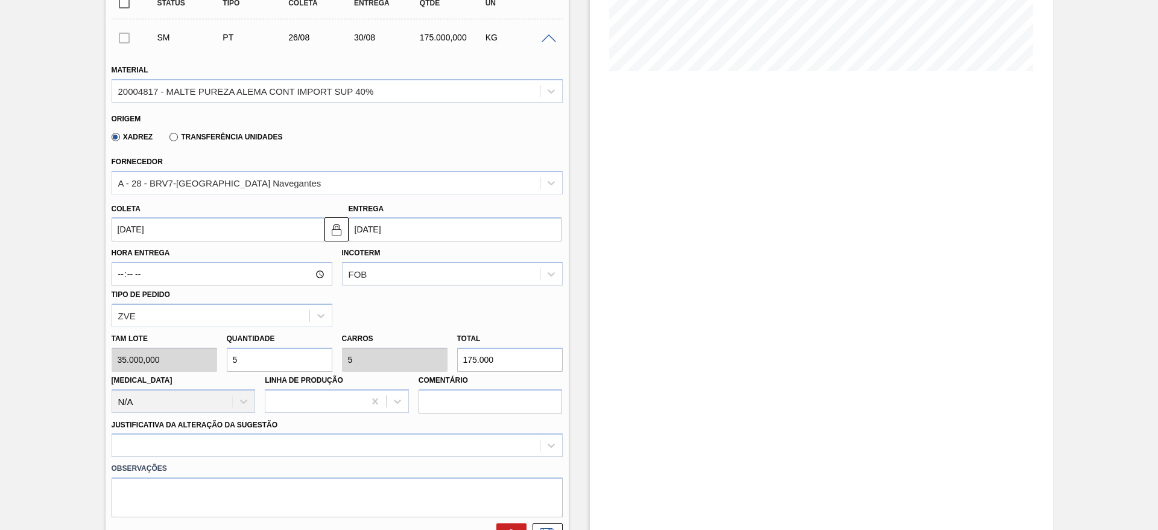
scroll to position [463, 0]
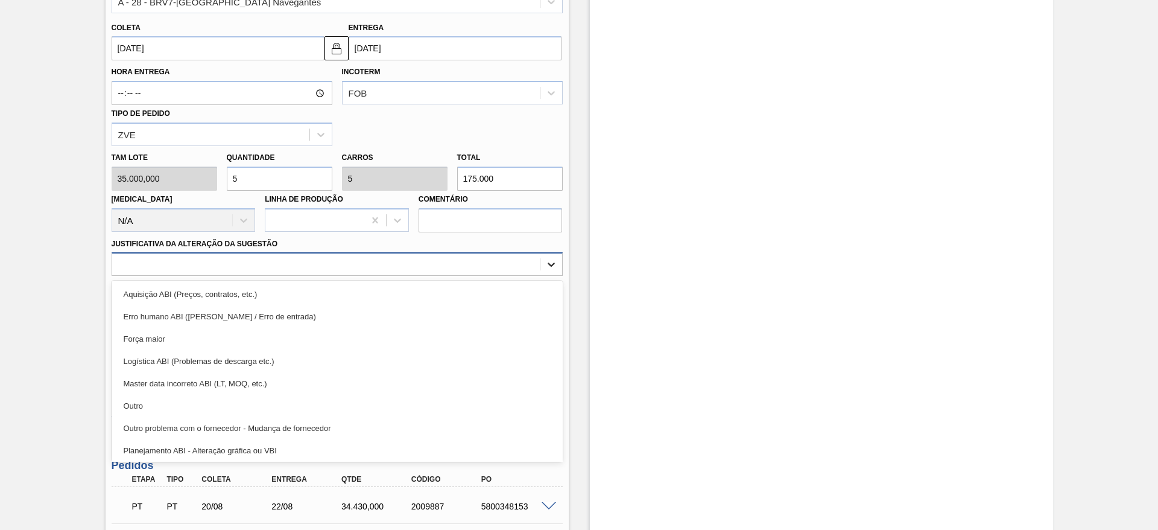
click at [556, 262] on icon at bounding box center [551, 264] width 12 height 12
drag, startPoint x: 154, startPoint y: 405, endPoint x: 170, endPoint y: 397, distance: 17.5
click at [157, 404] on div "Outro" at bounding box center [337, 406] width 451 height 22
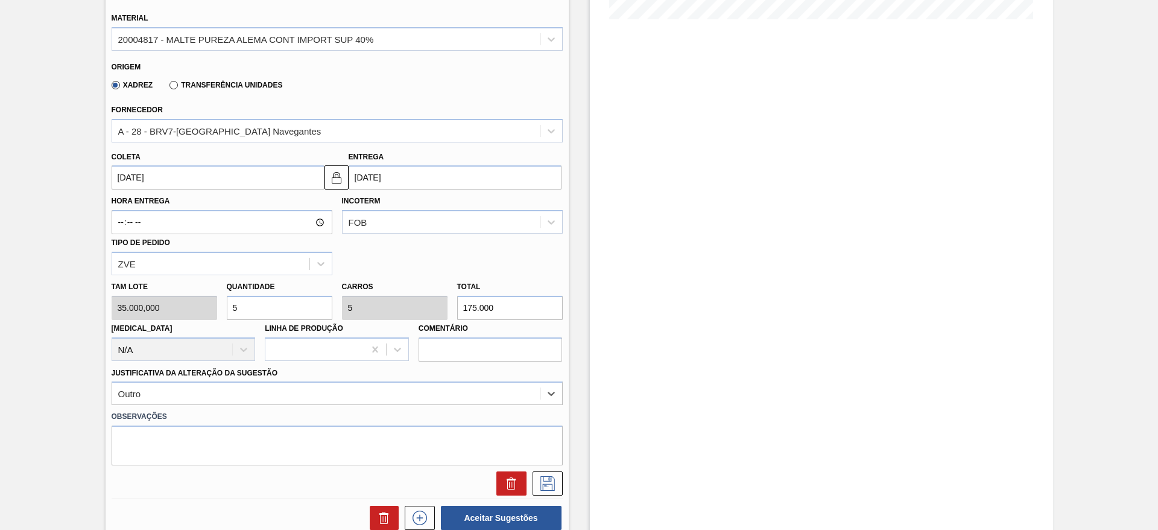
scroll to position [372, 0]
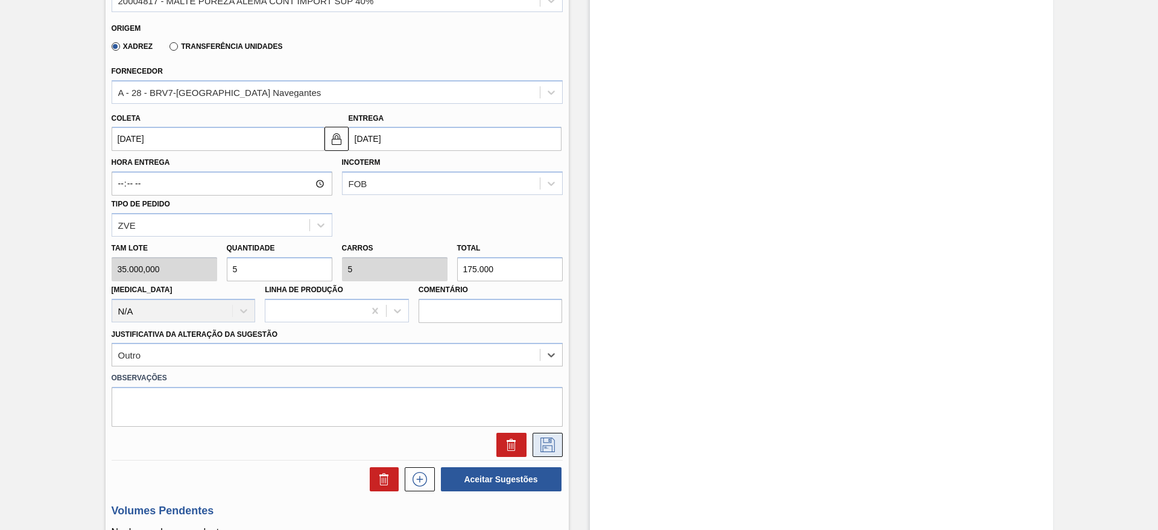
click at [553, 442] on icon at bounding box center [547, 444] width 19 height 14
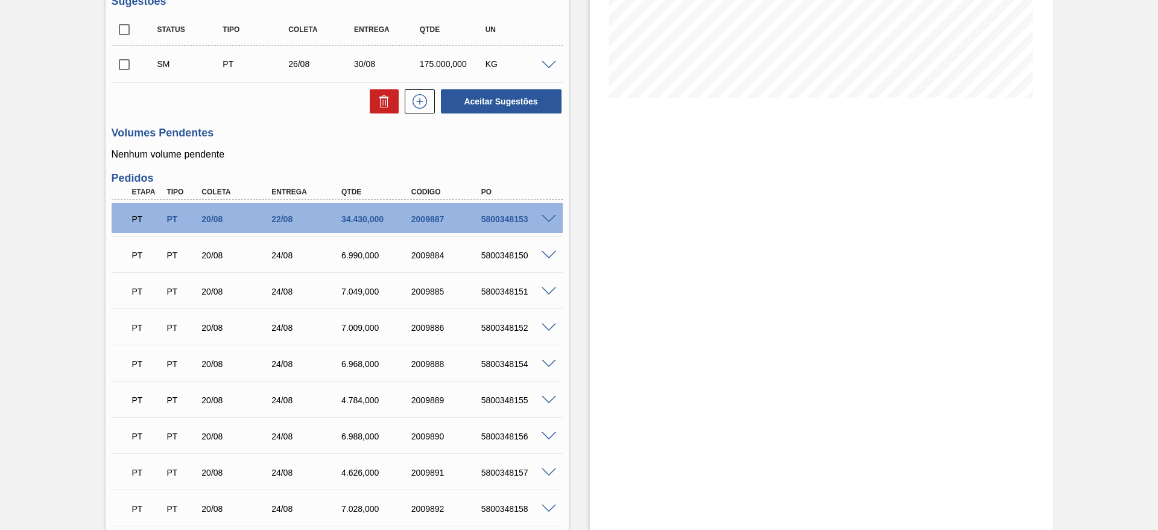
scroll to position [191, 0]
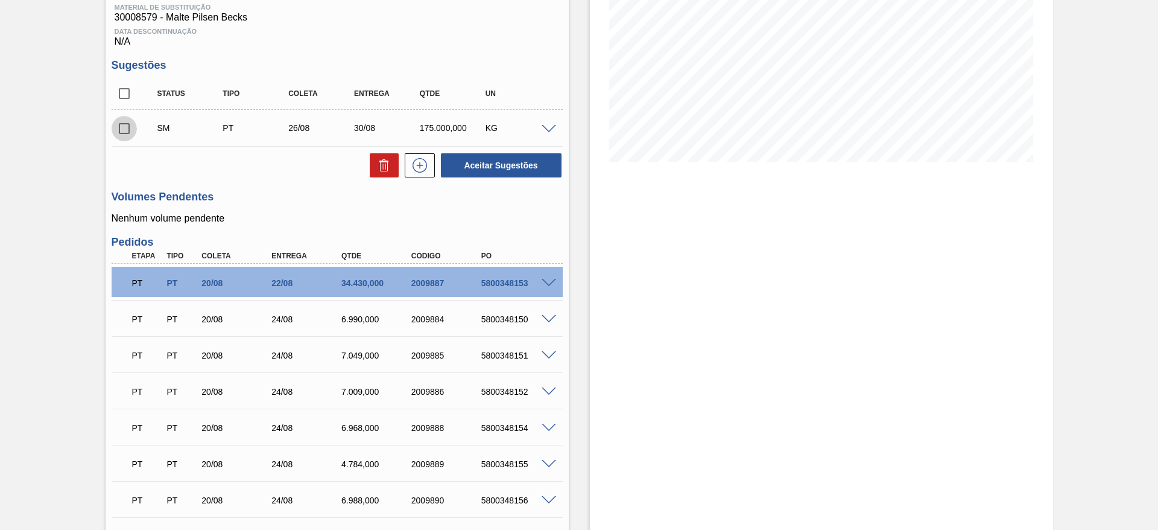
click at [128, 126] on input "checkbox" at bounding box center [124, 128] width 25 height 25
click at [476, 163] on button "Aceitar Sugestões" at bounding box center [501, 165] width 121 height 24
checkbox input "false"
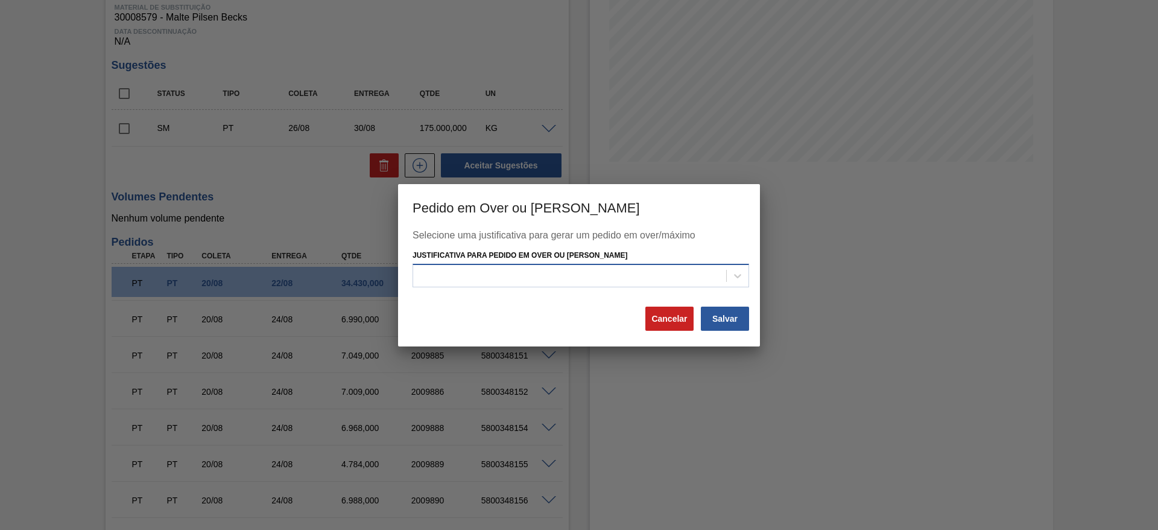
click at [431, 276] on div at bounding box center [569, 275] width 313 height 17
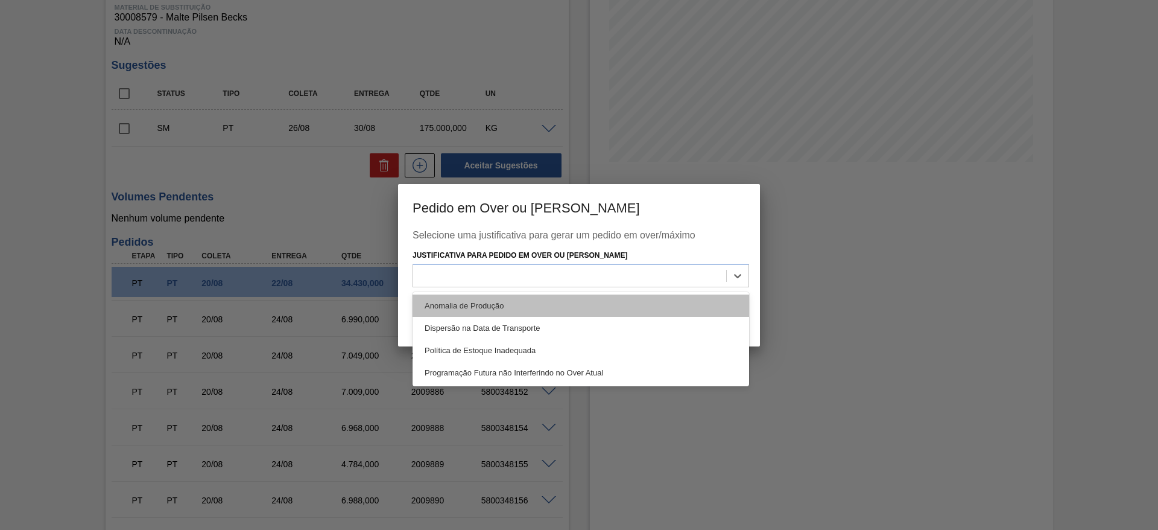
click at [437, 302] on div "Anomalia de Produção" at bounding box center [581, 305] width 337 height 22
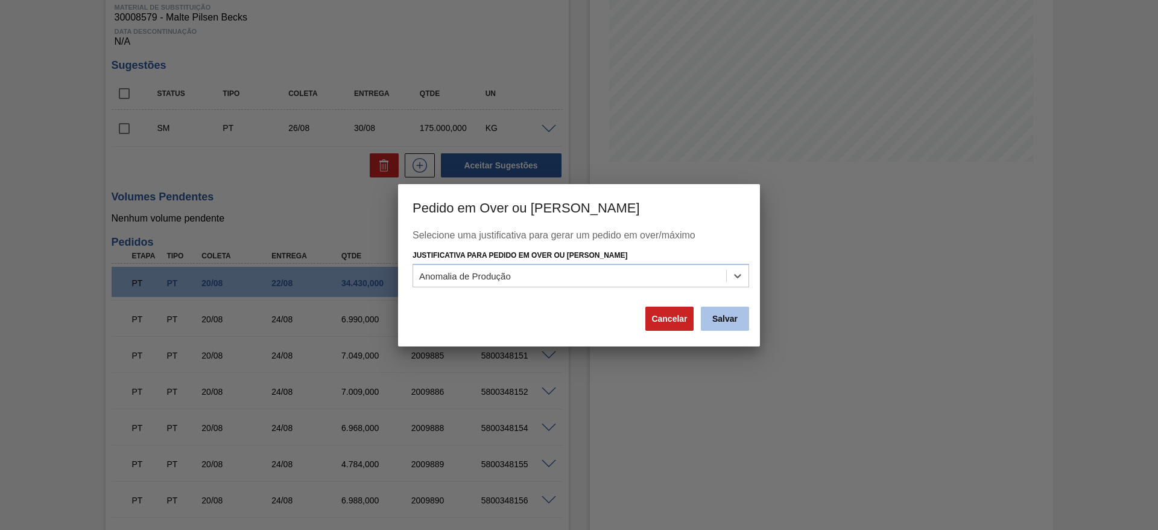
click at [726, 315] on button "Salvar" at bounding box center [725, 318] width 48 height 24
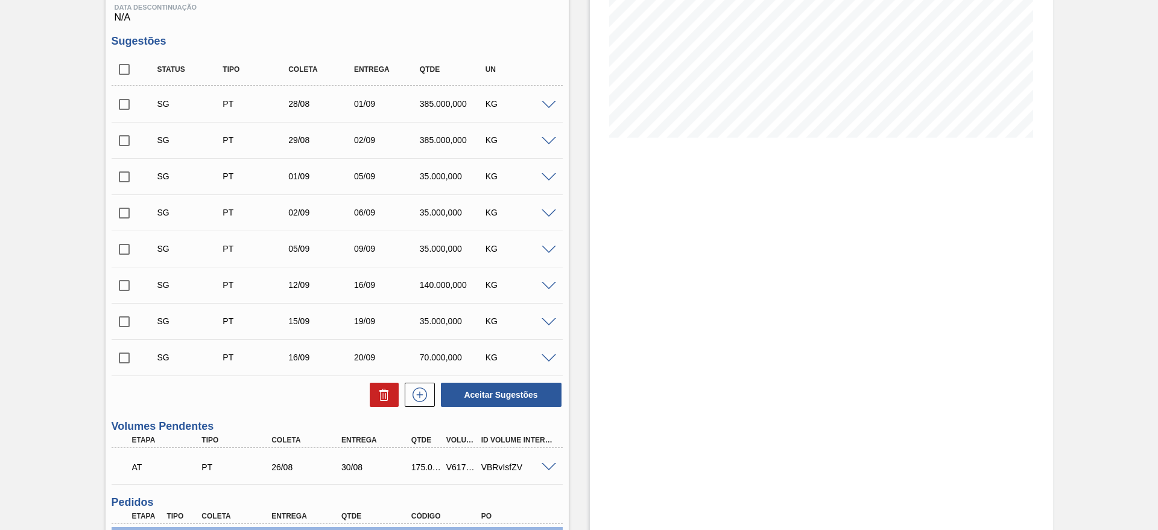
scroll to position [0, 0]
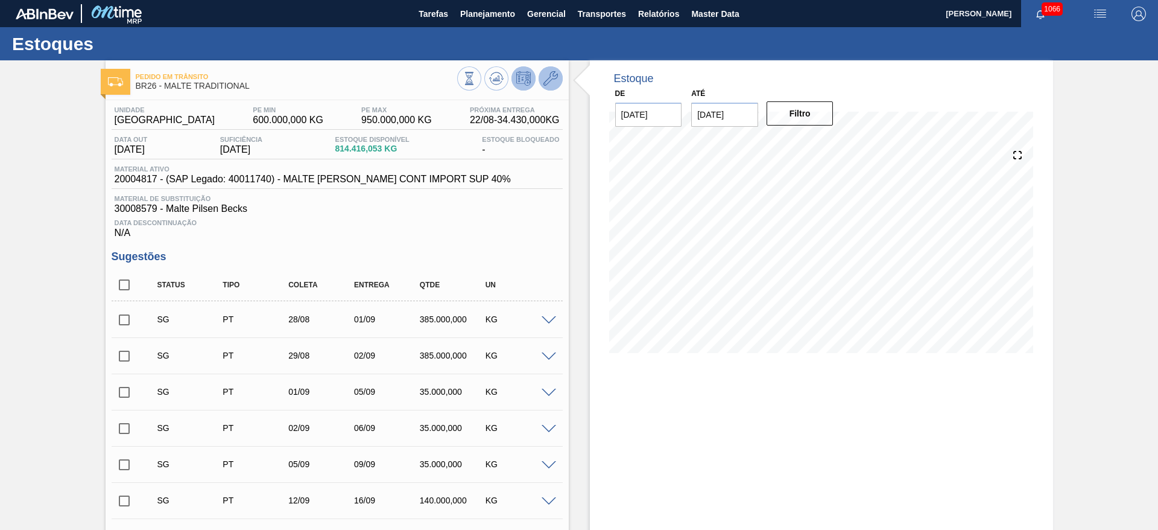
click at [546, 81] on icon at bounding box center [551, 78] width 14 height 14
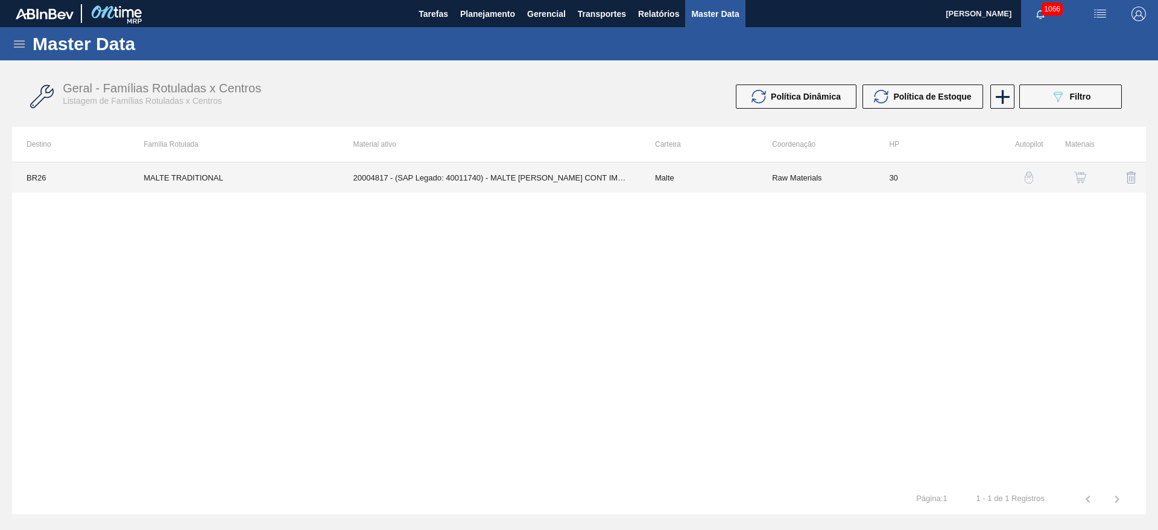
click at [673, 177] on td "Malte" at bounding box center [699, 177] width 117 height 30
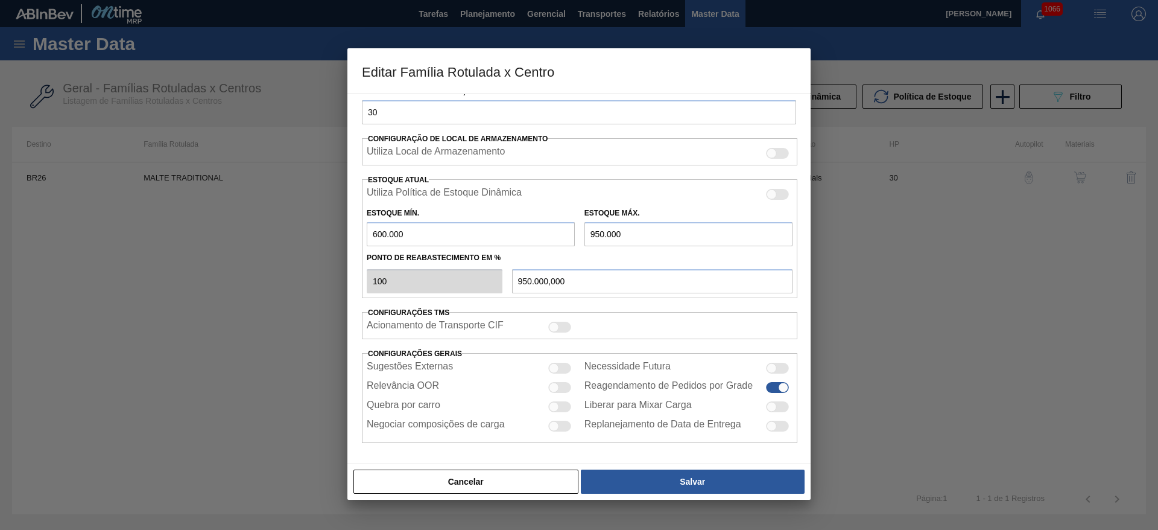
scroll to position [165, 0]
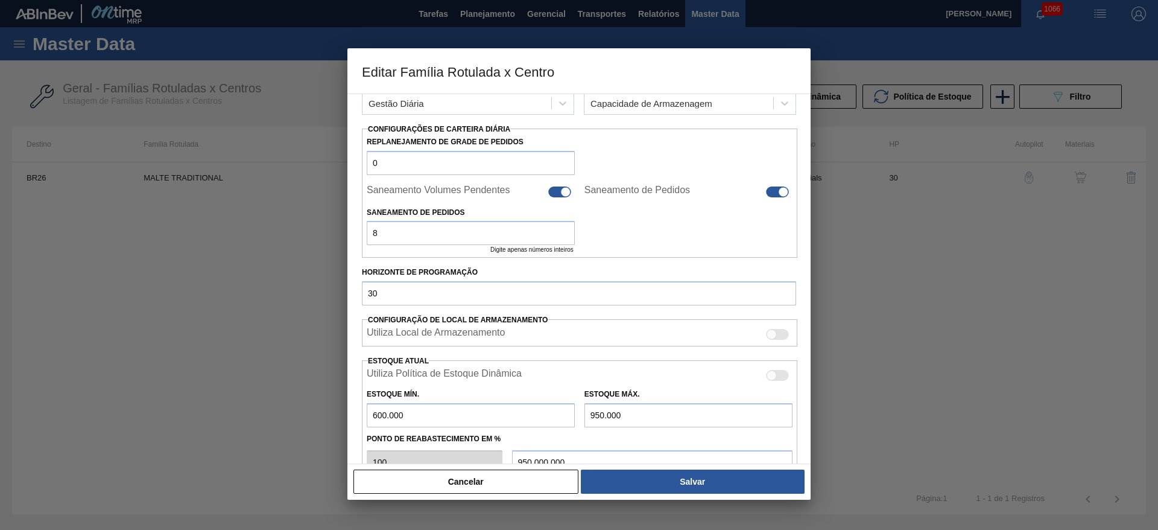
click at [556, 195] on div at bounding box center [559, 191] width 23 height 11
checkbox input "false"
click at [773, 188] on div at bounding box center [777, 191] width 23 height 11
checkbox input "false"
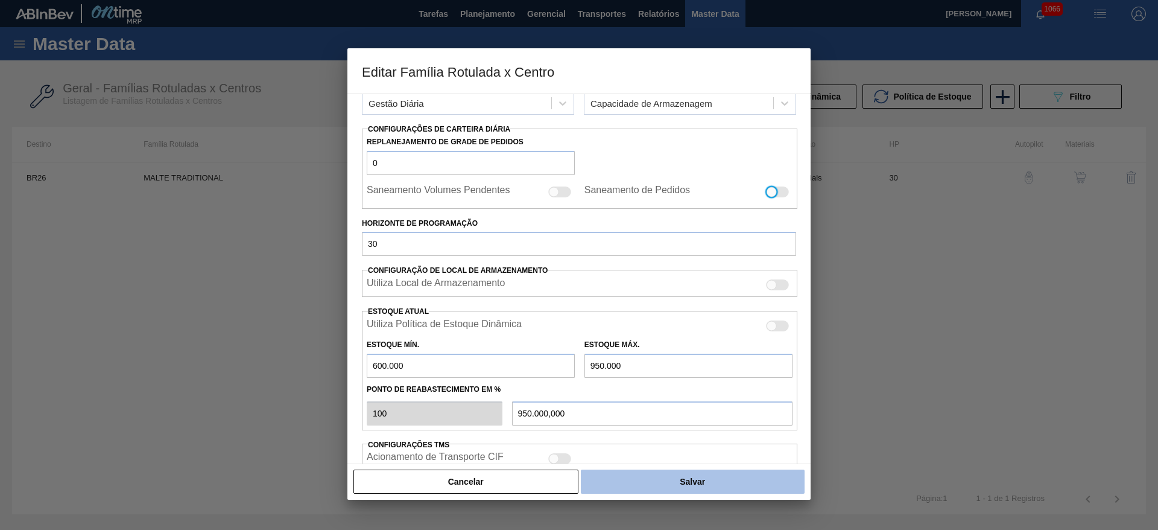
click at [688, 483] on button "Salvar" at bounding box center [693, 481] width 224 height 24
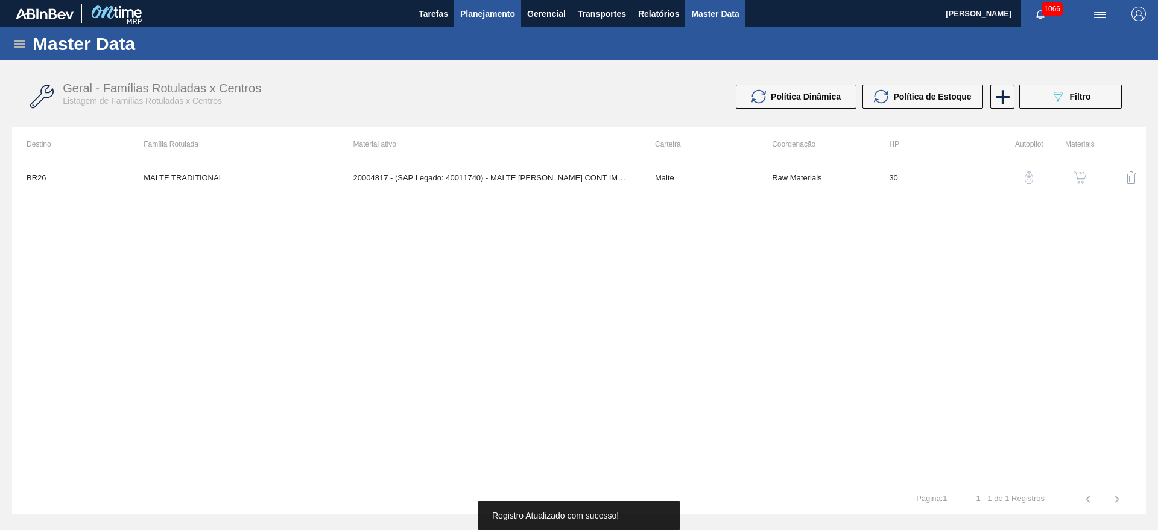
click at [488, 20] on span "Planejamento" at bounding box center [487, 14] width 55 height 14
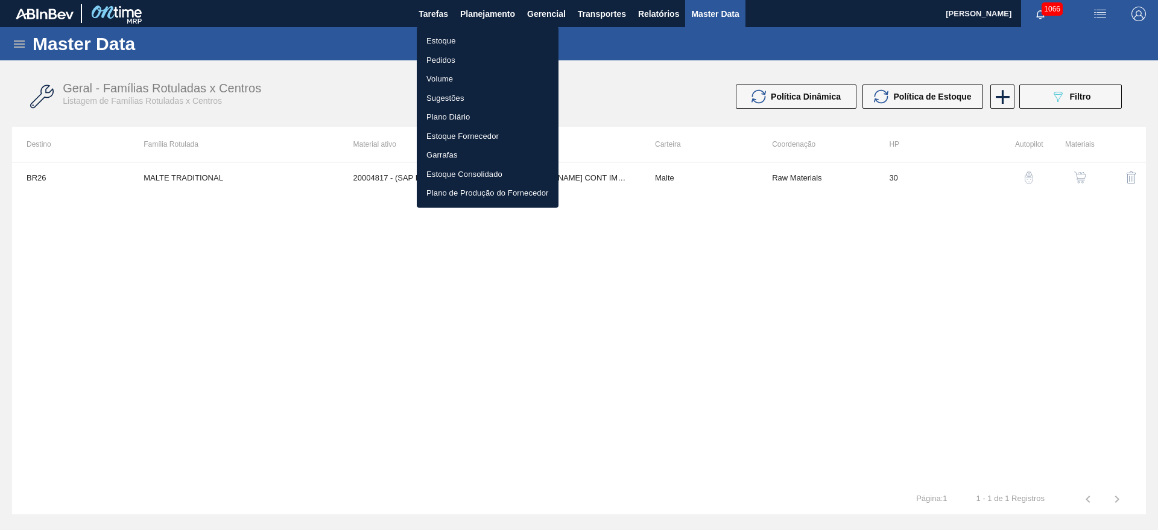
click at [588, 18] on div at bounding box center [579, 265] width 1158 height 530
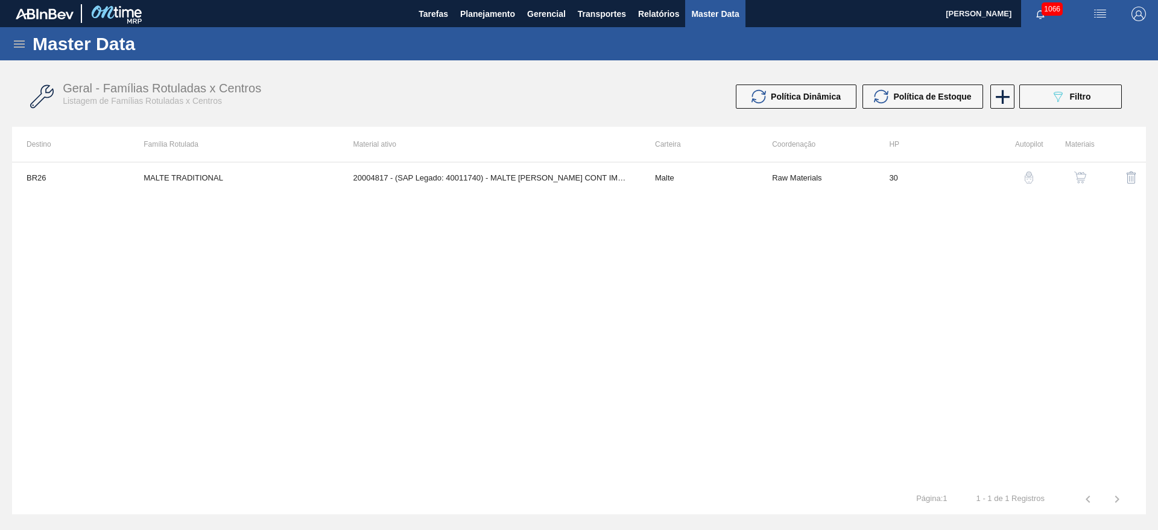
click at [595, 13] on span "Transportes" at bounding box center [602, 14] width 48 height 14
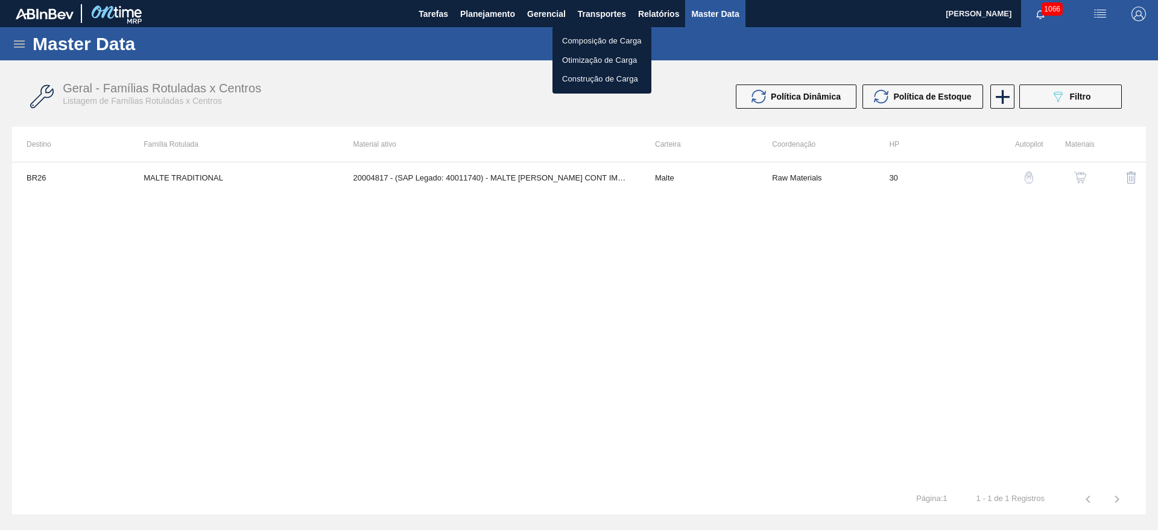
click at [585, 57] on li "Otimização de Carga" at bounding box center [602, 60] width 99 height 19
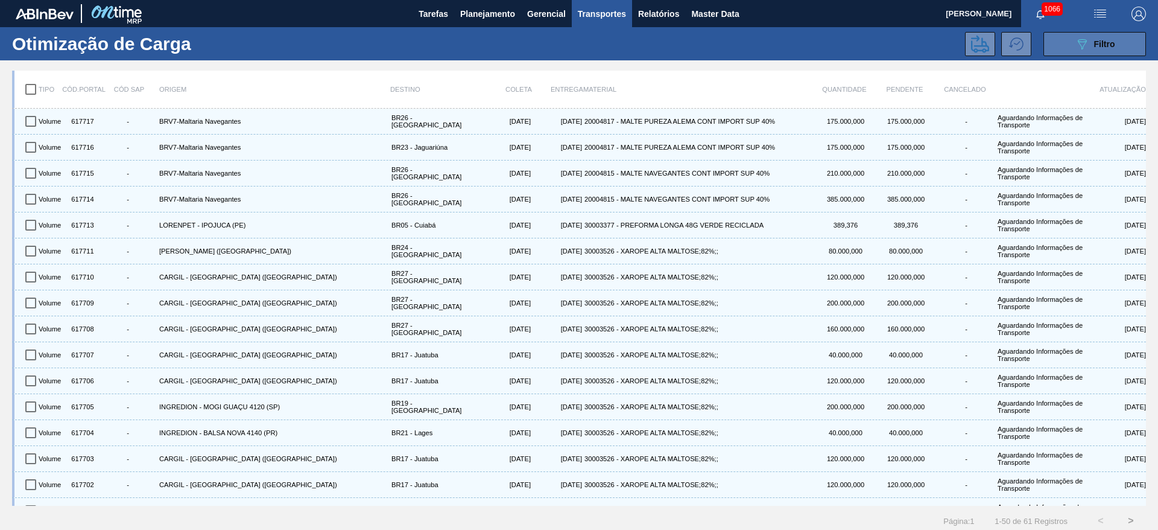
click at [1090, 44] on div "089F7B8B-B2A5-4AFE-B5C0-19BA573D28AC Filtro" at bounding box center [1095, 44] width 40 height 14
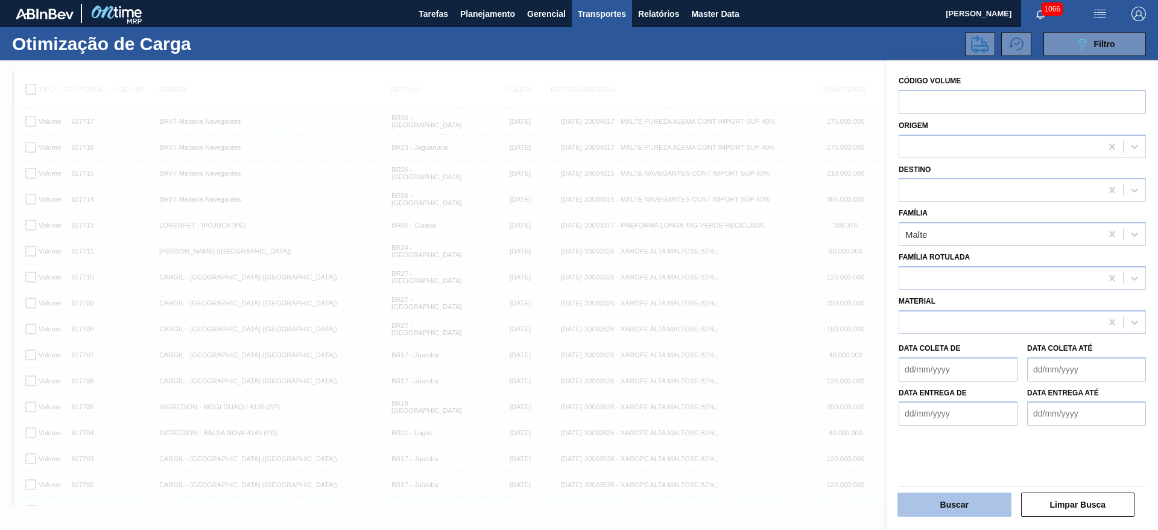
click at [956, 498] on button "Buscar" at bounding box center [955, 504] width 114 height 24
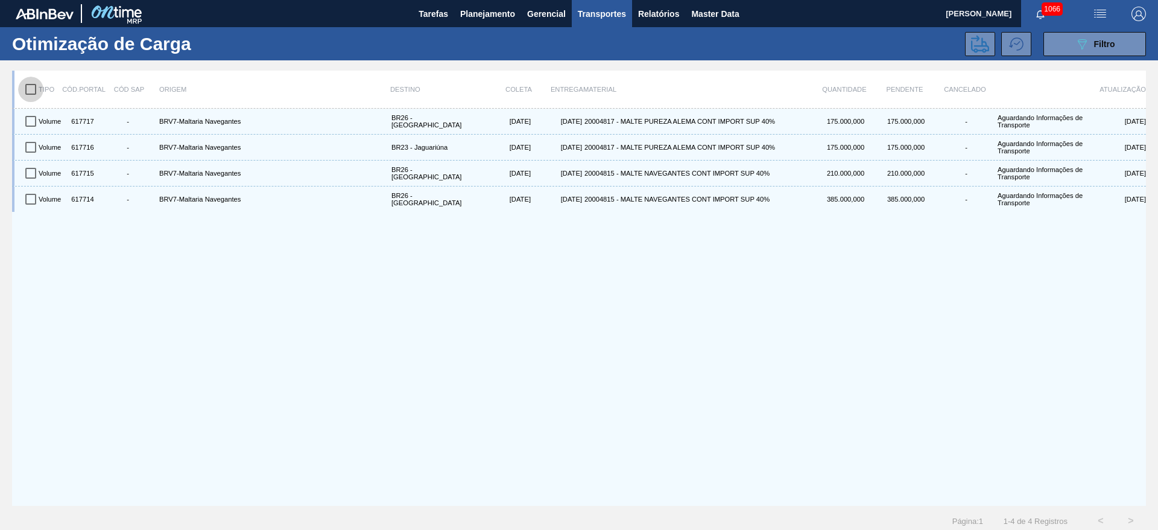
click at [33, 88] on input "checkbox" at bounding box center [30, 89] width 25 height 25
checkbox input "true"
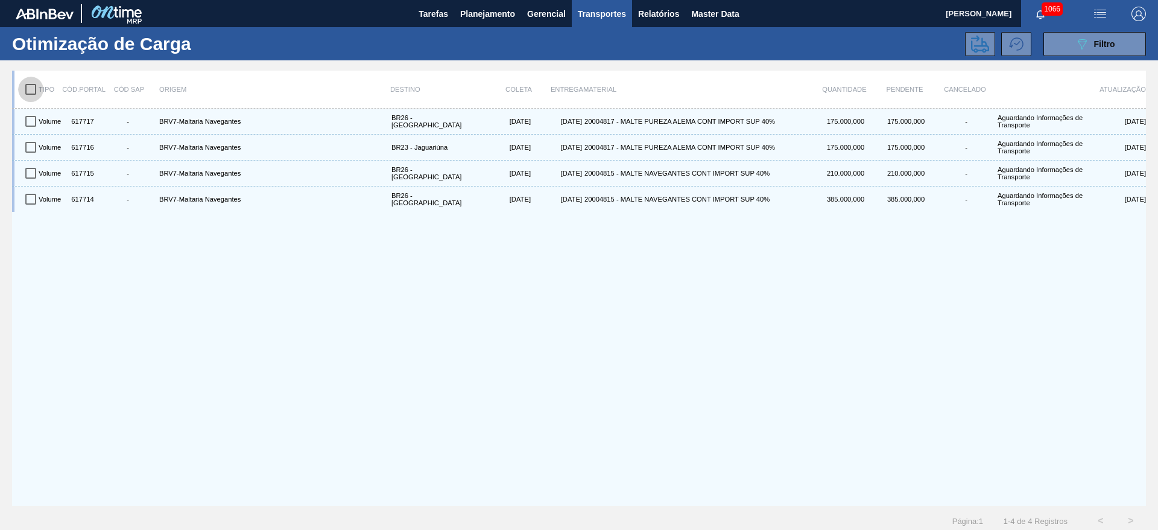
checkbox input "true"
click at [977, 45] on icon at bounding box center [980, 43] width 18 height 17
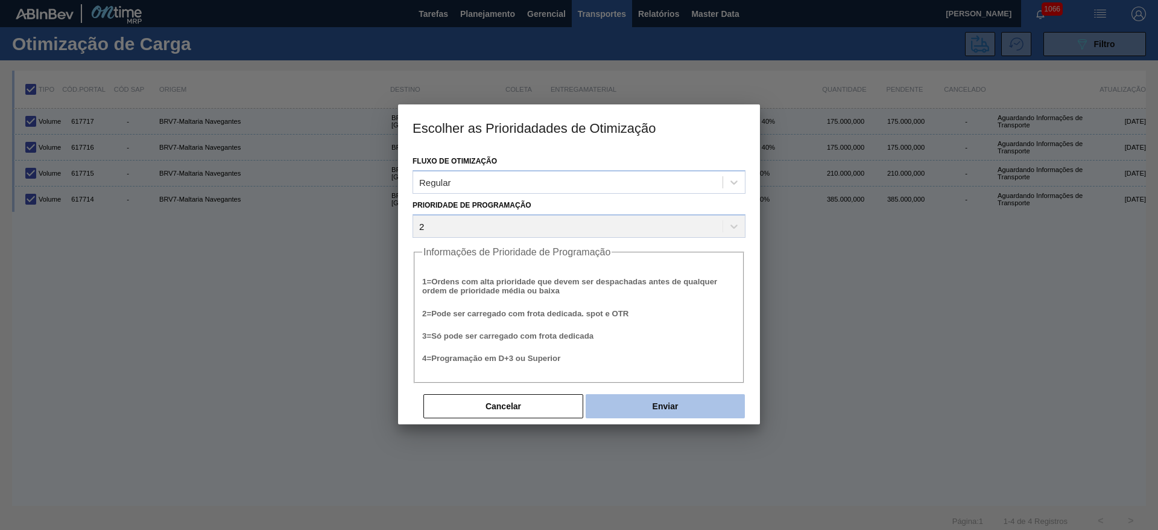
click at [673, 404] on button "Enviar" at bounding box center [665, 406] width 159 height 24
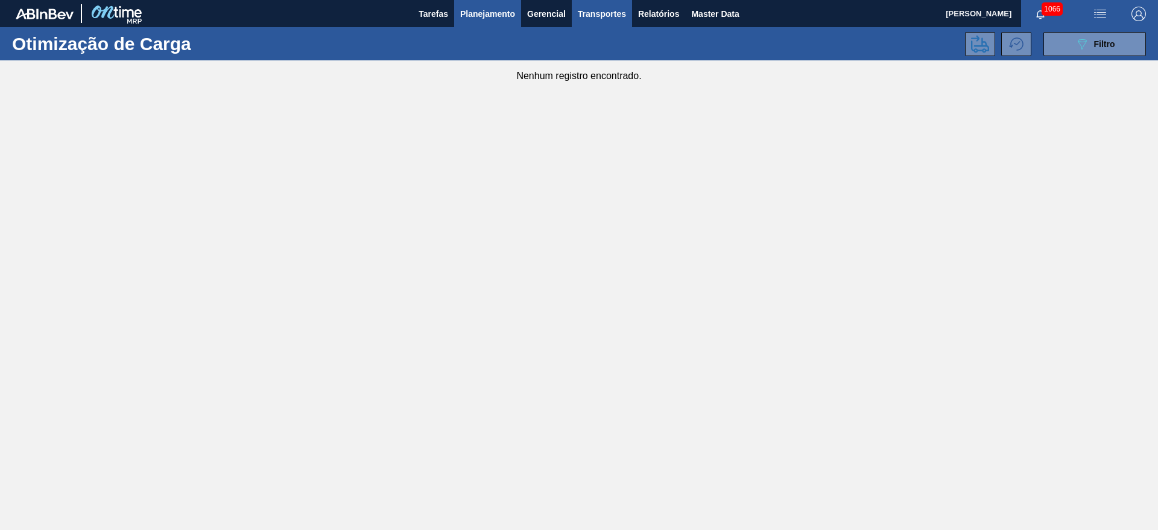
click at [483, 17] on span "Planejamento" at bounding box center [487, 14] width 55 height 14
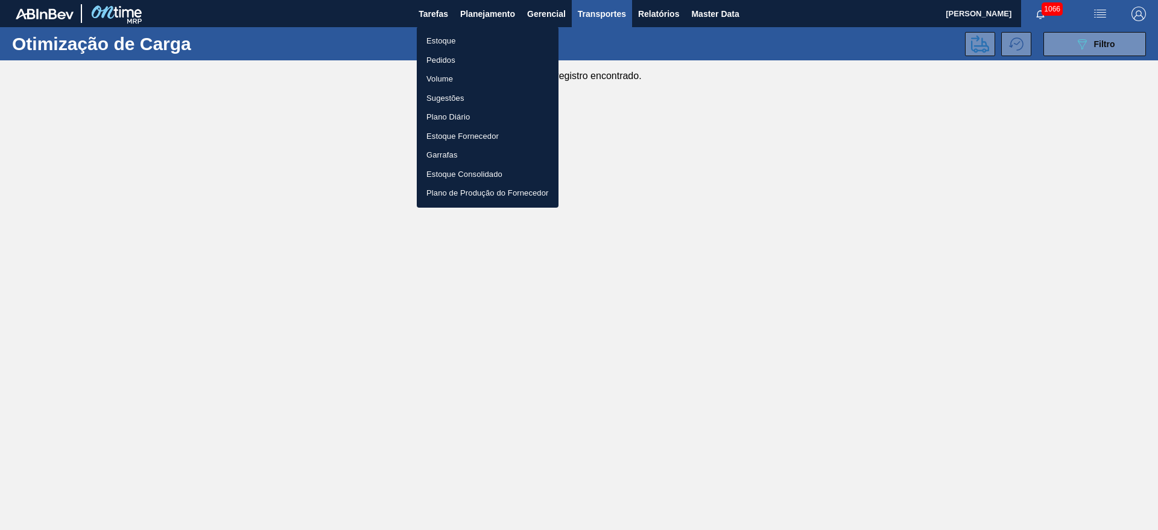
click at [451, 42] on li "Estoque" at bounding box center [488, 40] width 142 height 19
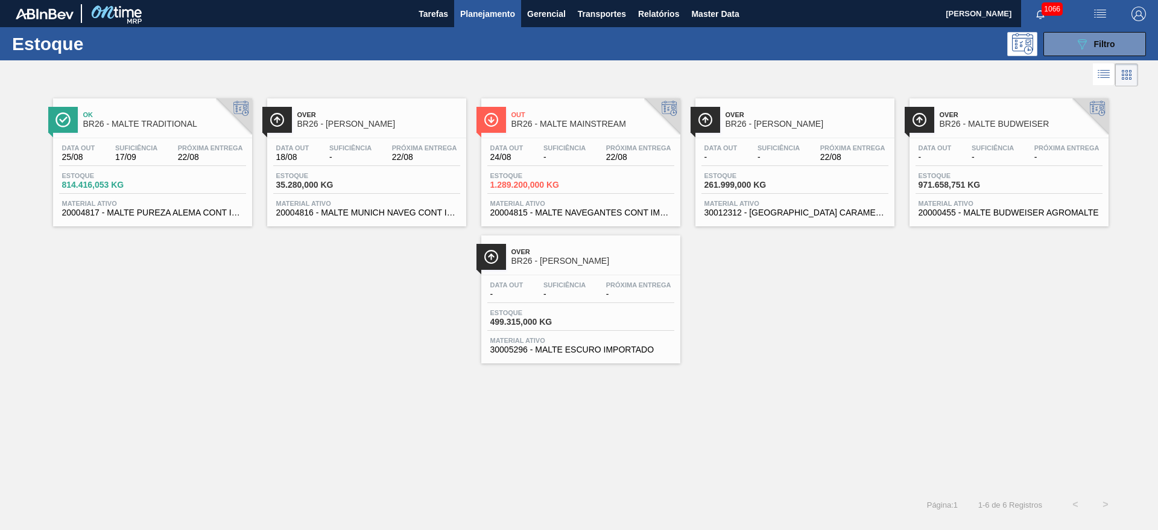
click at [454, 0] on button "Planejamento" at bounding box center [487, 13] width 67 height 27
